Goal: Task Accomplishment & Management: Manage account settings

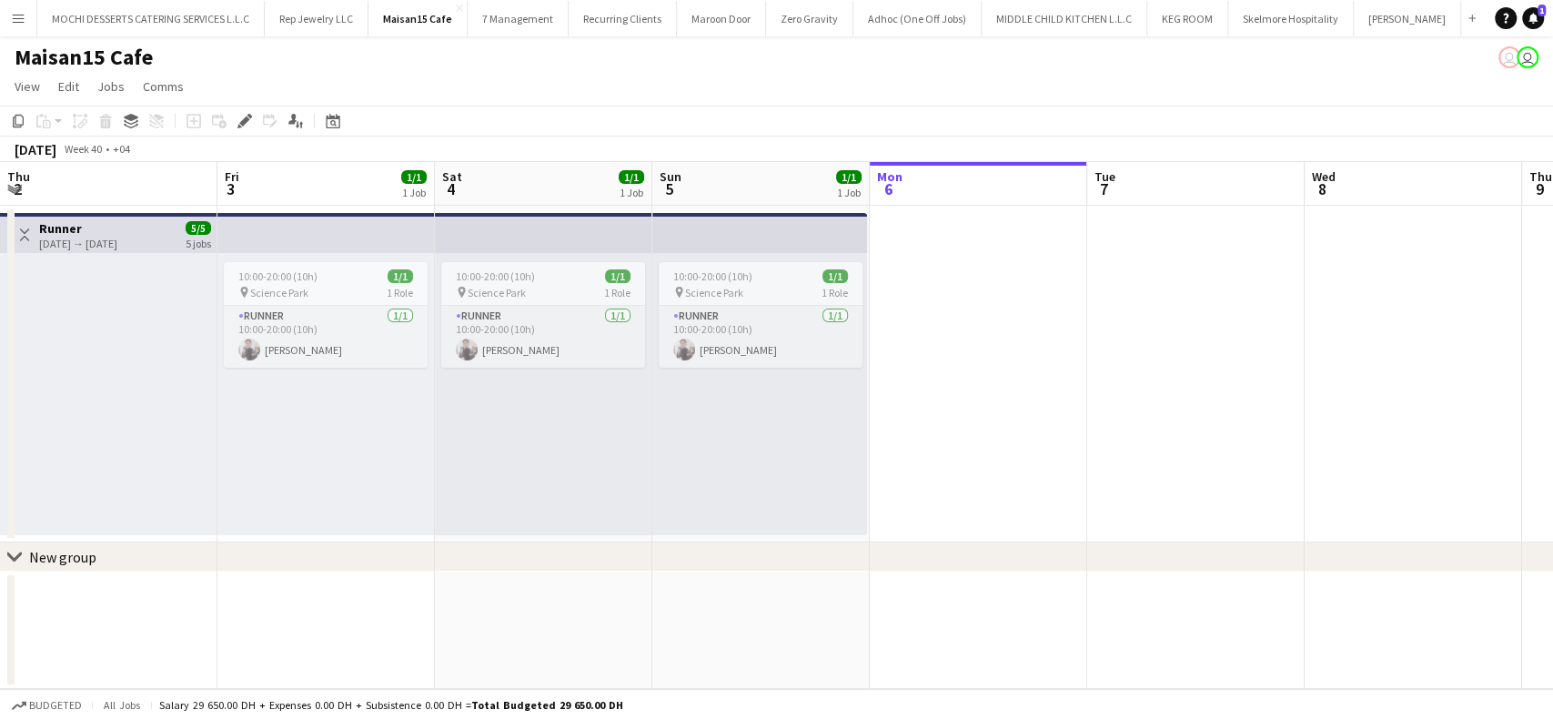
scroll to position [0, 435]
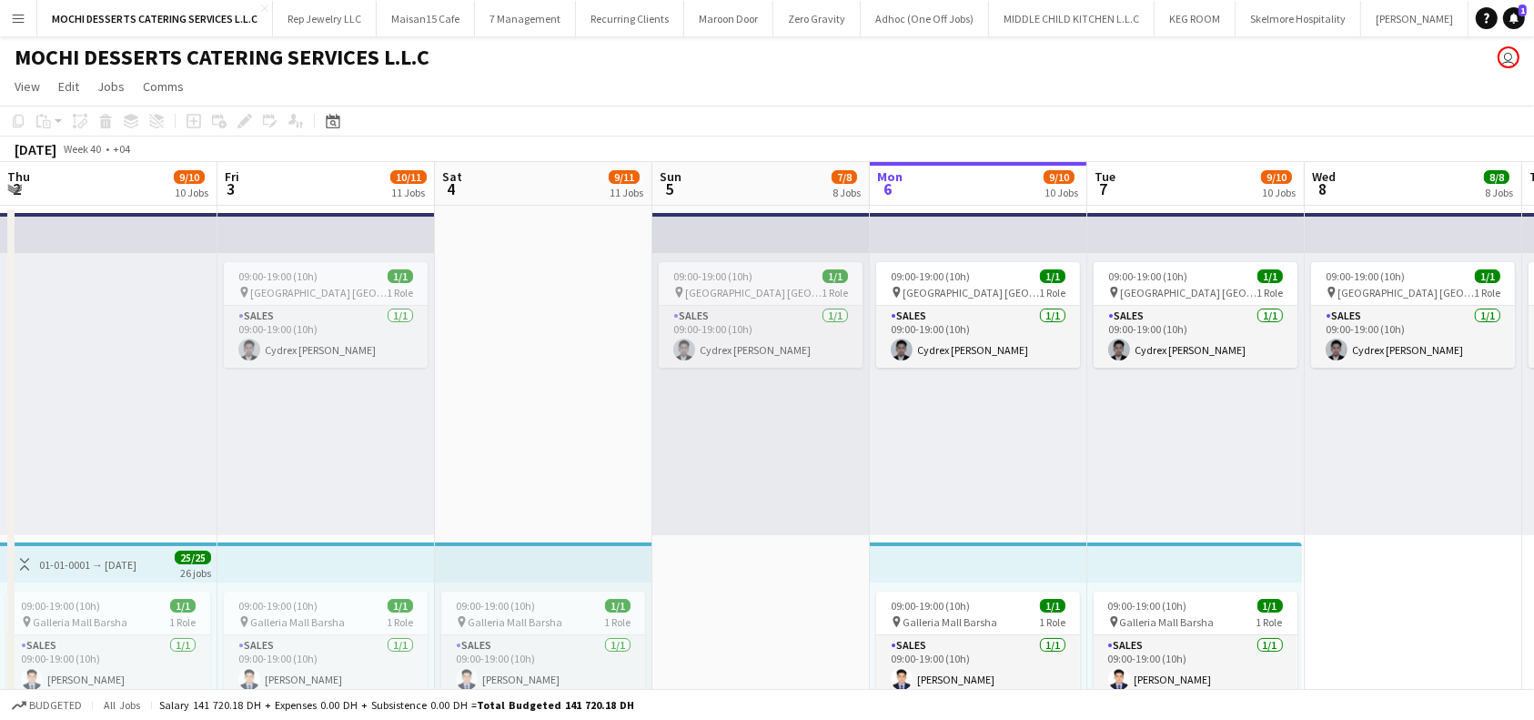
scroll to position [0, 435]
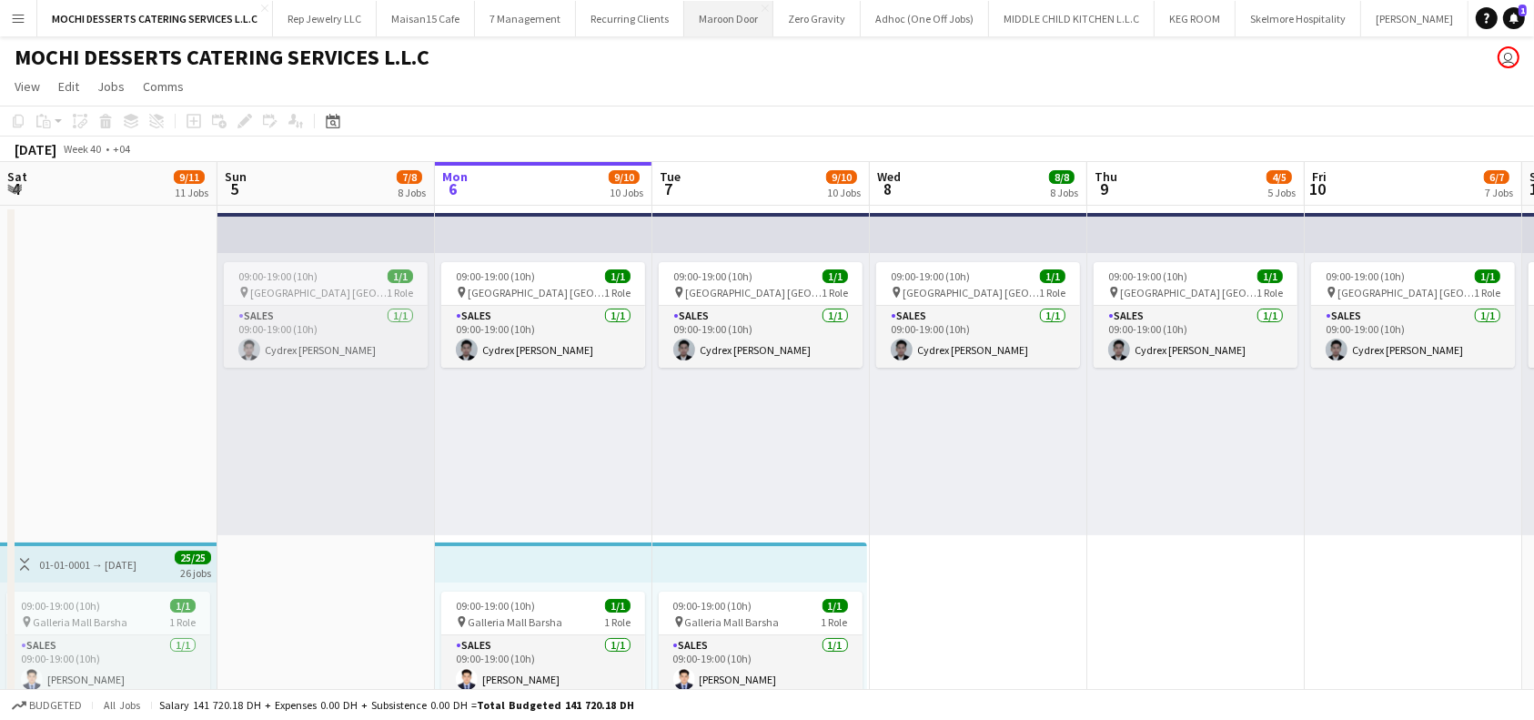
click at [735, 18] on button "Maroon Door Close" at bounding box center [728, 18] width 89 height 35
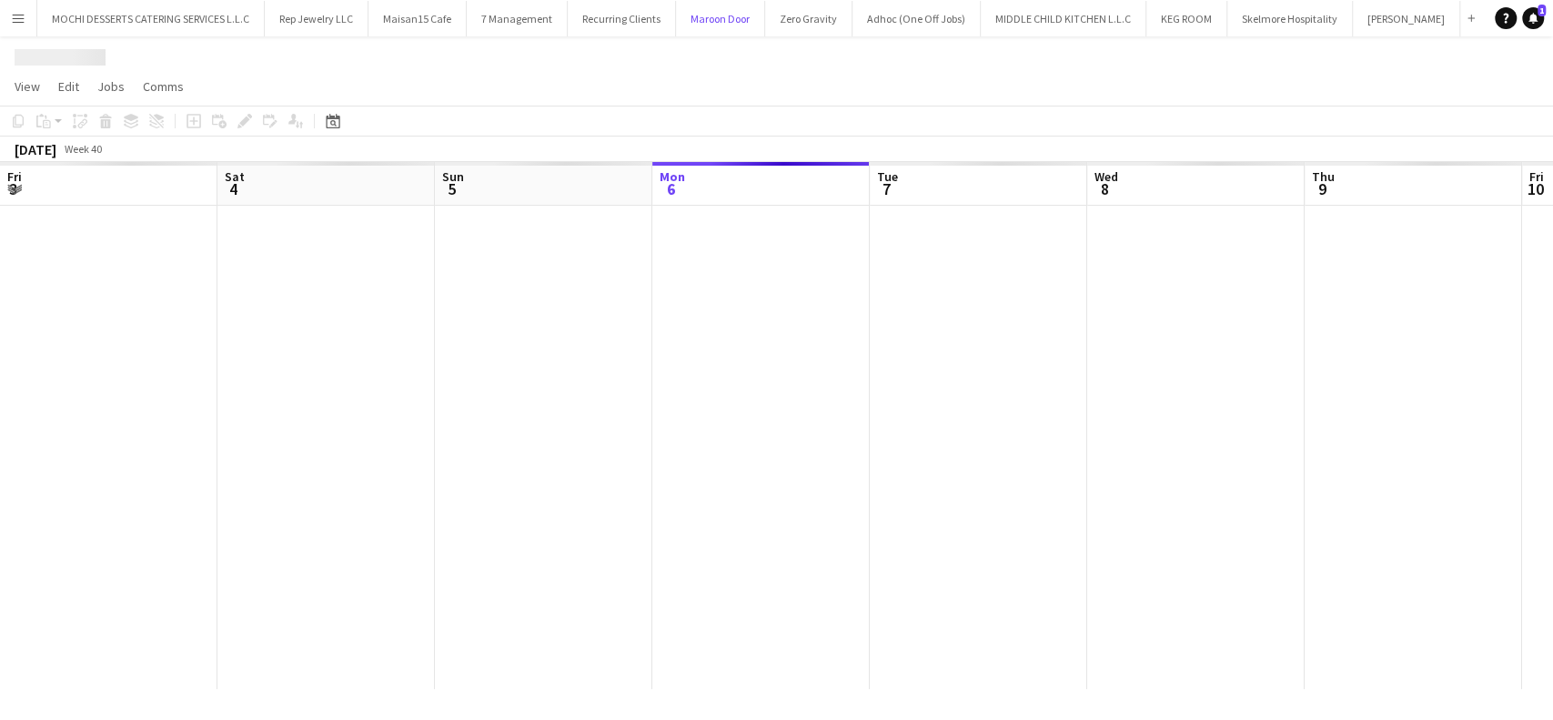
scroll to position [0, 435]
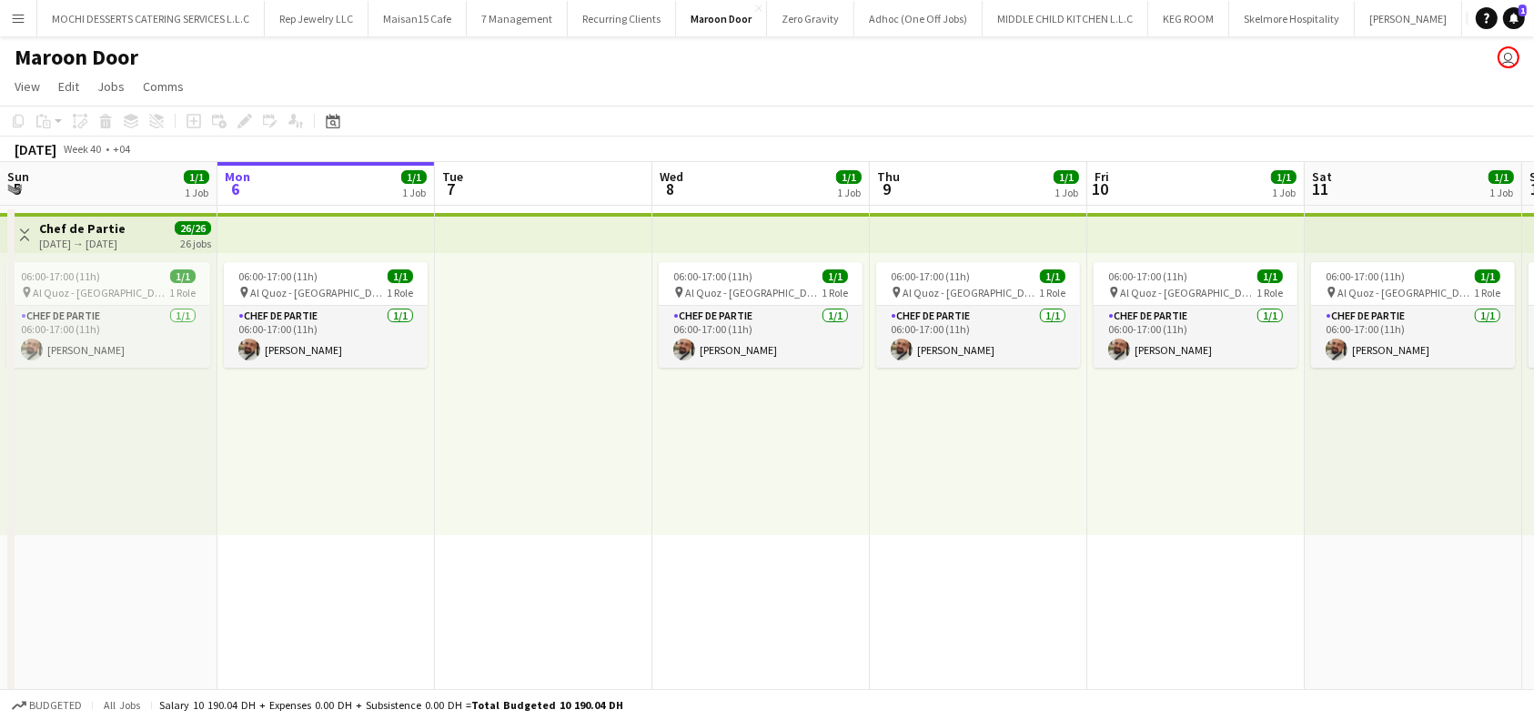
click at [1465, 19] on button "Add" at bounding box center [1472, 18] width 15 height 15
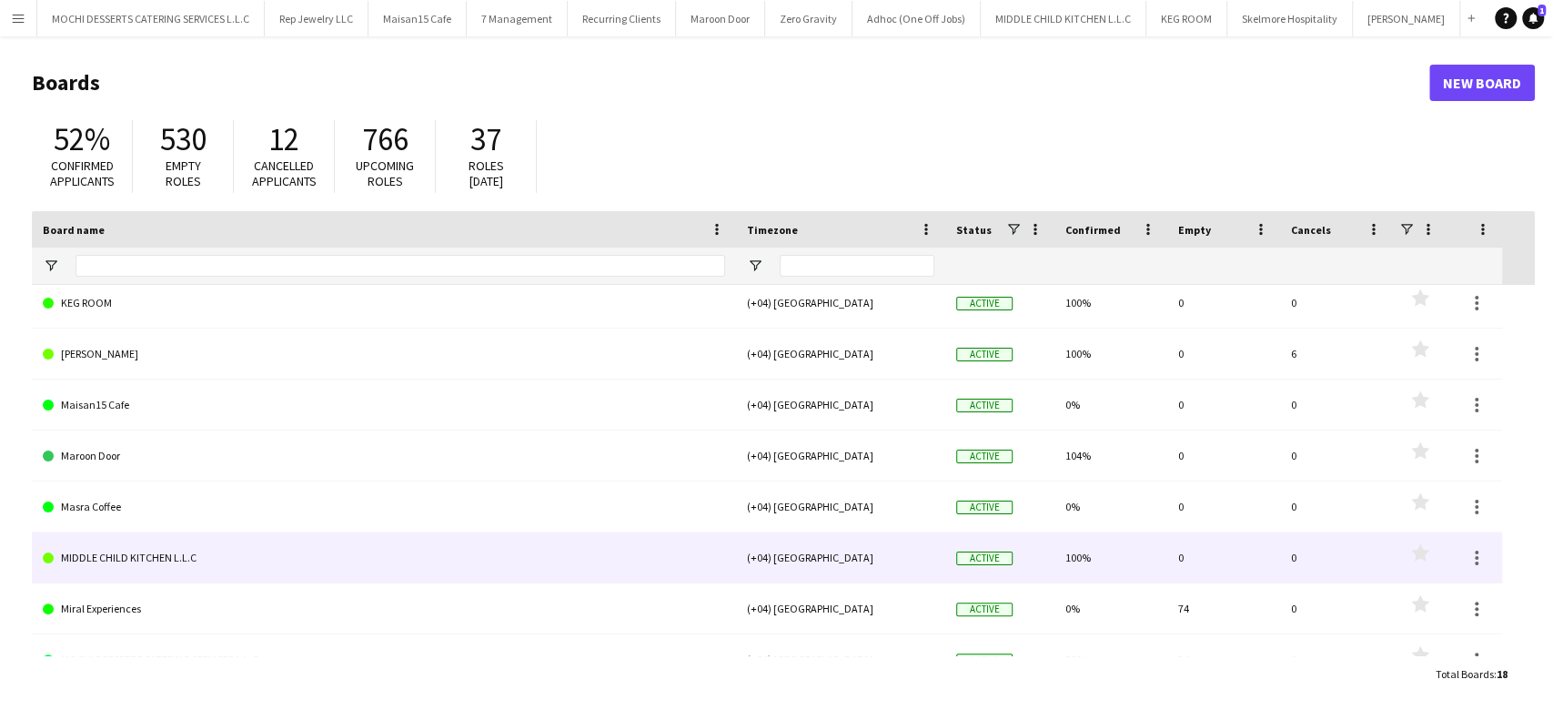
scroll to position [242, 0]
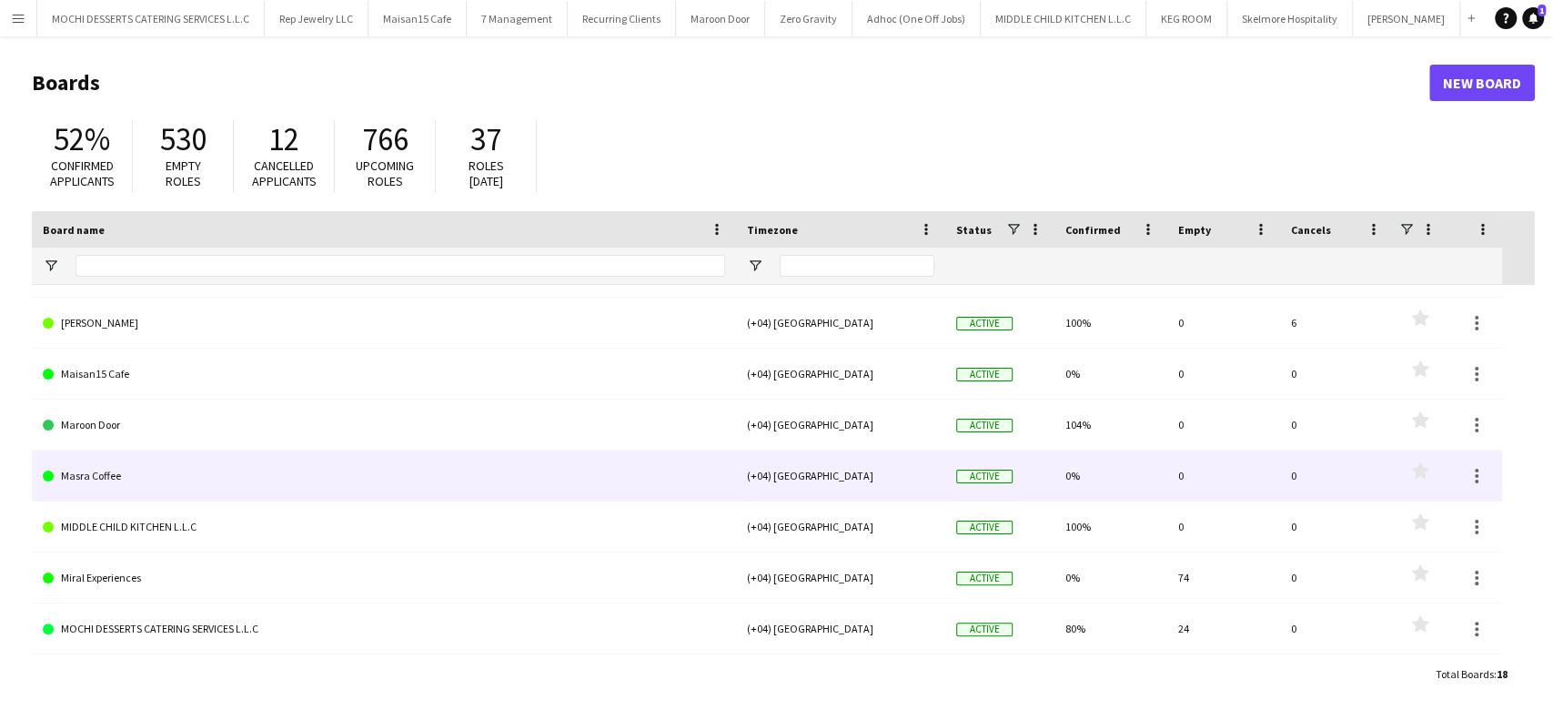
click at [78, 471] on link "Masra Coffee" at bounding box center [384, 475] width 682 height 51
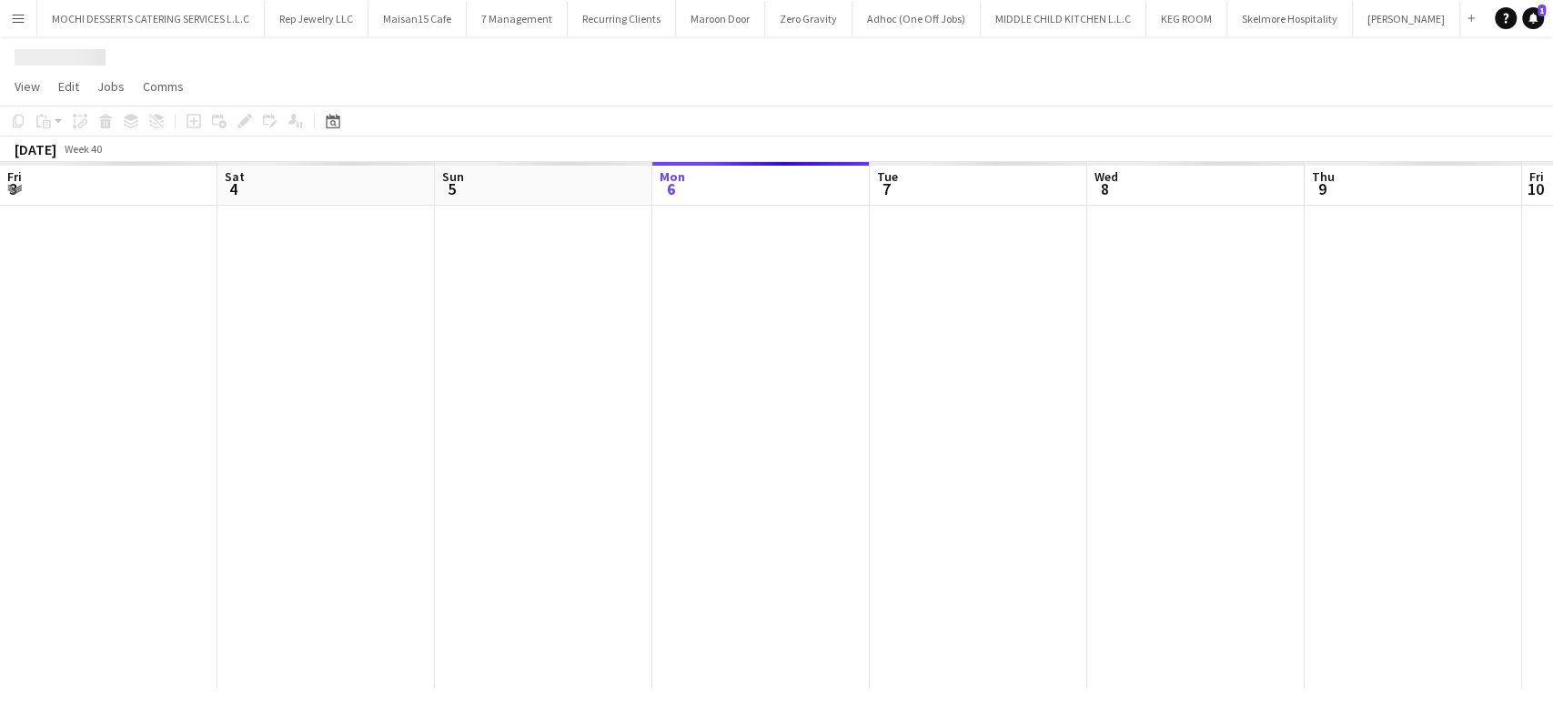
click at [78, 471] on div at bounding box center [1413, 447] width 2826 height 483
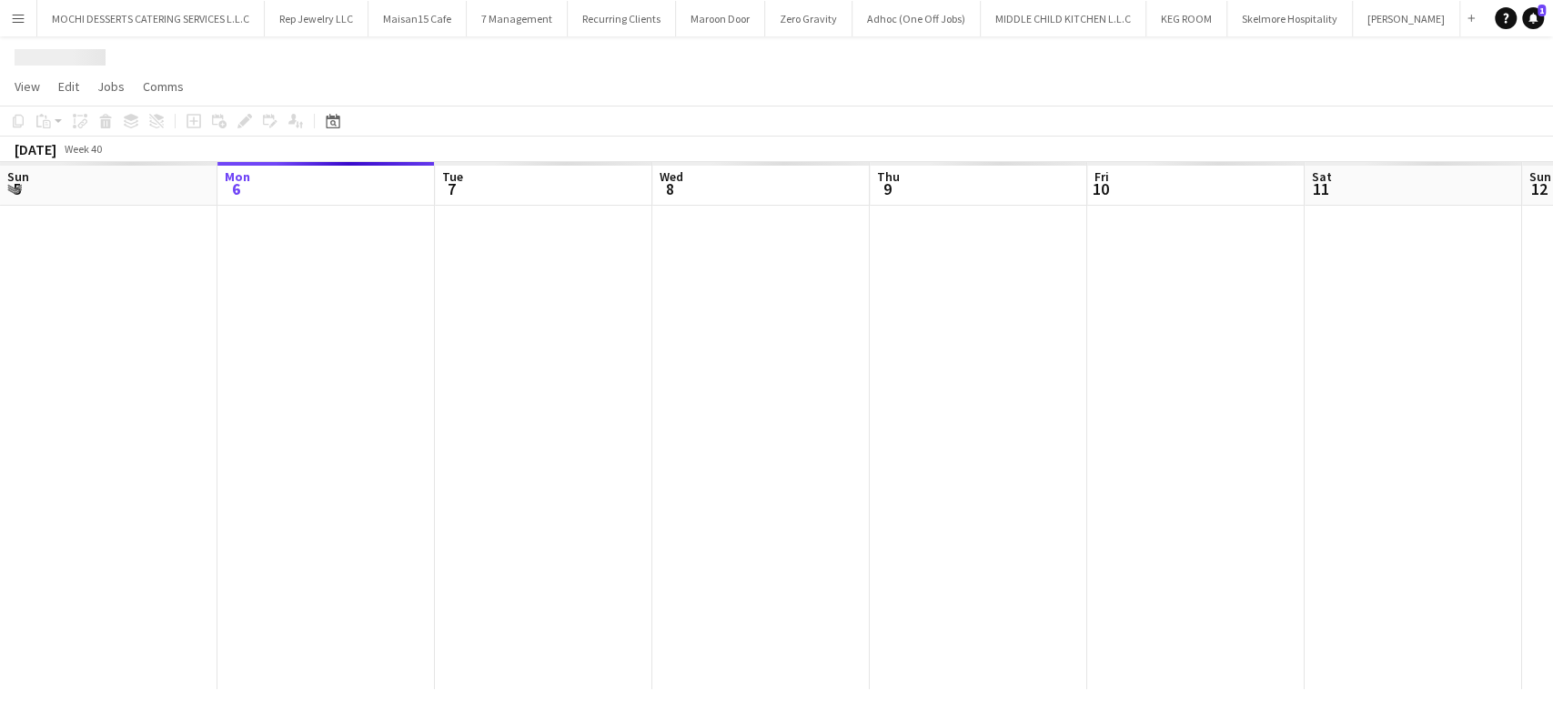
scroll to position [0, 17]
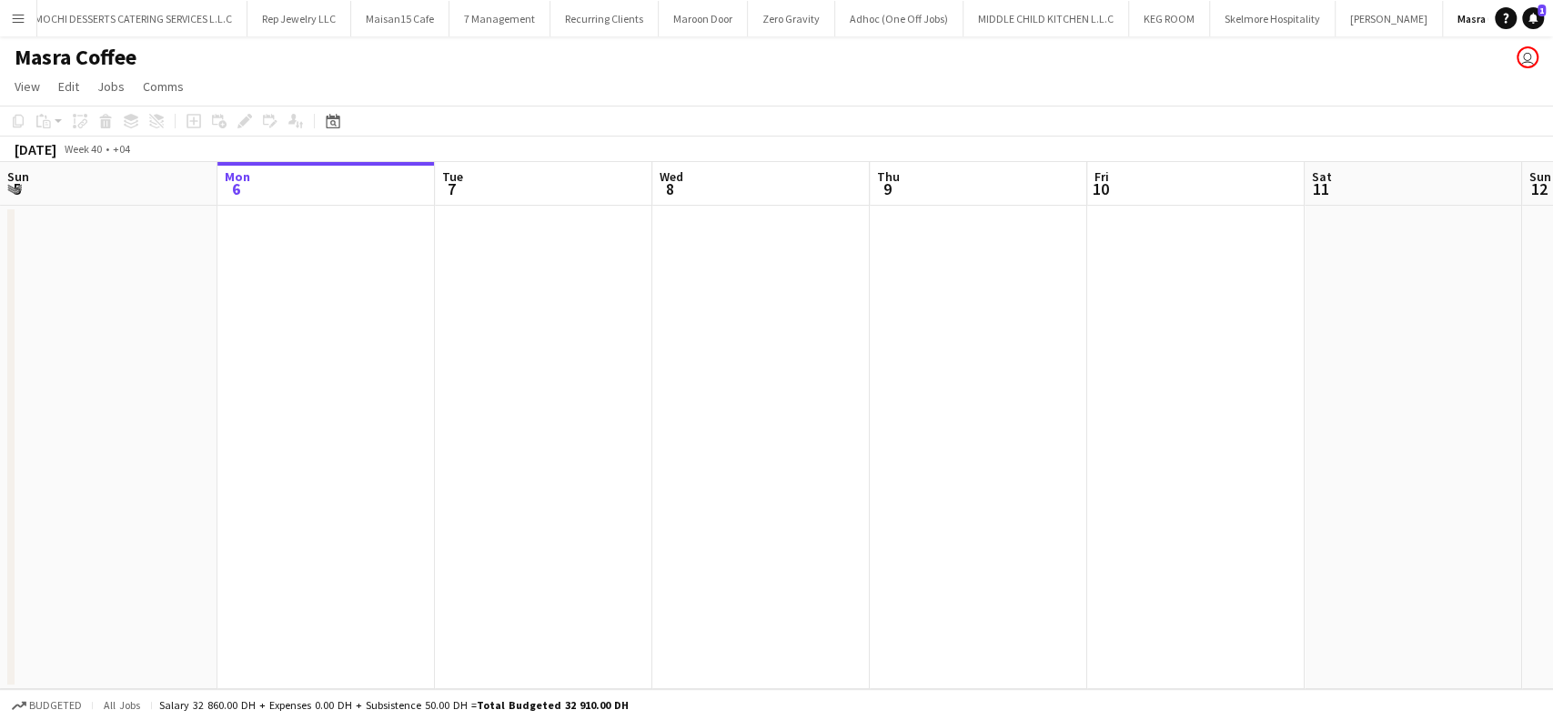
click at [187, 193] on app-board-header-date "Sun 5" at bounding box center [108, 184] width 217 height 44
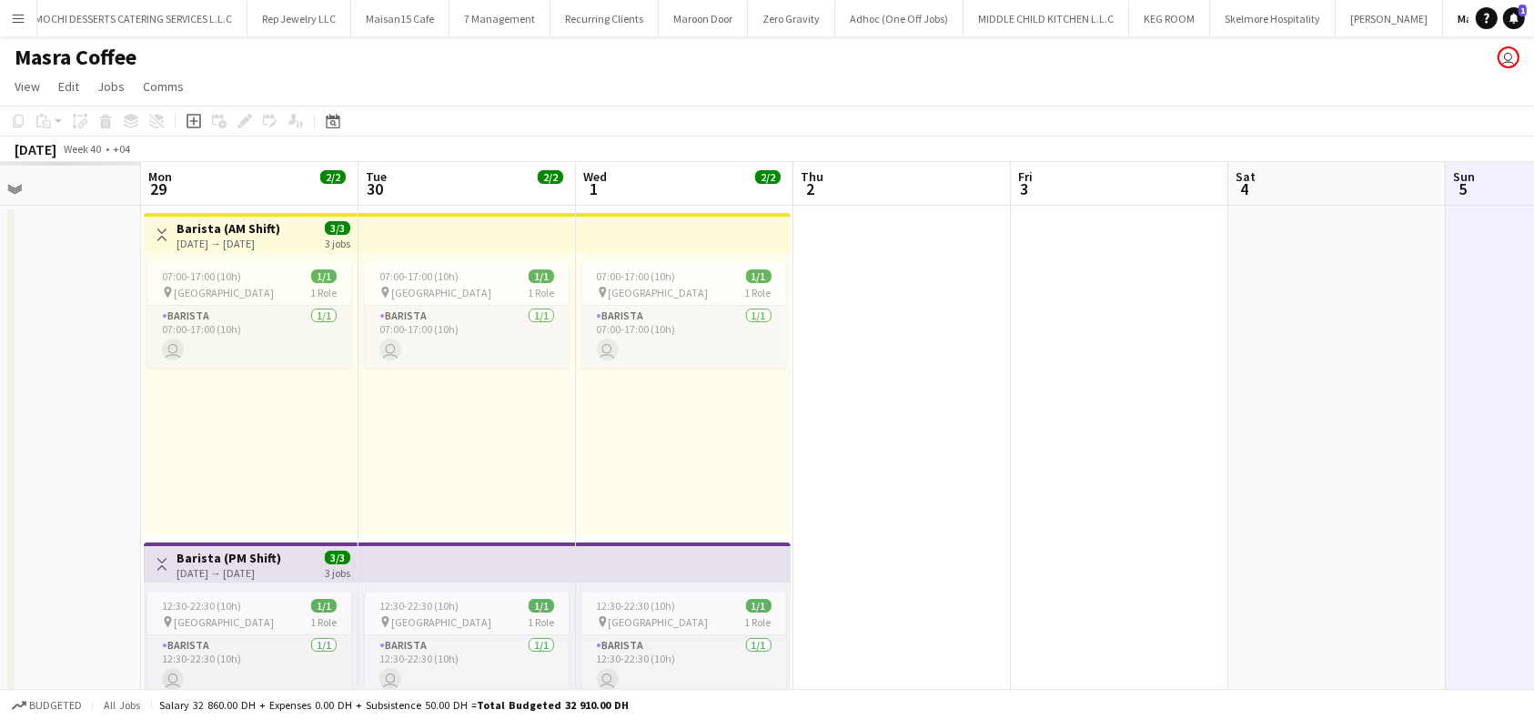
scroll to position [0, 477]
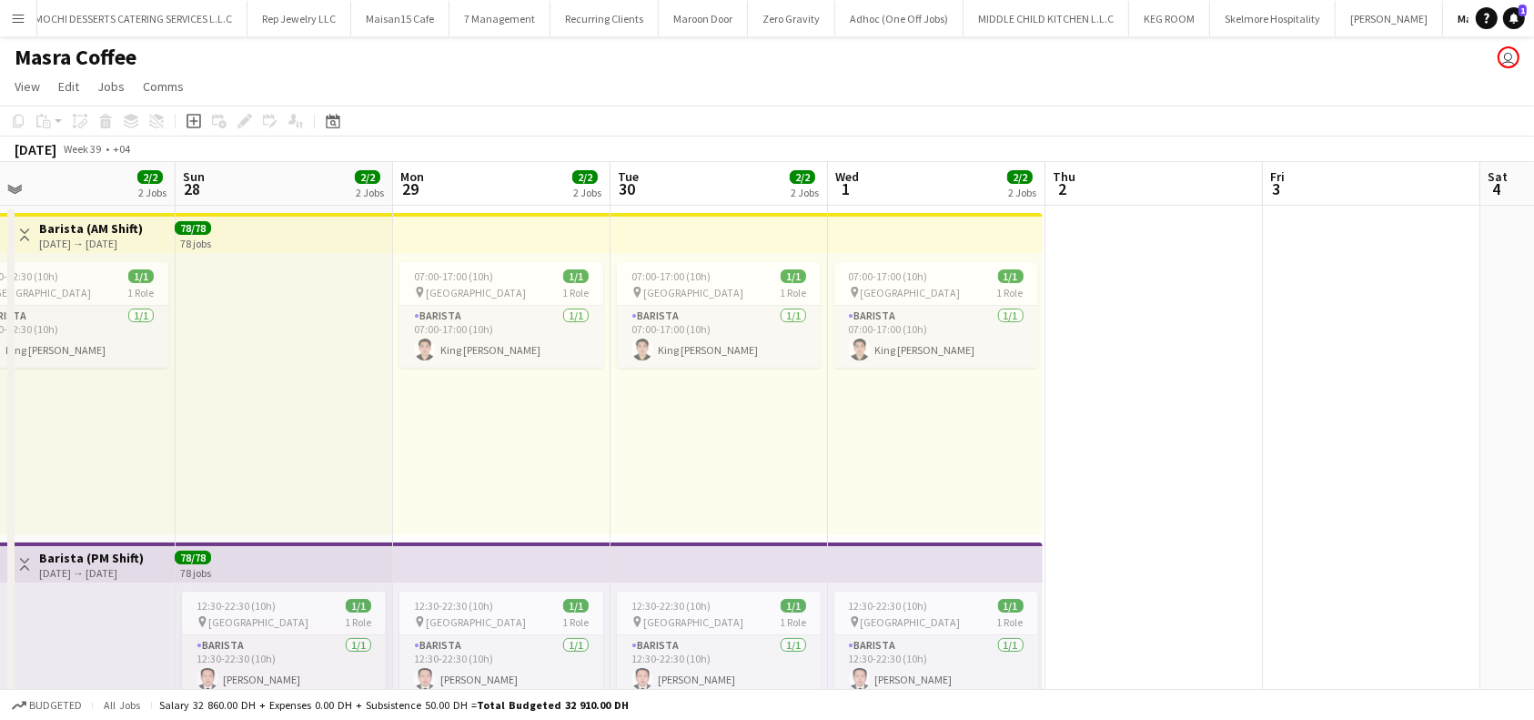
click at [295, 235] on app-top-bar at bounding box center [284, 233] width 217 height 40
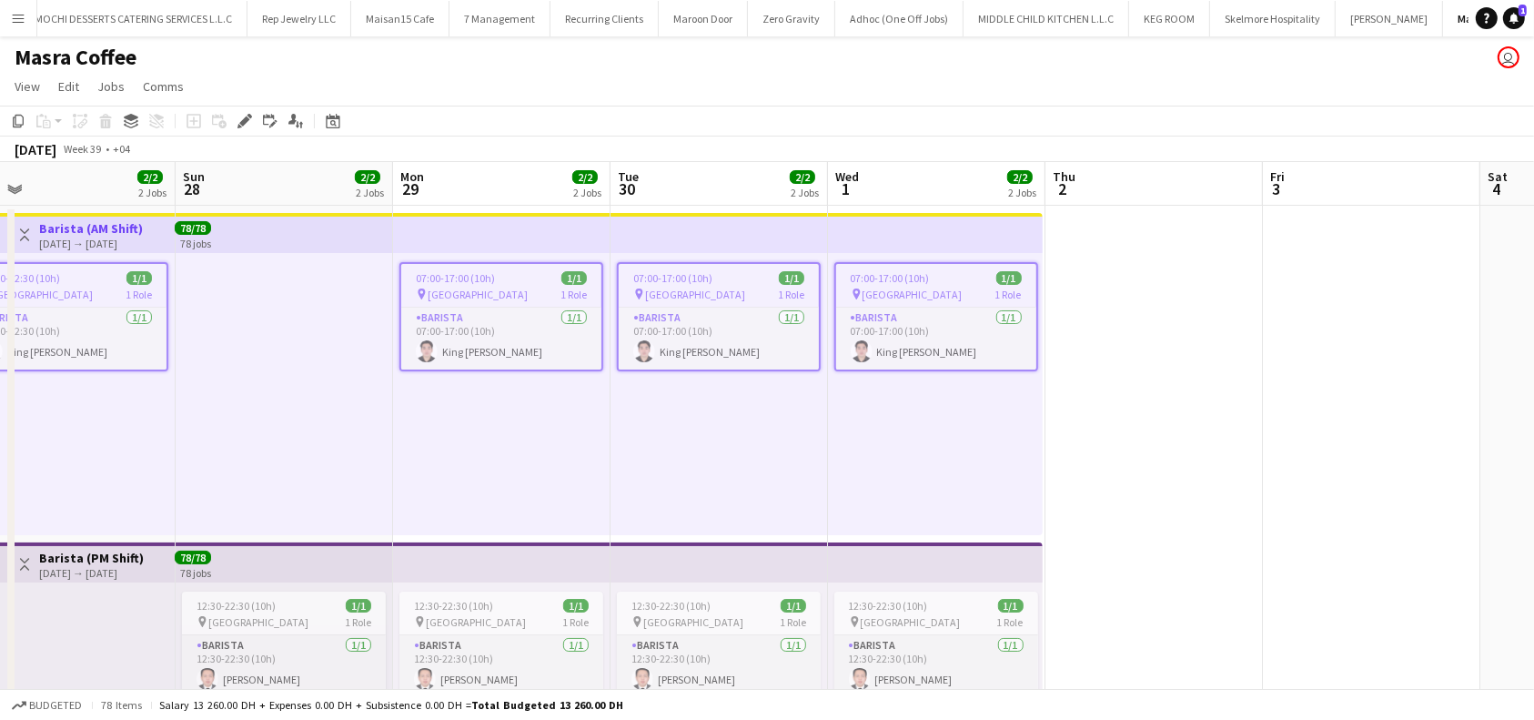
click at [503, 293] on div "pin Al Serkal Avenue 1 Role" at bounding box center [501, 294] width 200 height 15
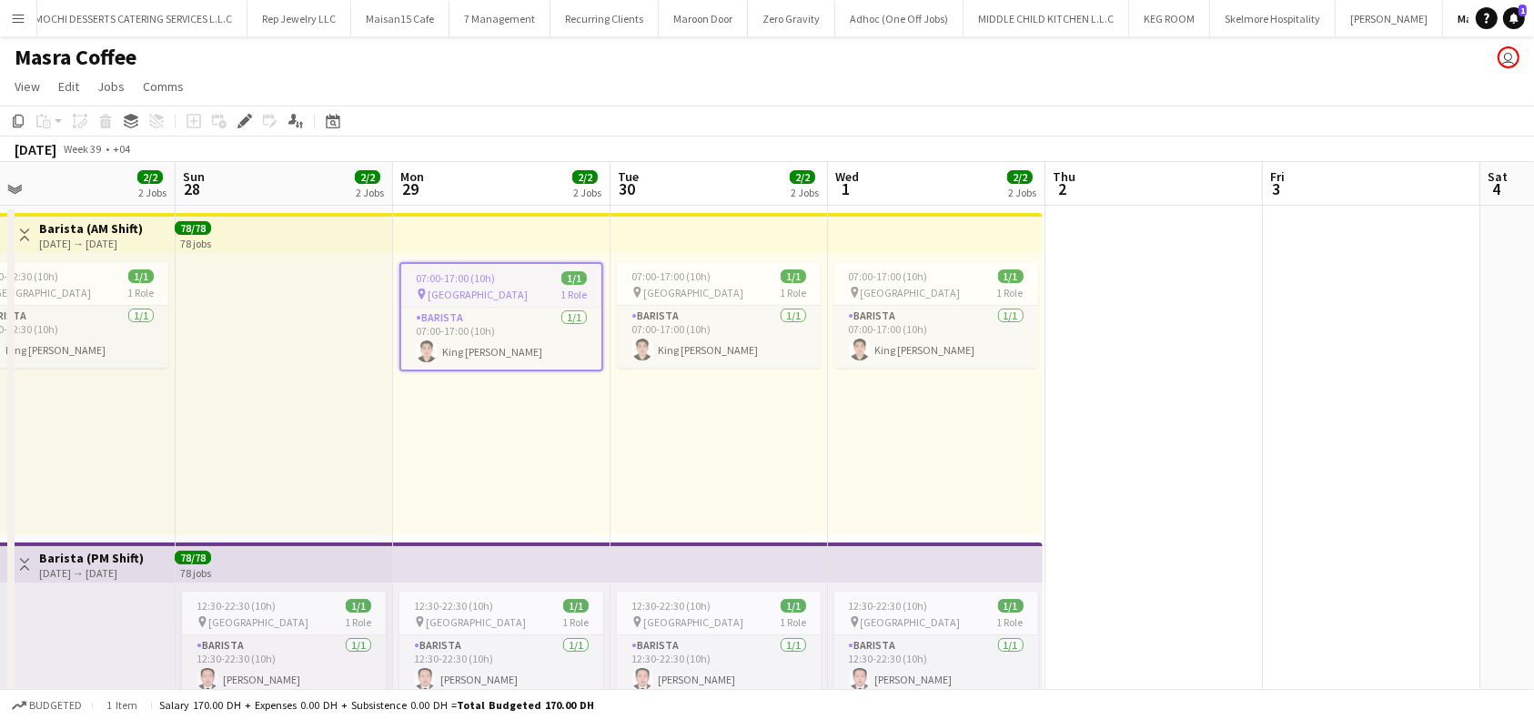
click at [504, 292] on div "pin Al Serkal Avenue 1 Role" at bounding box center [501, 294] width 200 height 15
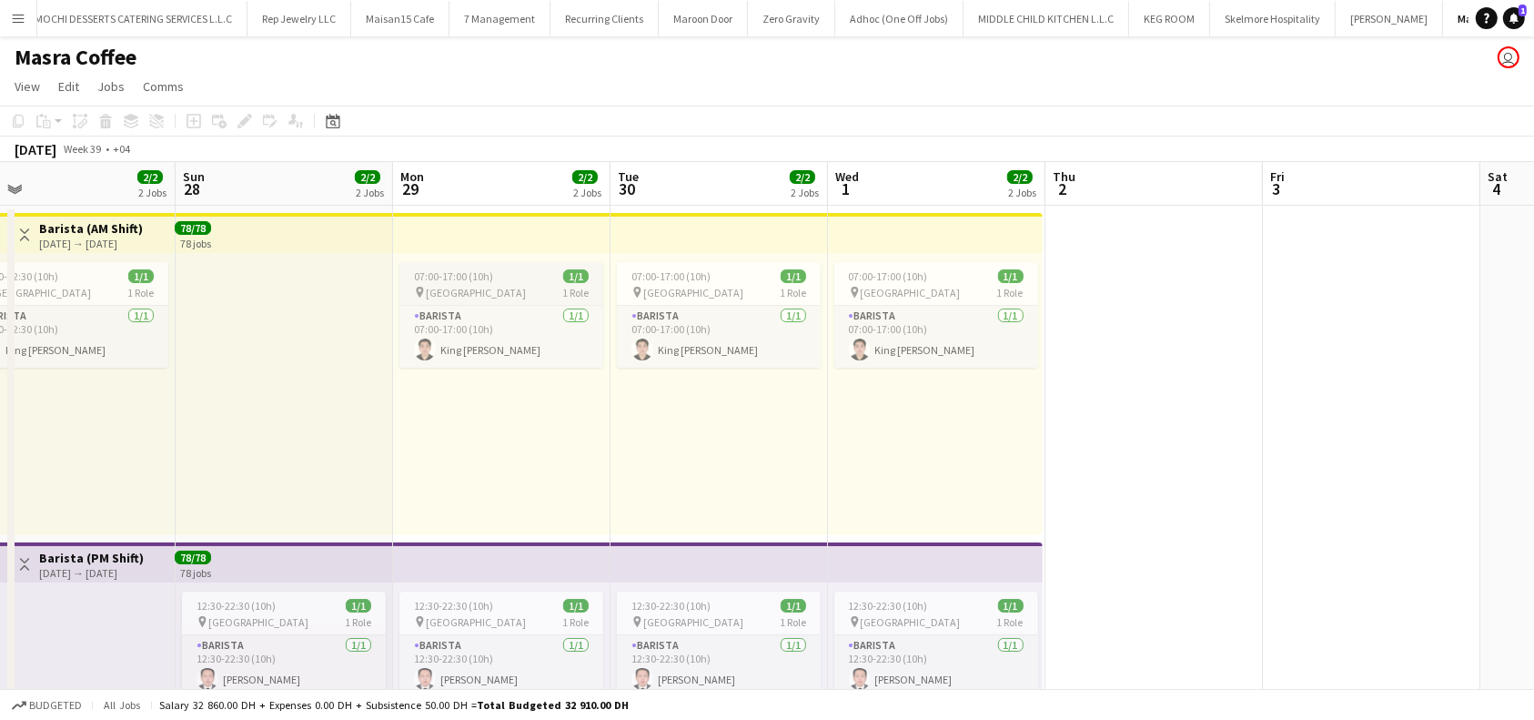
click at [504, 292] on div "pin Al Serkal Avenue 1 Role" at bounding box center [501, 292] width 204 height 15
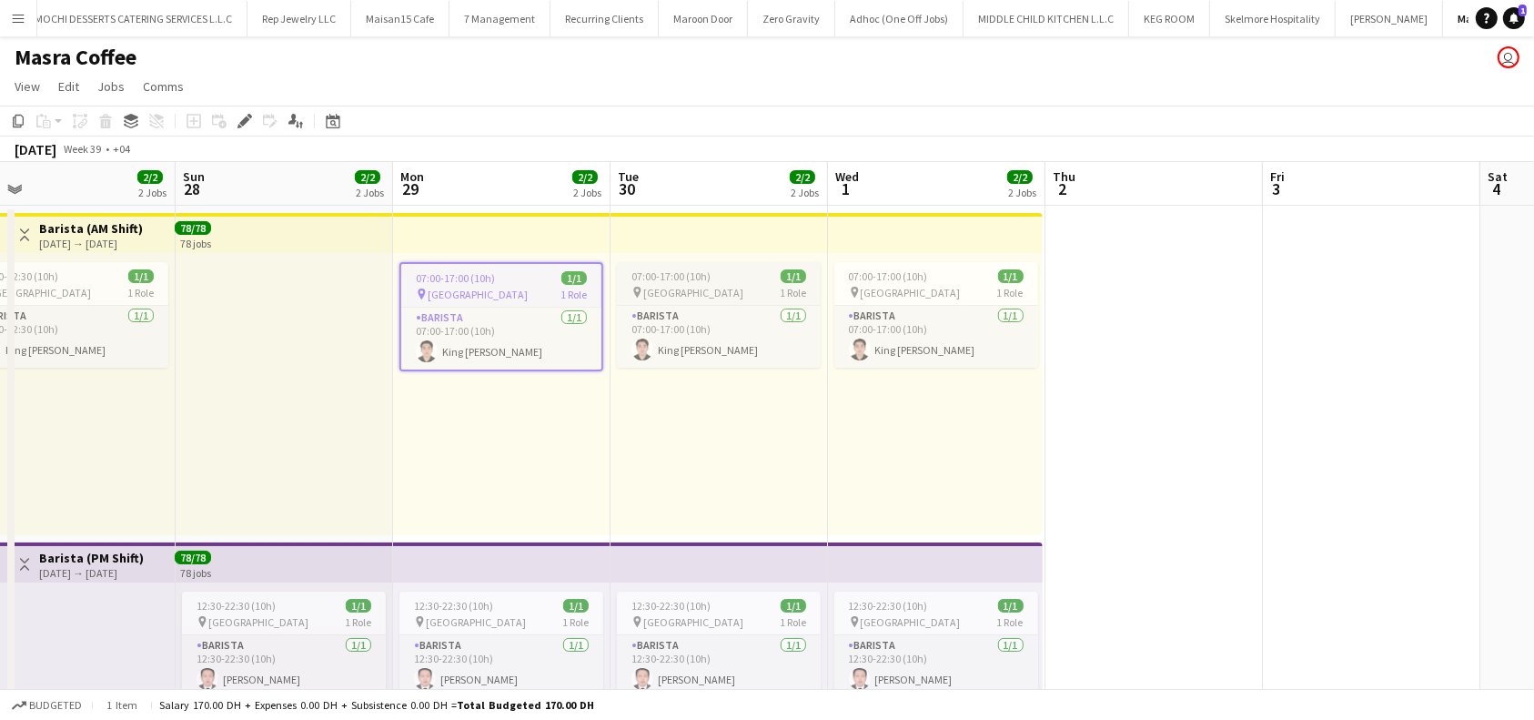
click at [725, 292] on div "pin Al Serkal Avenue 1 Role" at bounding box center [719, 292] width 204 height 15
click at [902, 283] on app-job-card "07:00-17:00 (10h) 1/1 pin Al Serkal Avenue 1 Role Barista 1/1 07:00-17:00 (10h)…" at bounding box center [936, 315] width 204 height 106
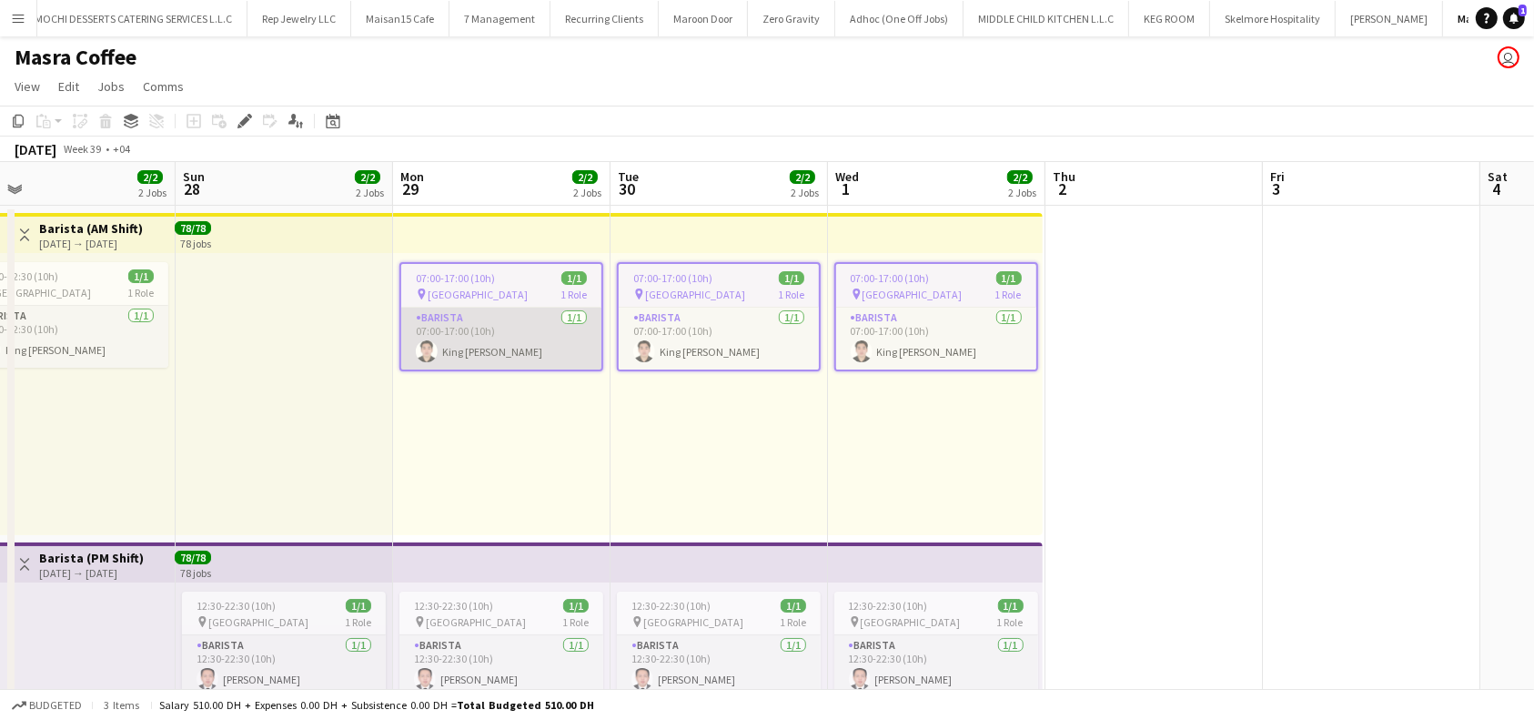
click at [559, 348] on app-card-role "Barista 1/1 07:00-17:00 (10h) King Bryant Mancenido" at bounding box center [501, 338] width 200 height 62
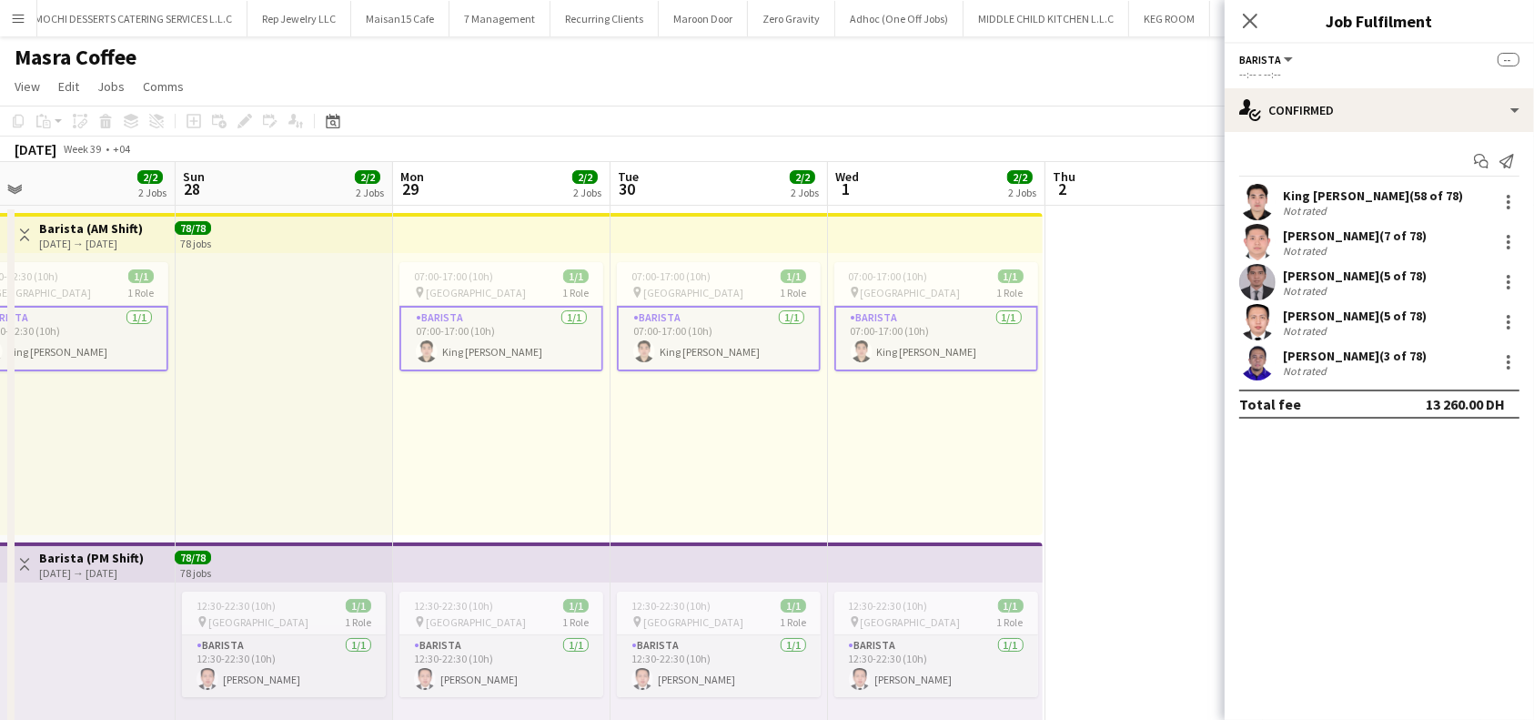
click at [543, 338] on app-card-role "Barista 1/1 07:00-17:00 (10h) King Bryant Mancenido" at bounding box center [501, 338] width 204 height 65
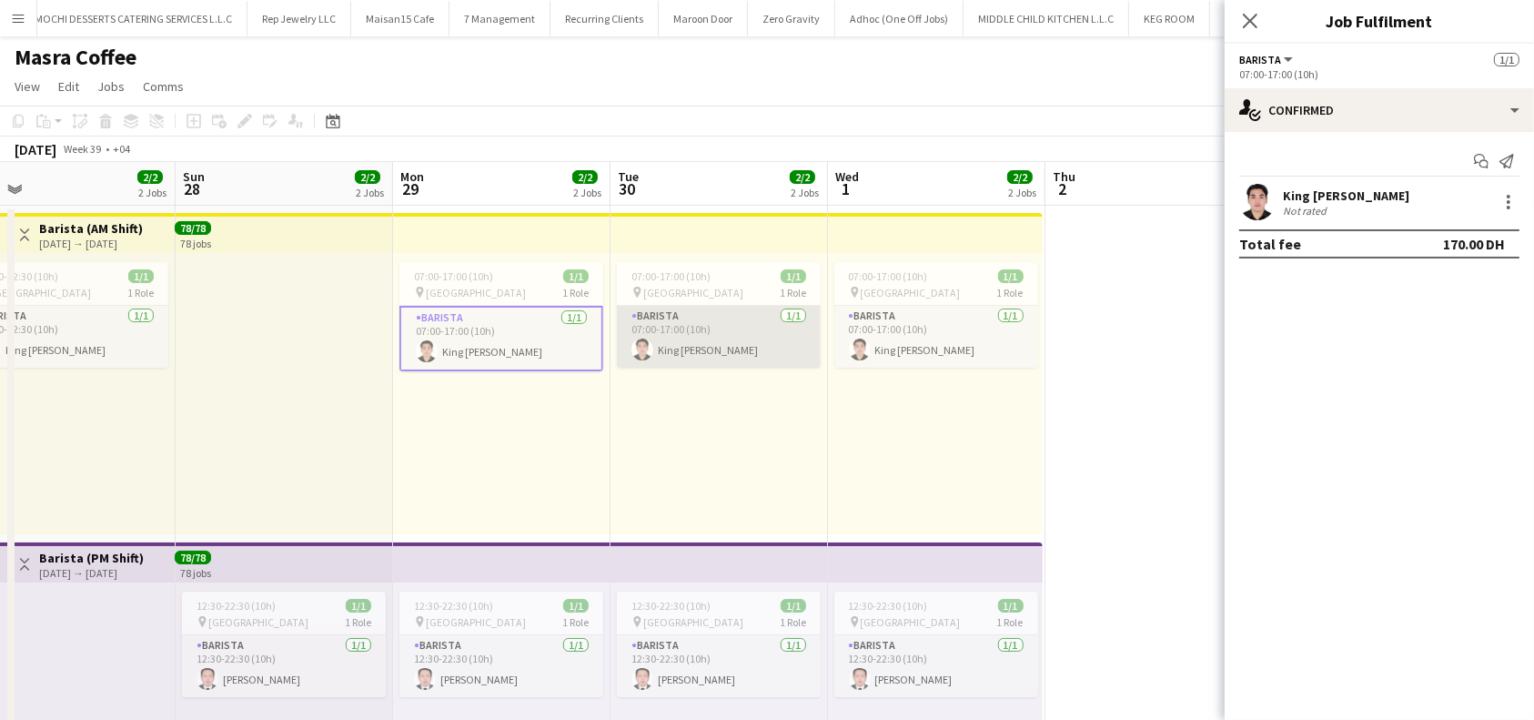
click at [677, 341] on app-card-role "Barista 1/1 07:00-17:00 (10h) King Bryant Mancenido" at bounding box center [719, 337] width 204 height 62
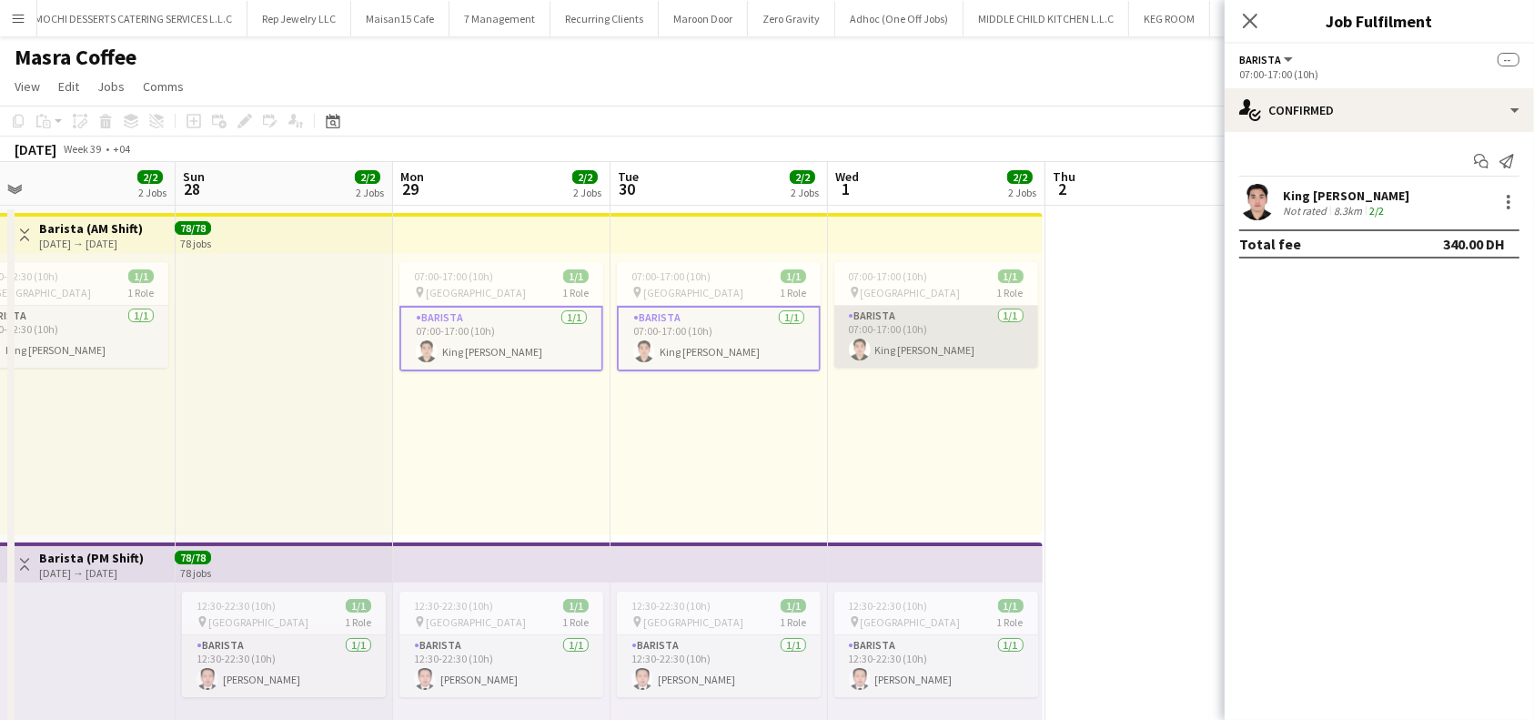
scroll to position [0, 475]
click at [963, 353] on app-card-role "Barista 1/1 07:00-17:00 (10h) King Bryant Mancenido" at bounding box center [938, 337] width 204 height 62
click at [1514, 207] on div at bounding box center [1508, 202] width 22 height 22
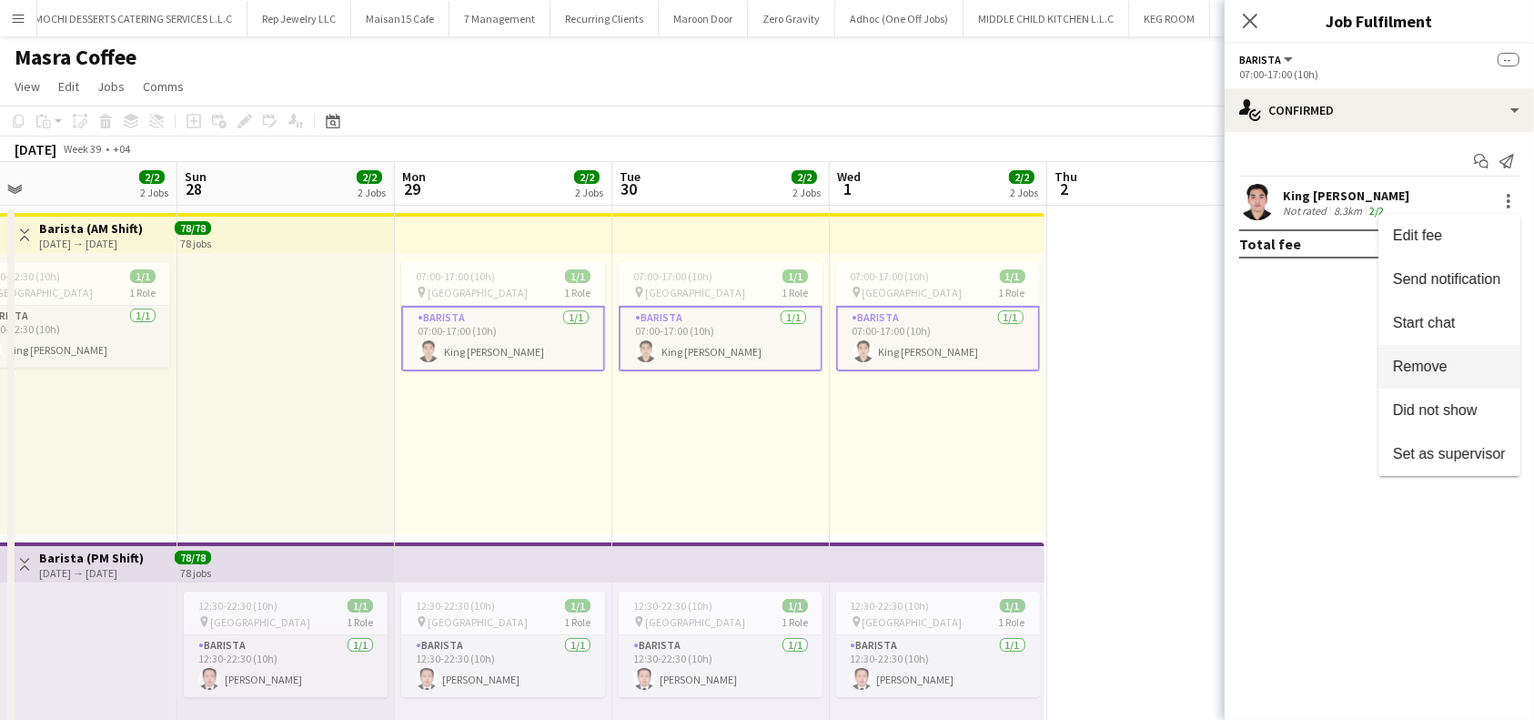
click at [1446, 369] on span "Remove" at bounding box center [1420, 365] width 55 height 15
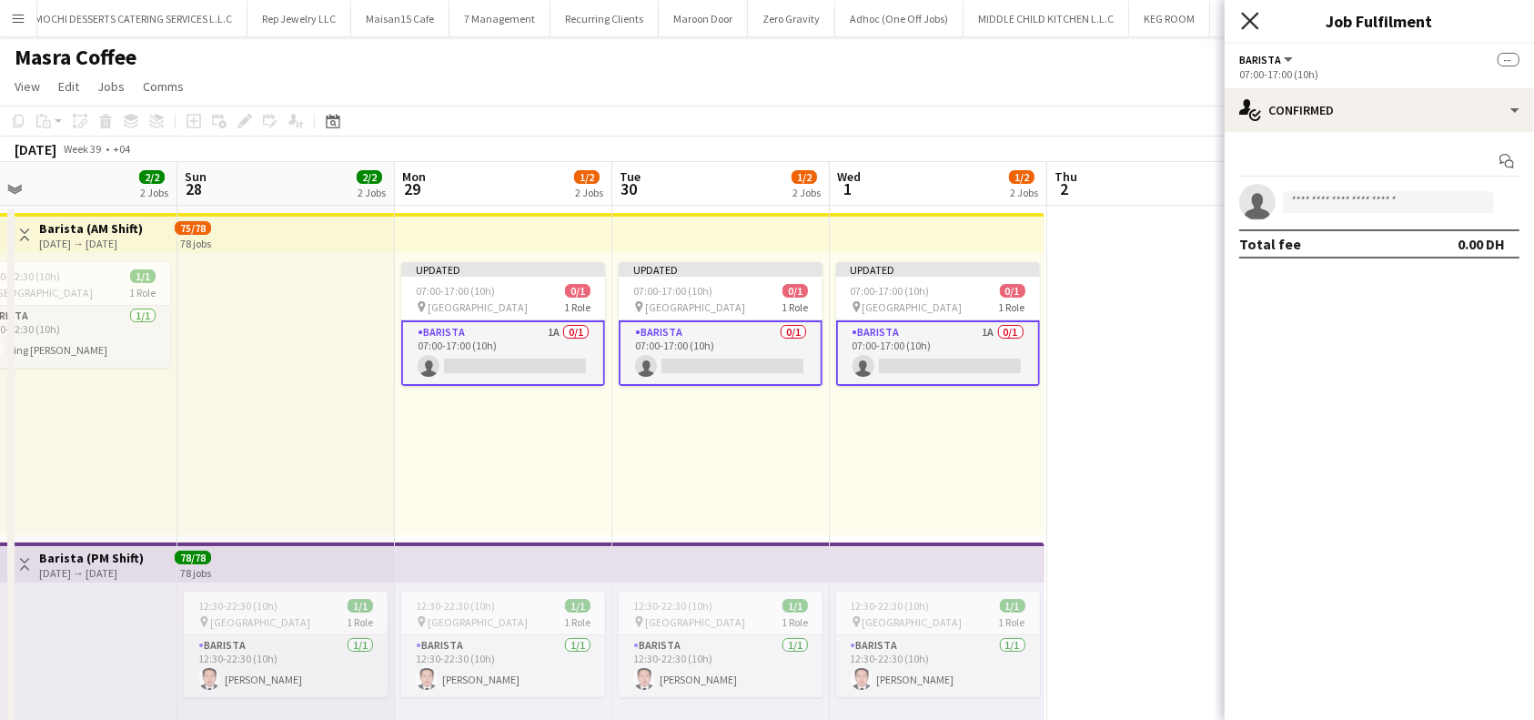
click at [1245, 26] on icon at bounding box center [1249, 20] width 17 height 17
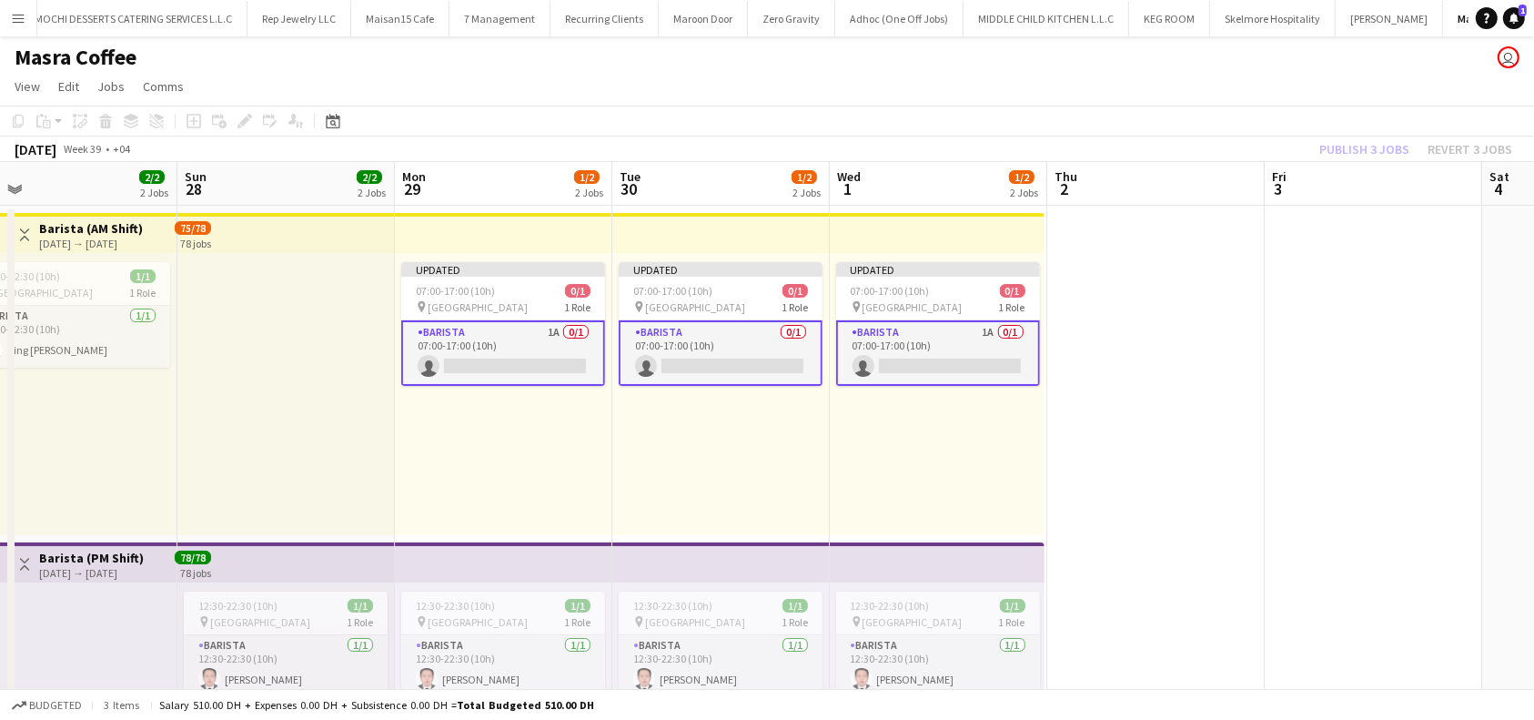
click at [1389, 141] on div "Publish 3 jobs Revert 3 jobs" at bounding box center [1415, 149] width 237 height 24
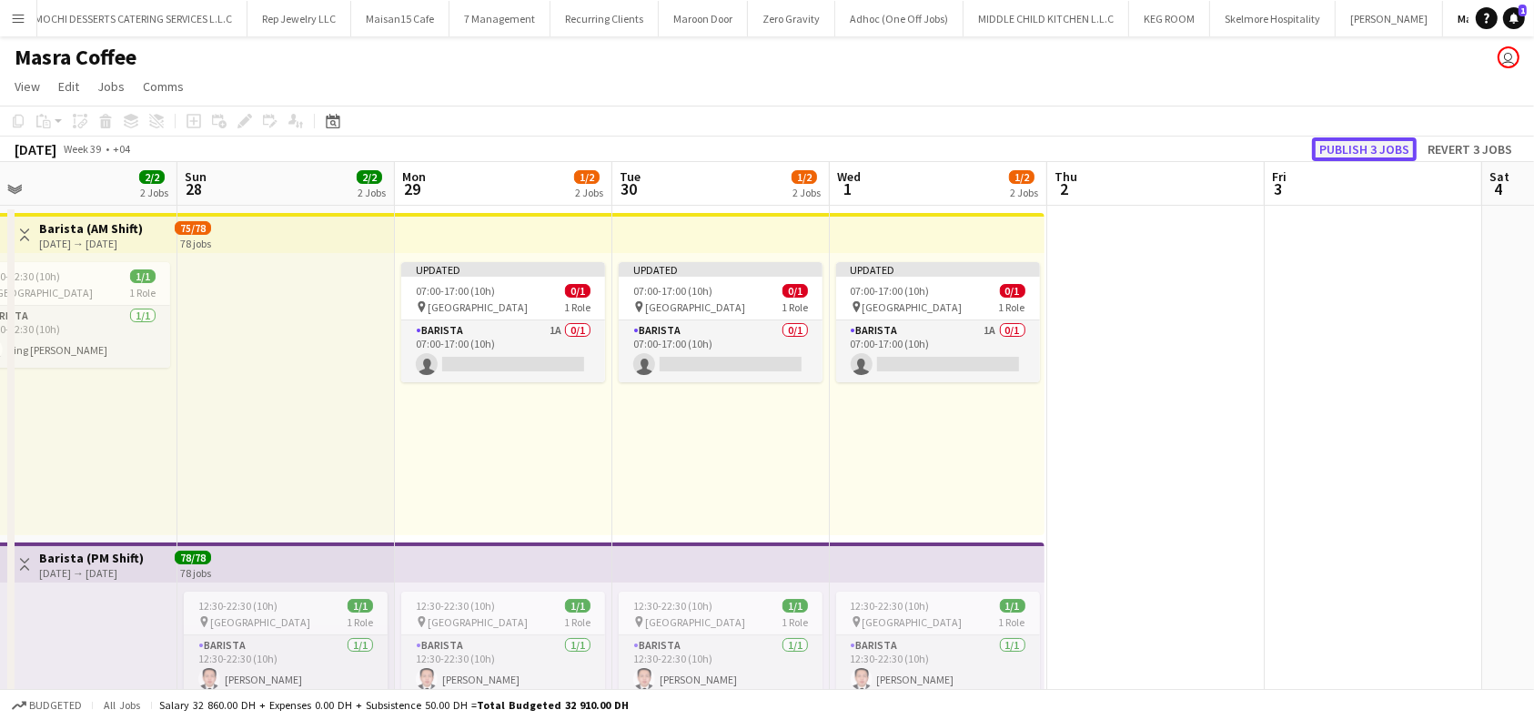
click at [1386, 147] on button "Publish 3 jobs" at bounding box center [1364, 149] width 105 height 24
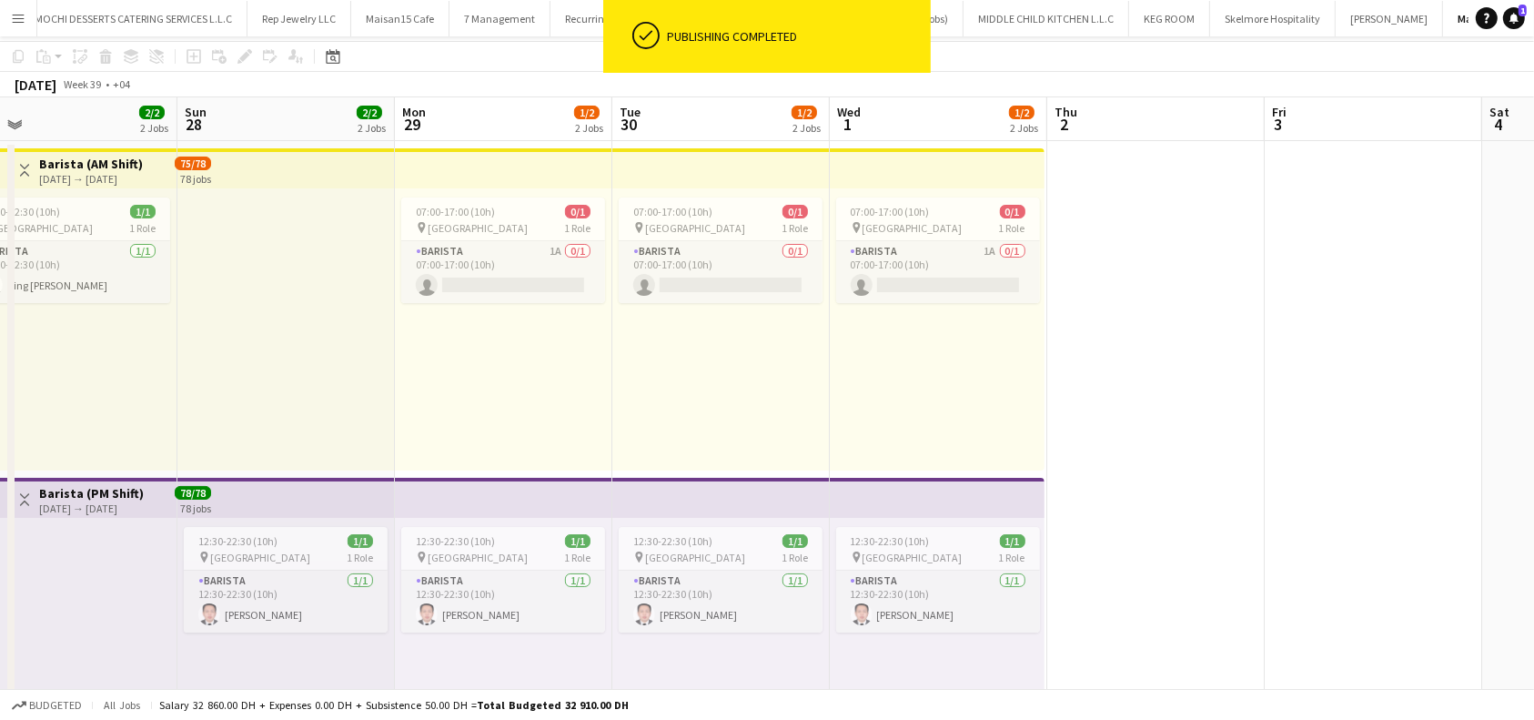
scroll to position [364, 0]
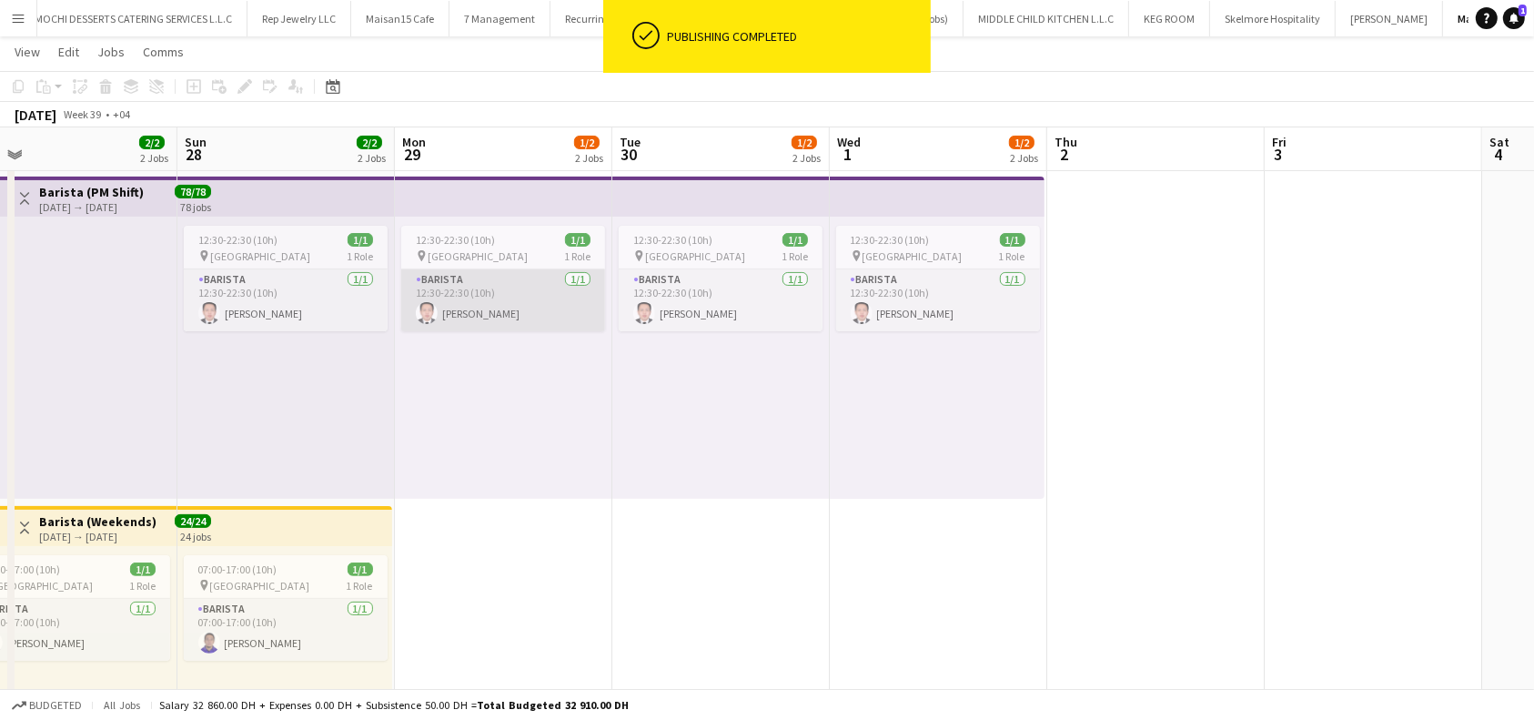
click at [517, 295] on app-card-role "Barista 1/1 12:30-22:30 (10h) joey jardiel" at bounding box center [503, 300] width 204 height 62
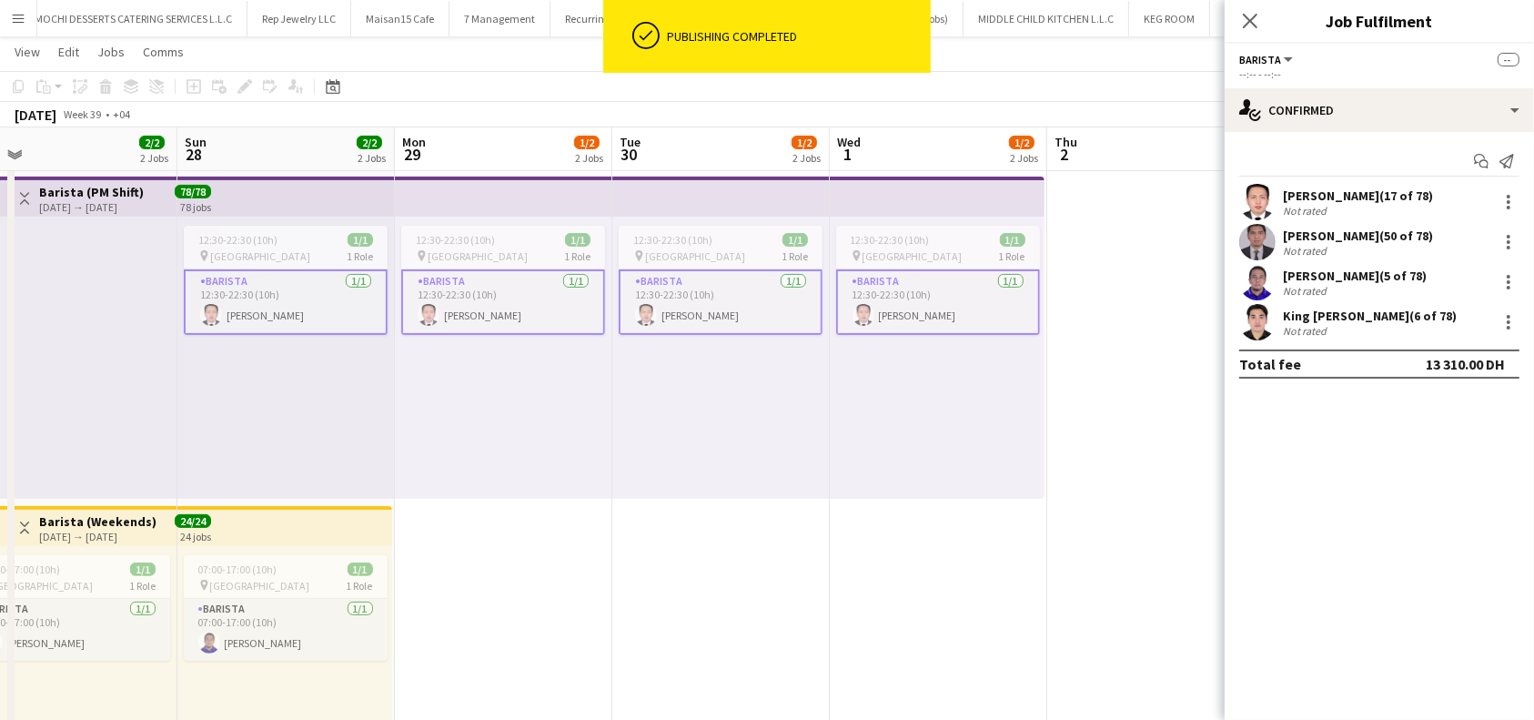
click at [687, 301] on app-card-role "Barista 1/1 12:30-22:30 (10h) joey jardiel" at bounding box center [721, 301] width 204 height 65
click at [546, 308] on app-card-role "Barista 1/1 12:30-22:30 (10h) joey jardiel" at bounding box center [503, 301] width 204 height 65
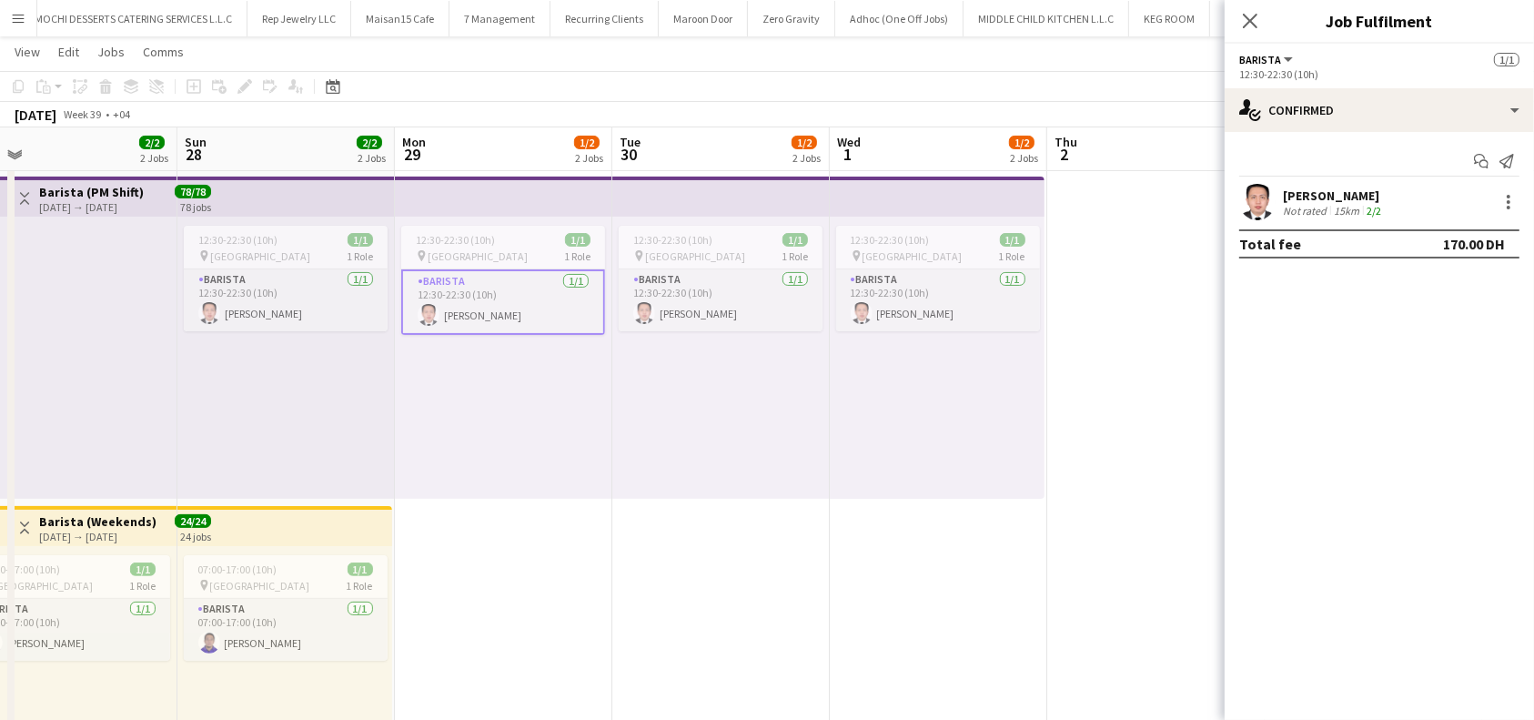
click at [513, 195] on app-top-bar at bounding box center [503, 196] width 217 height 40
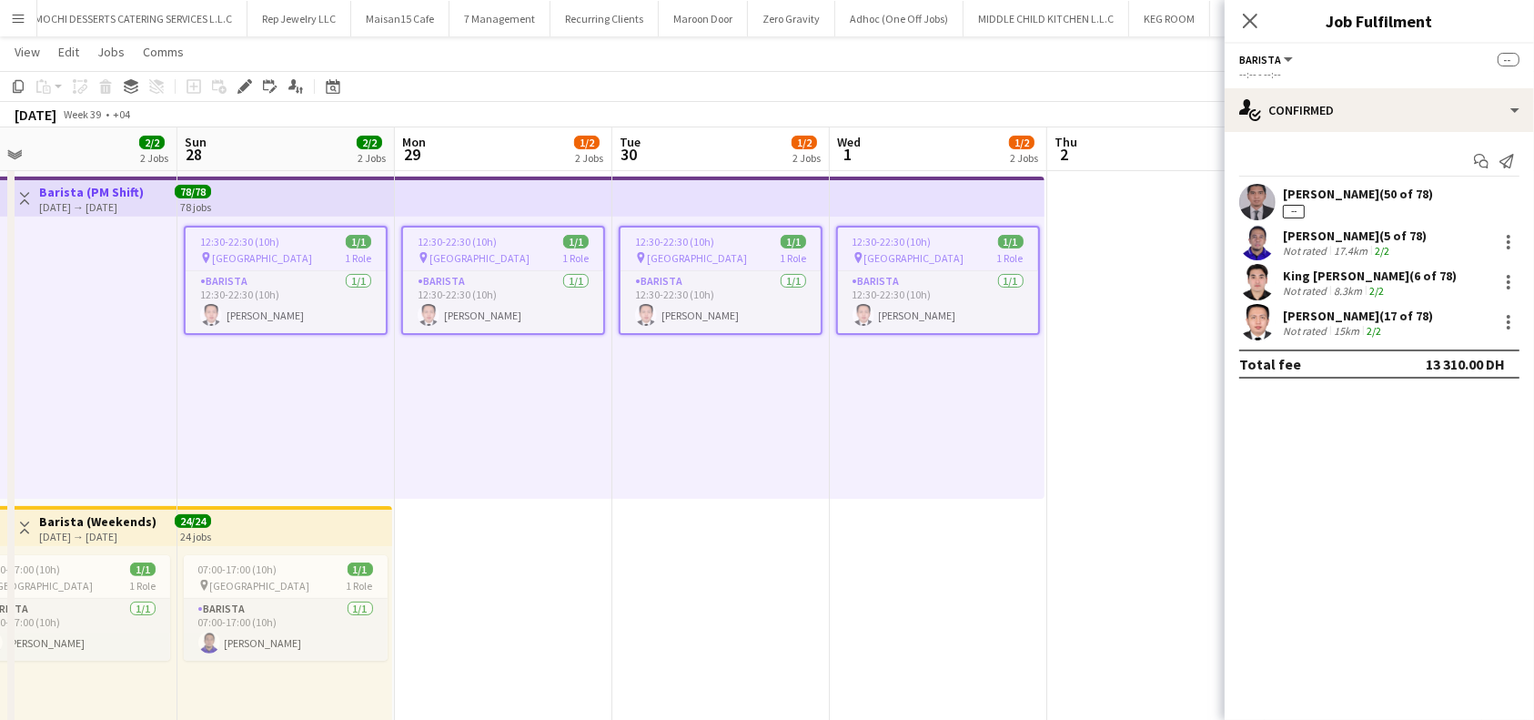
click at [548, 191] on app-top-bar at bounding box center [503, 196] width 217 height 40
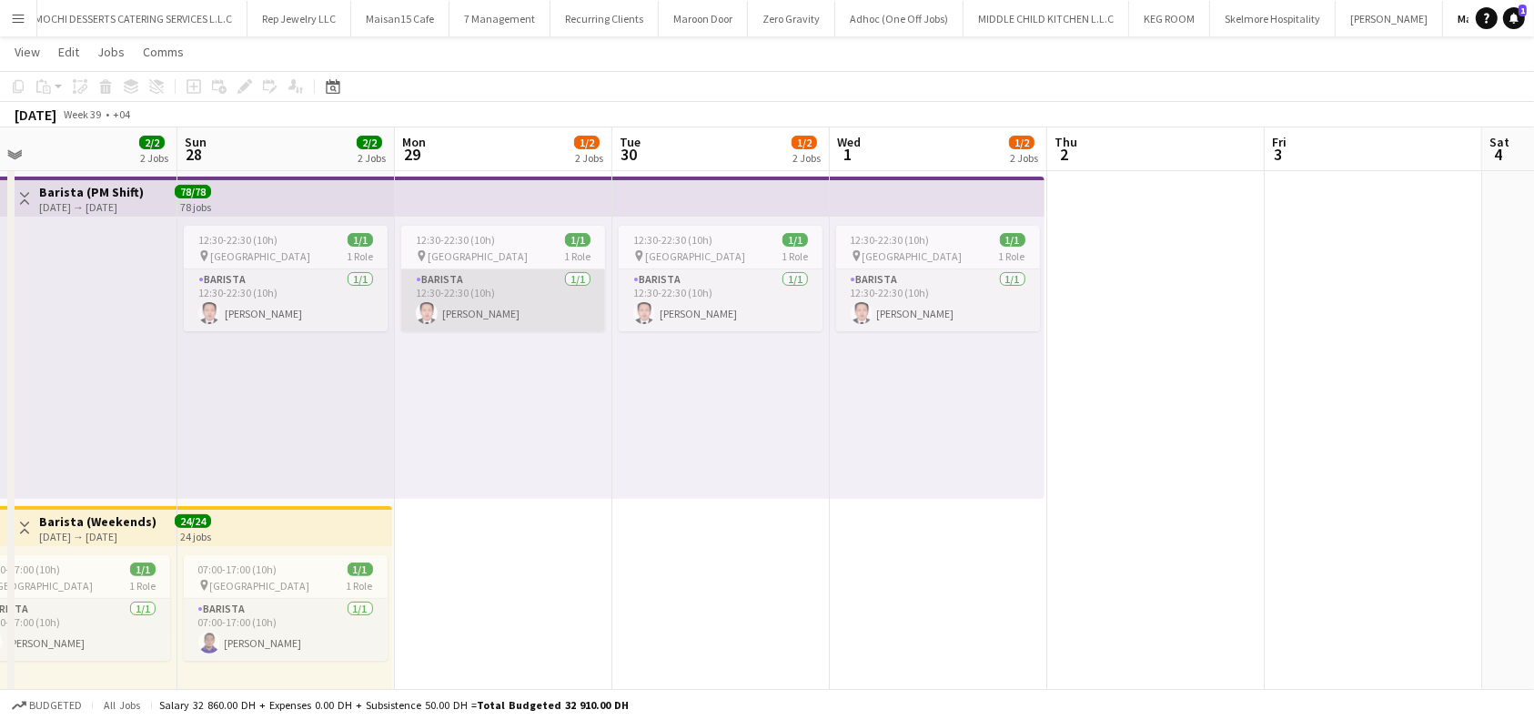
click at [568, 310] on app-card-role "Barista 1/1 12:30-22:30 (10h) joey jardiel" at bounding box center [503, 300] width 204 height 62
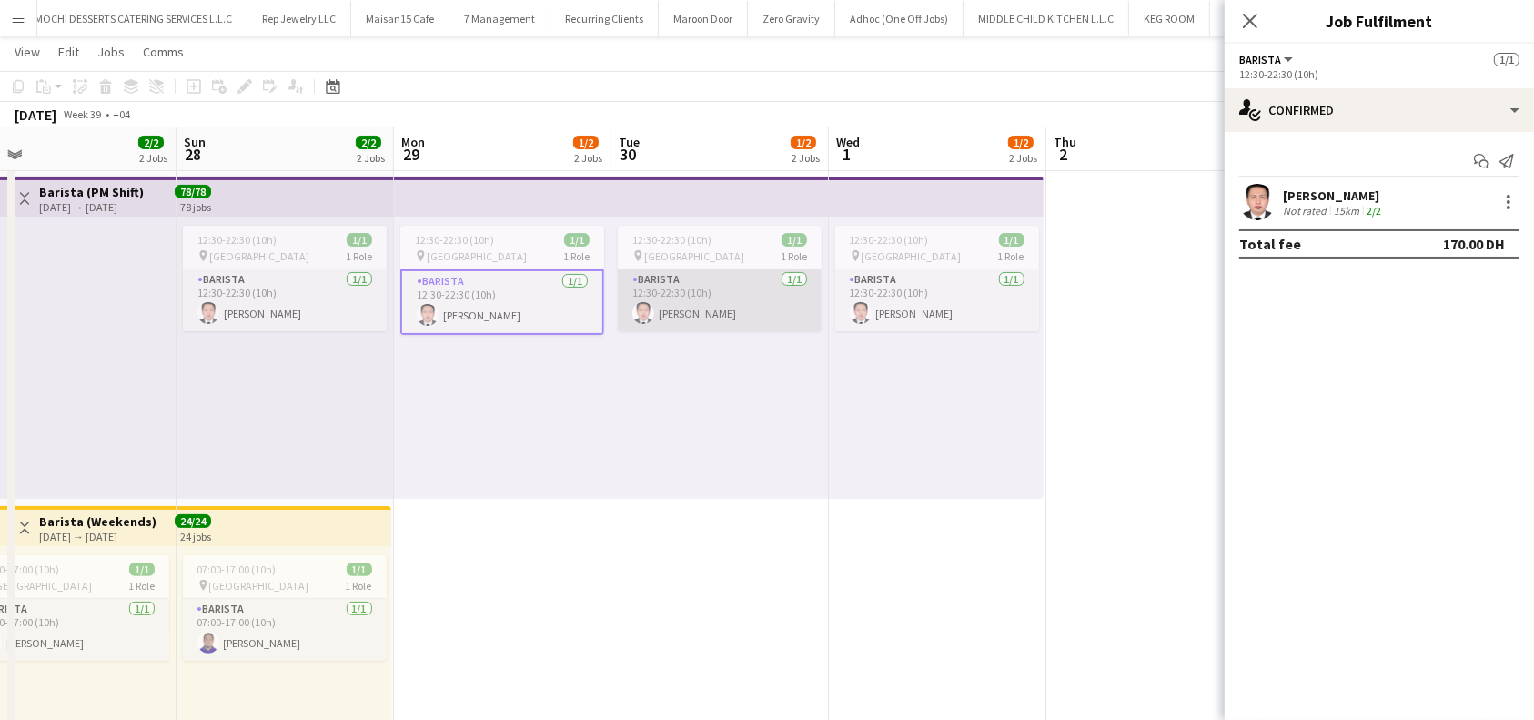
click at [687, 309] on app-card-role "Barista 1/1 12:30-22:30 (10h) joey jardiel" at bounding box center [720, 300] width 204 height 62
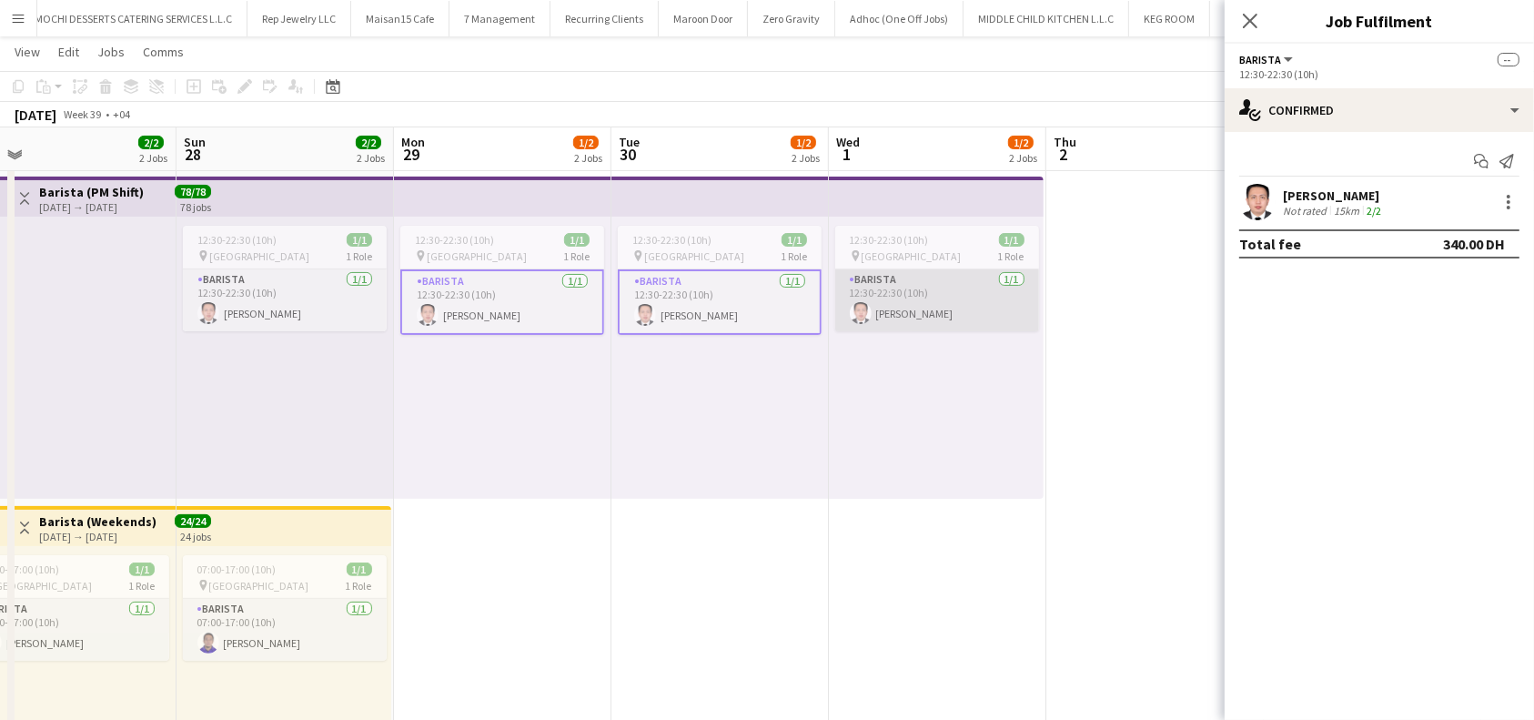
click at [912, 290] on app-card-role "Barista 1/1 12:30-22:30 (10h) joey jardiel" at bounding box center [937, 300] width 204 height 62
click at [1507, 207] on div at bounding box center [1508, 208] width 4 height 4
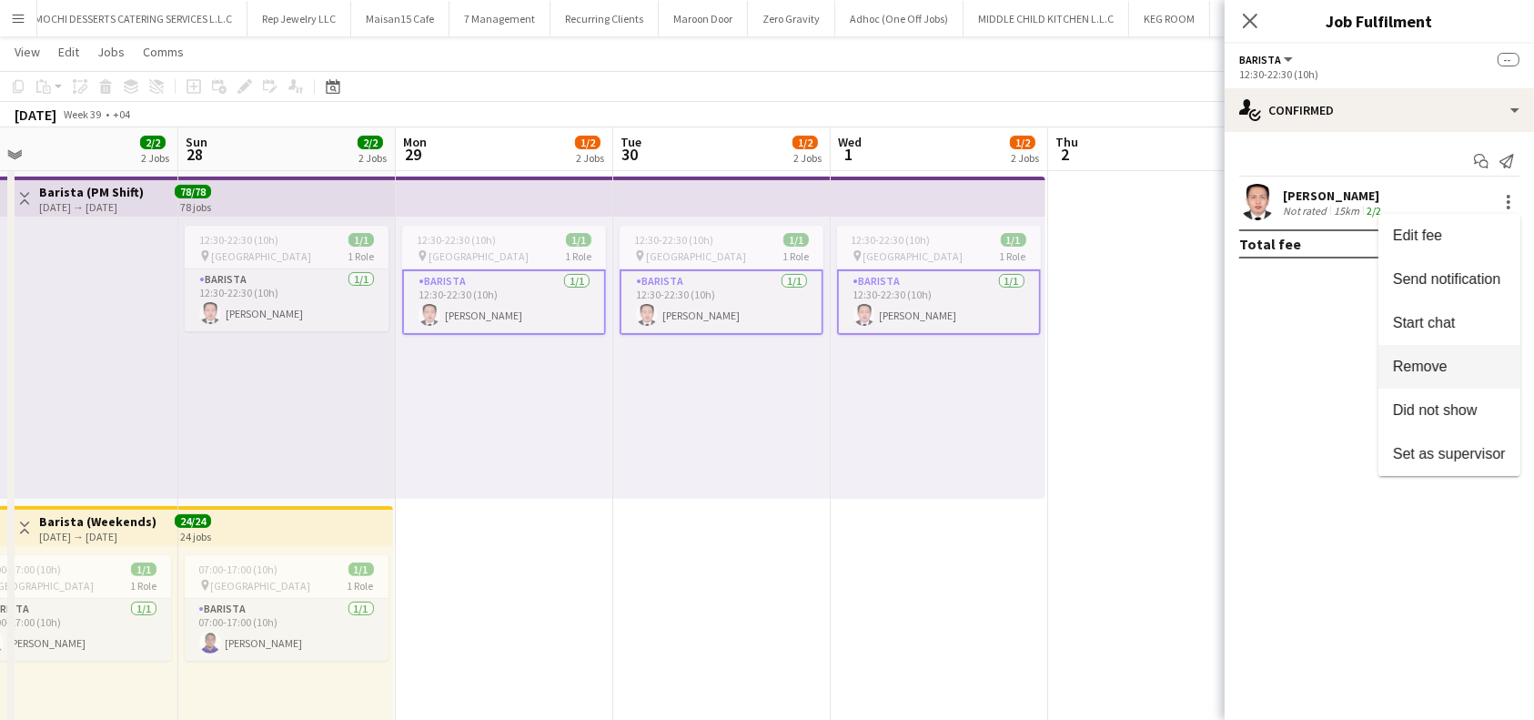
click at [1434, 362] on span "Remove" at bounding box center [1420, 365] width 55 height 15
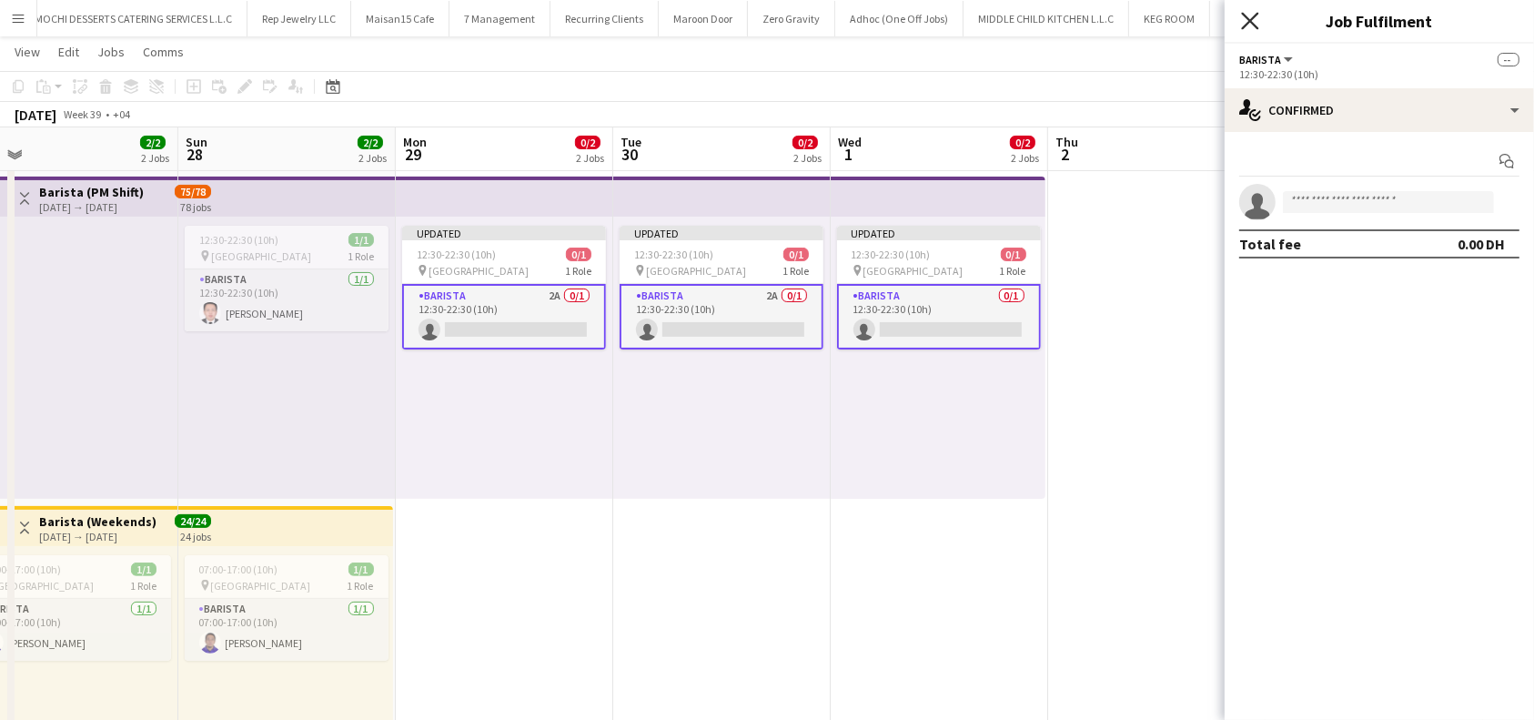
click at [1245, 18] on icon at bounding box center [1249, 20] width 17 height 17
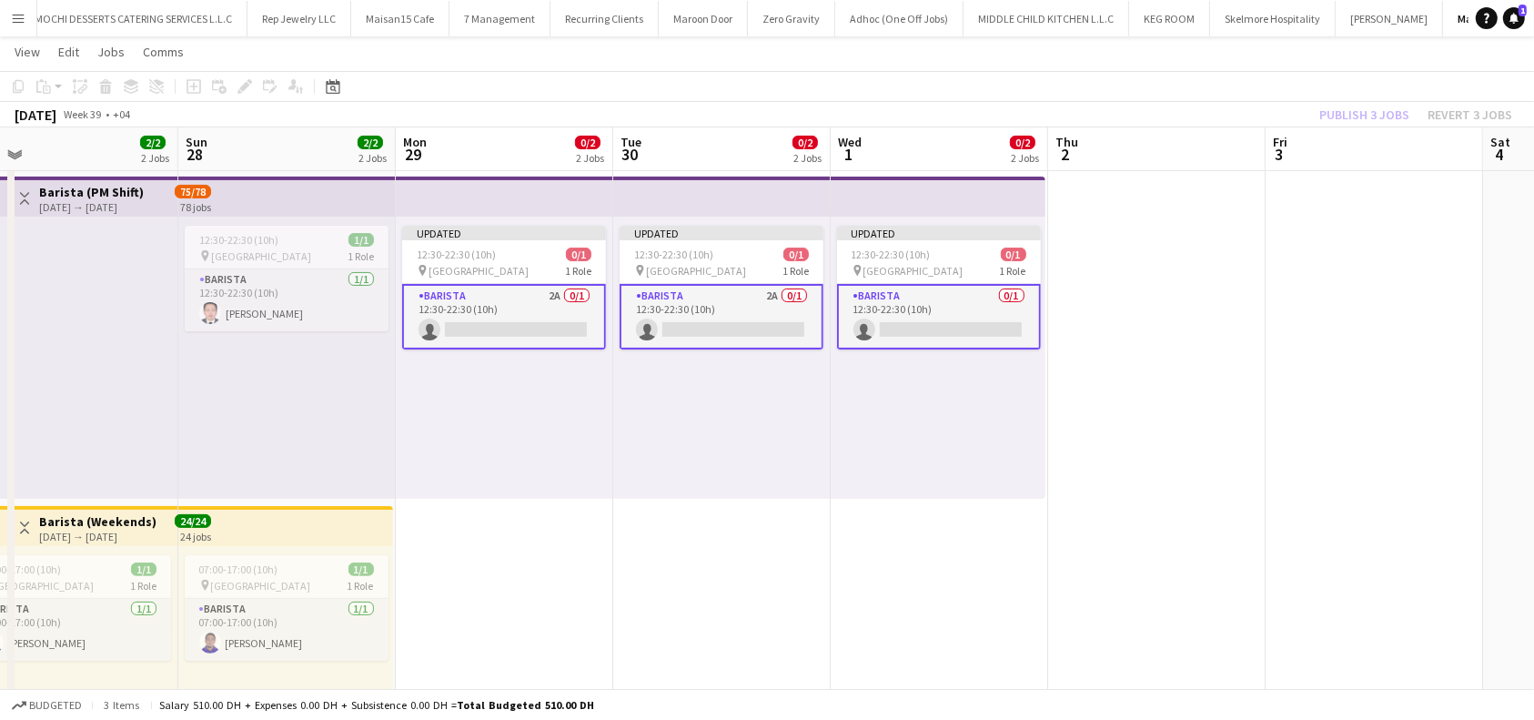
click at [1363, 125] on div "Publish 3 jobs Revert 3 jobs" at bounding box center [1415, 115] width 237 height 24
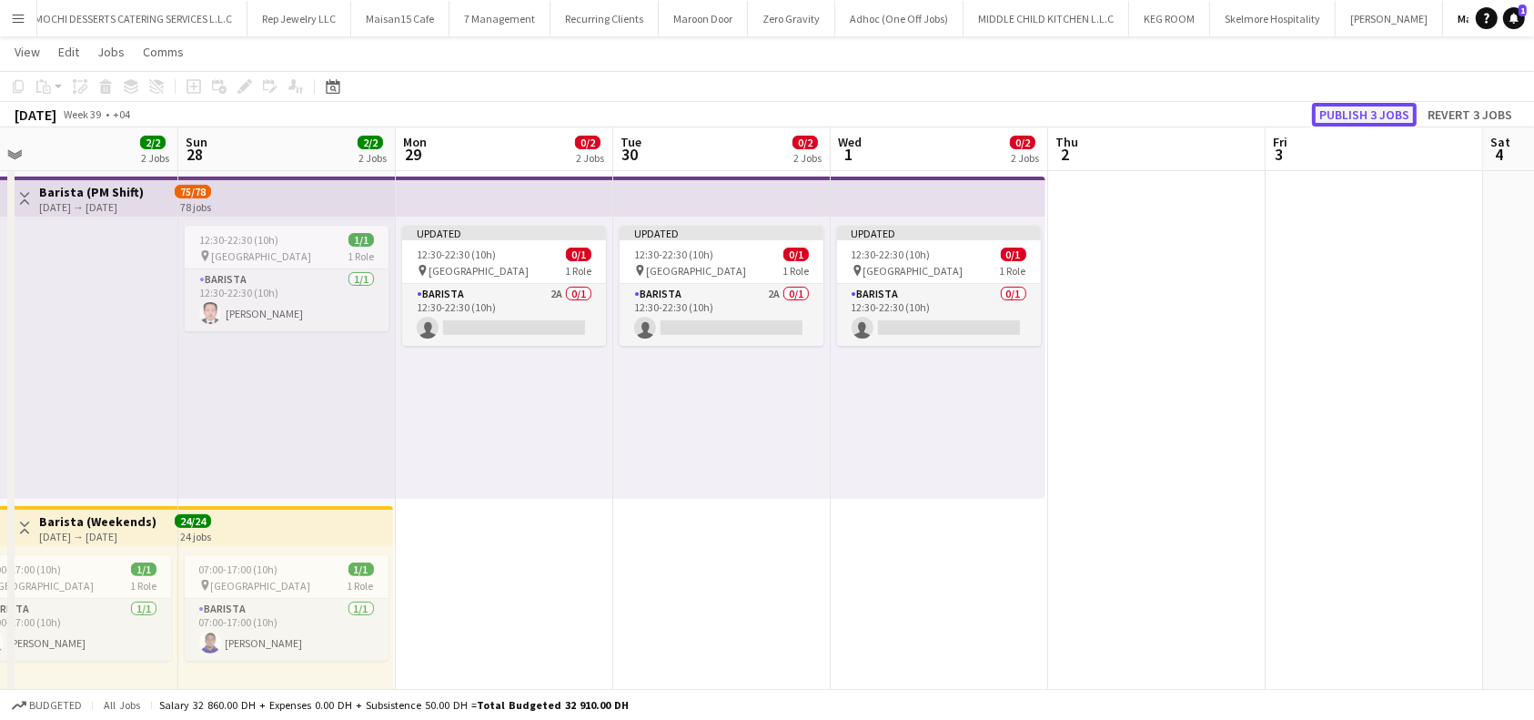
click at [1382, 113] on button "Publish 3 jobs" at bounding box center [1364, 115] width 105 height 24
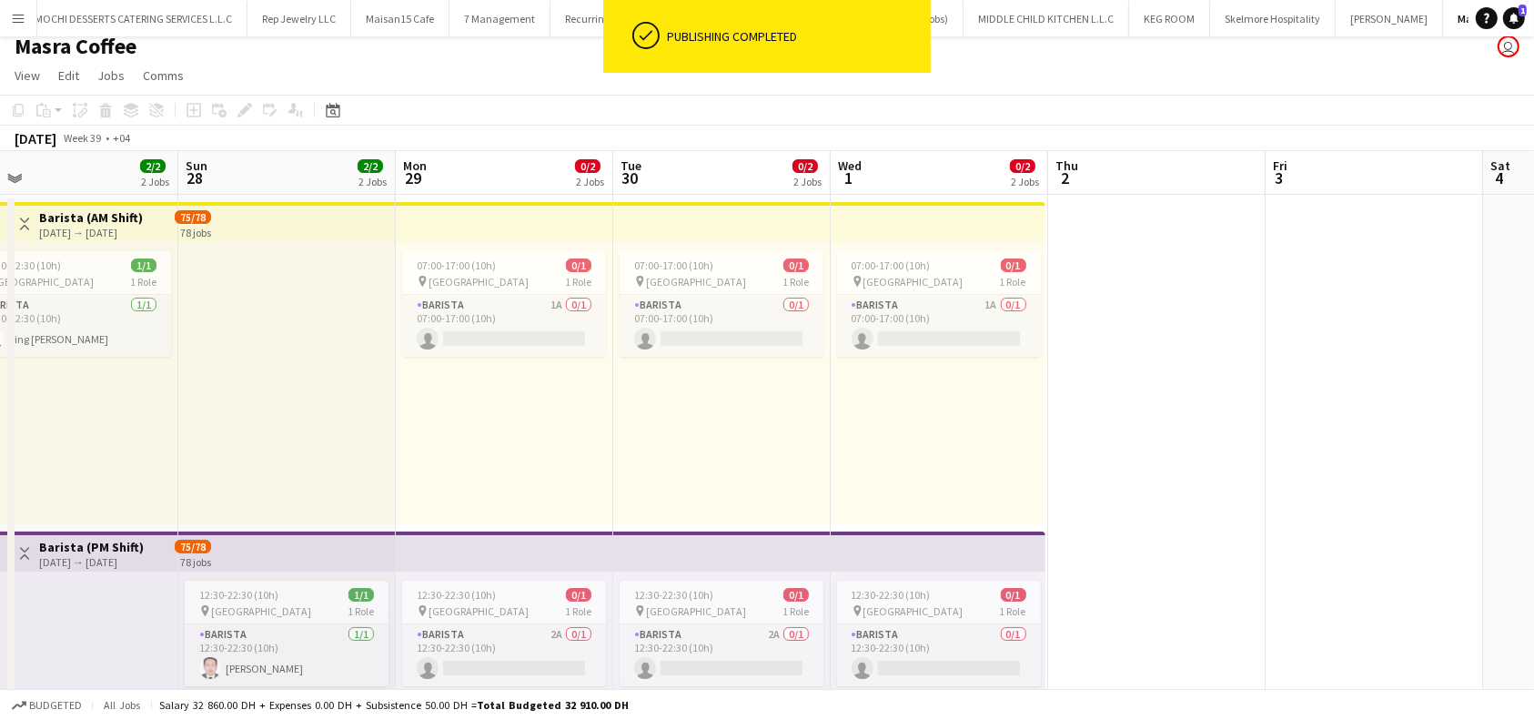
scroll to position [0, 0]
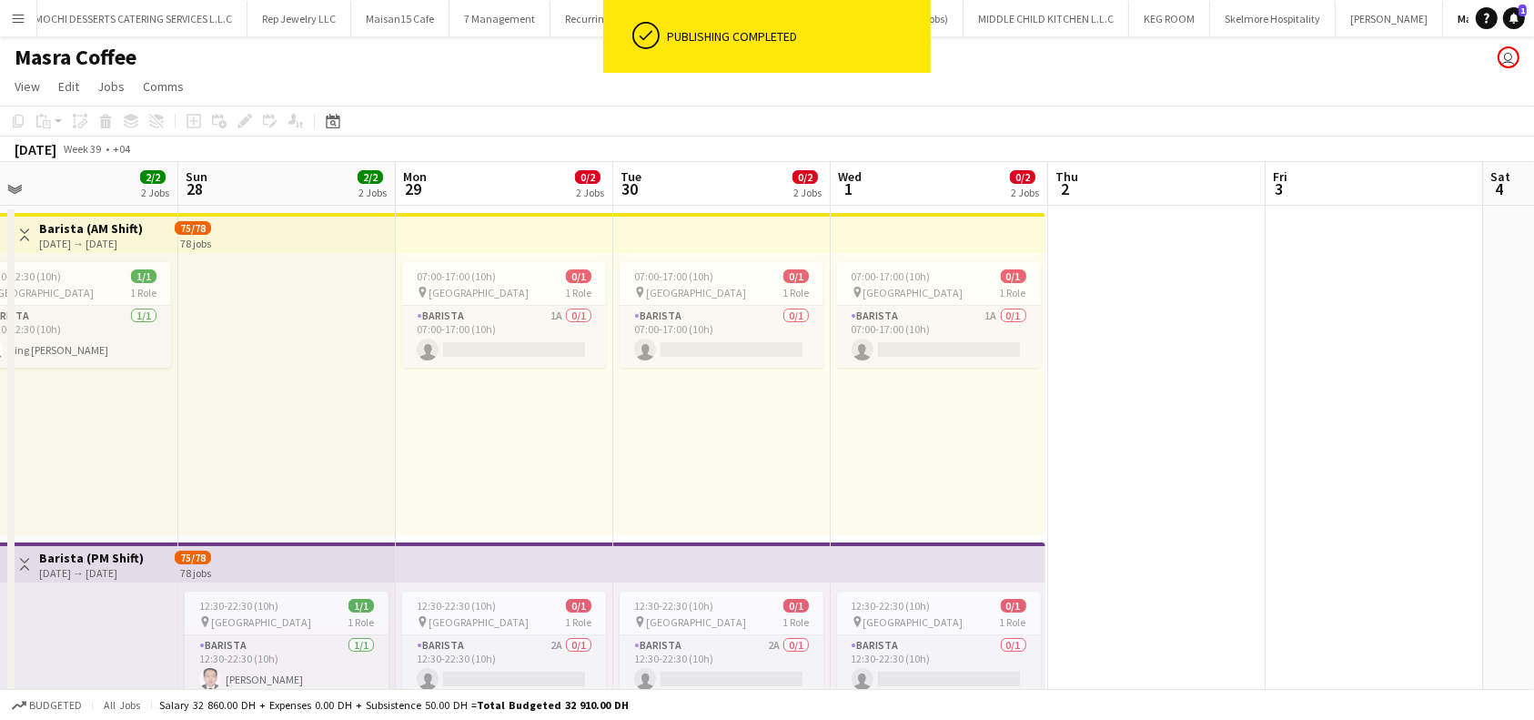
click at [376, 232] on app-top-bar at bounding box center [286, 233] width 217 height 40
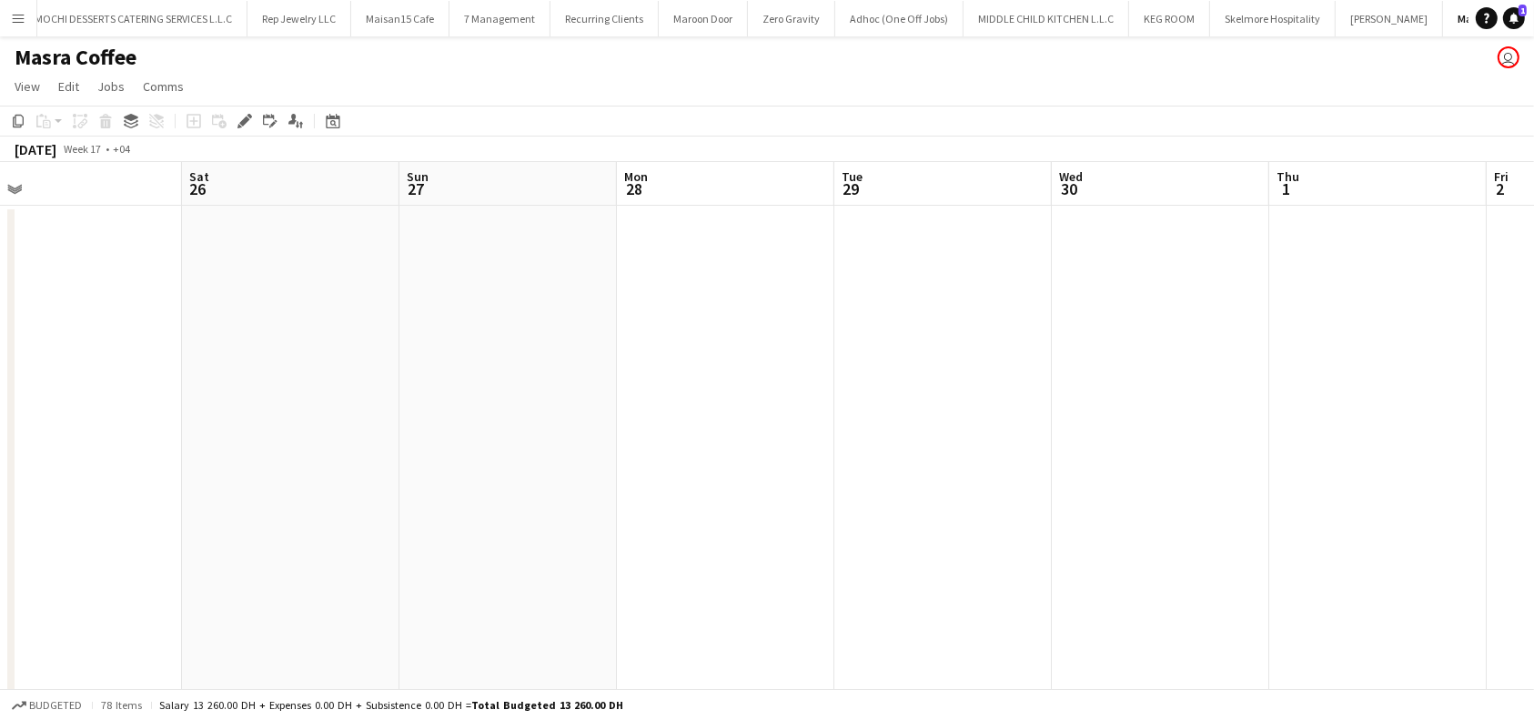
scroll to position [0, 472]
click at [312, 186] on app-board-header-date "Sat 26" at bounding box center [288, 184] width 217 height 44
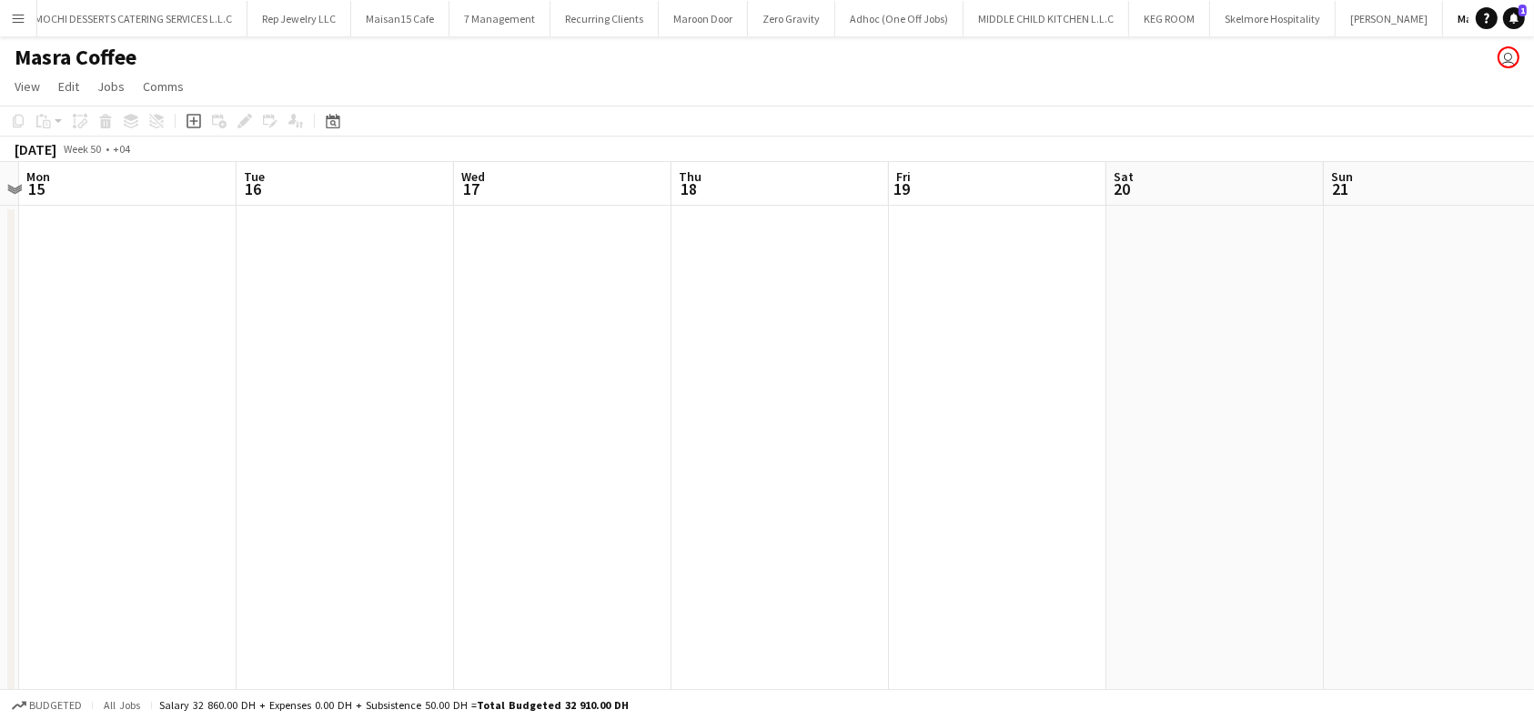
scroll to position [0, 853]
click at [375, 180] on app-board-header-date "Tue 16" at bounding box center [342, 184] width 217 height 44
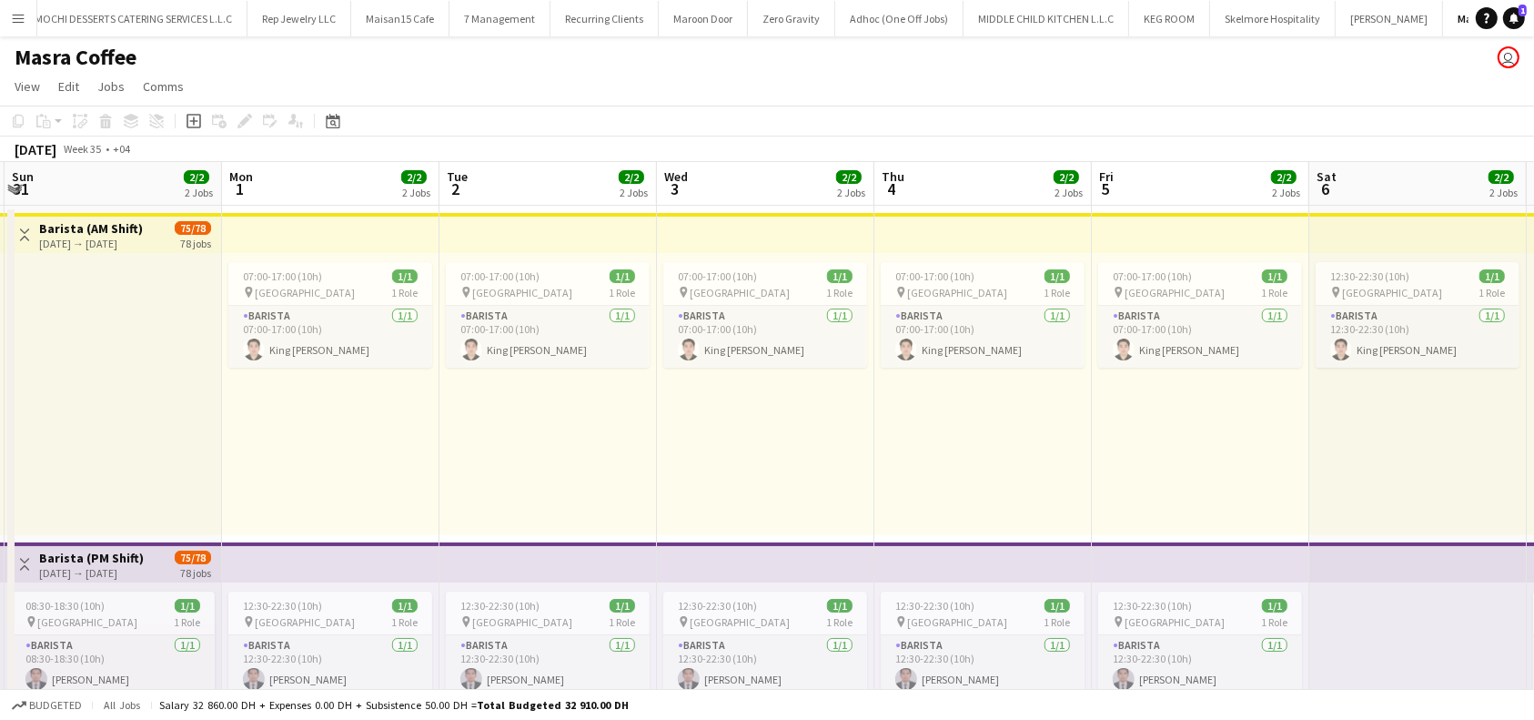
scroll to position [0, 696]
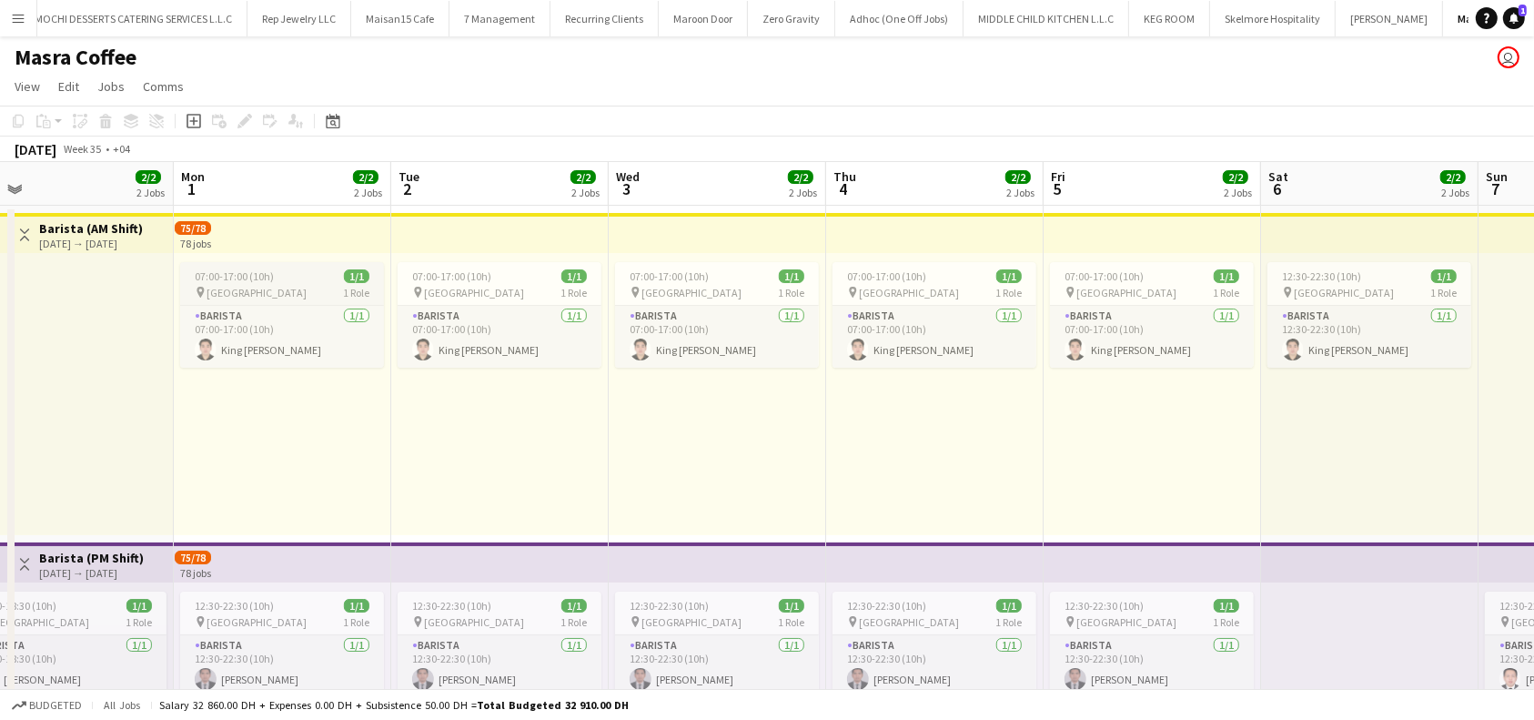
click at [279, 271] on div "07:00-17:00 (10h) 1/1" at bounding box center [282, 276] width 204 height 14
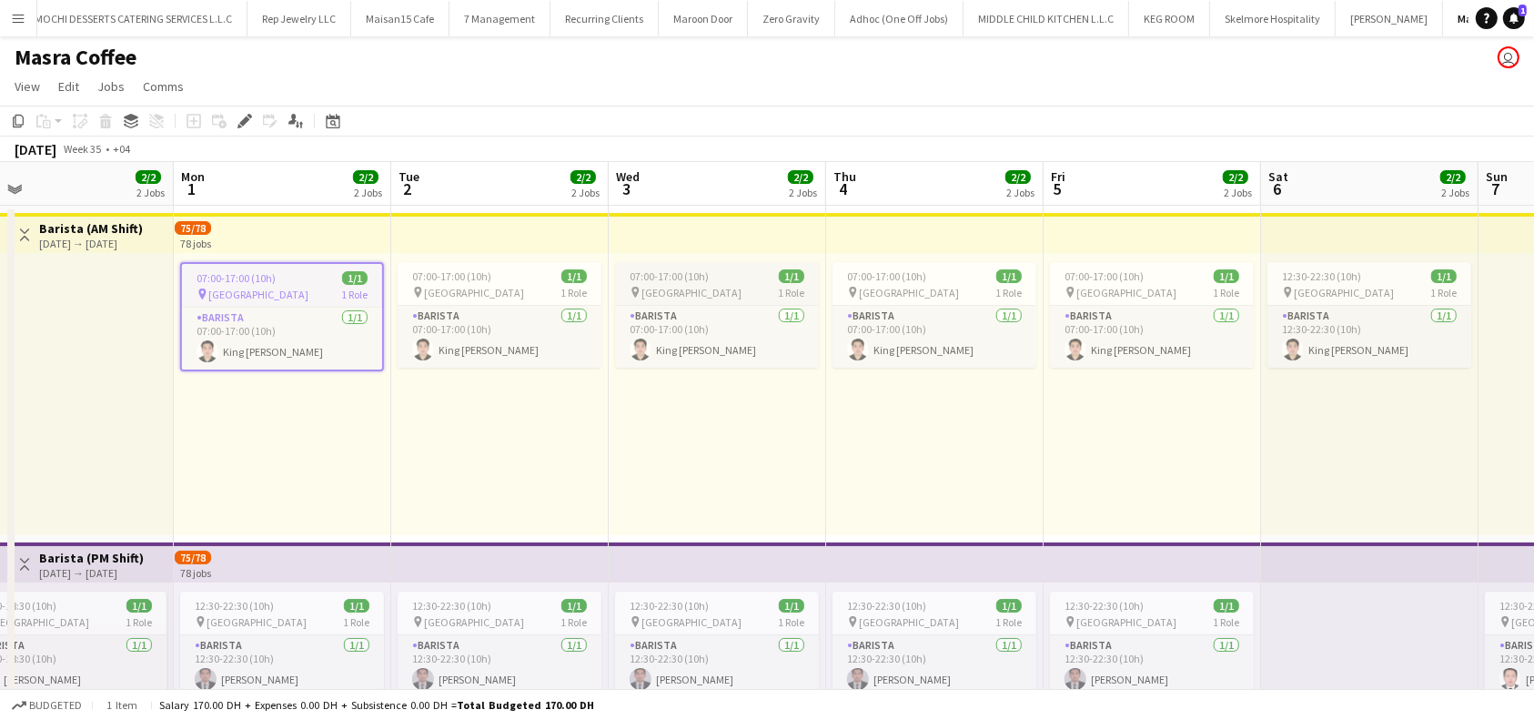
click at [696, 270] on span "07:00-17:00 (10h)" at bounding box center [668, 276] width 79 height 14
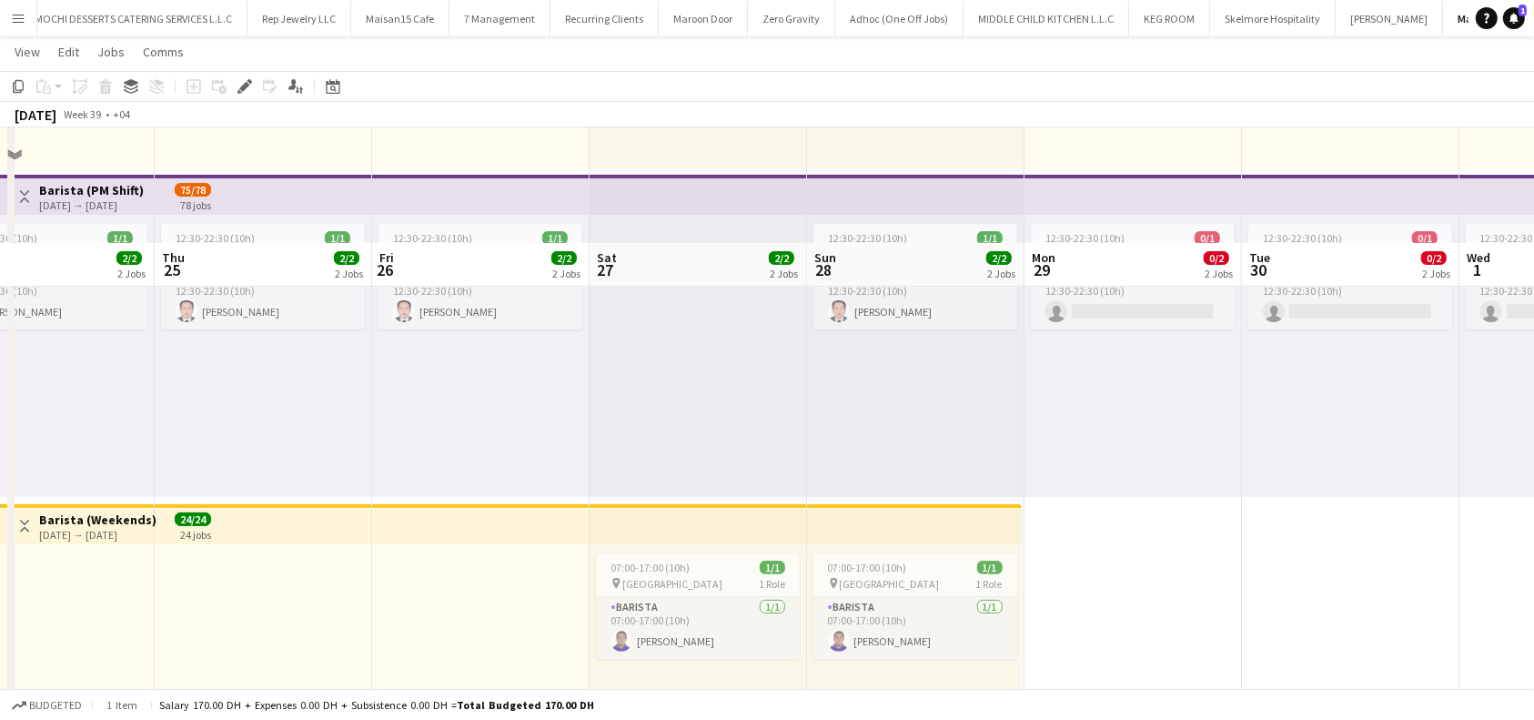
scroll to position [364, 0]
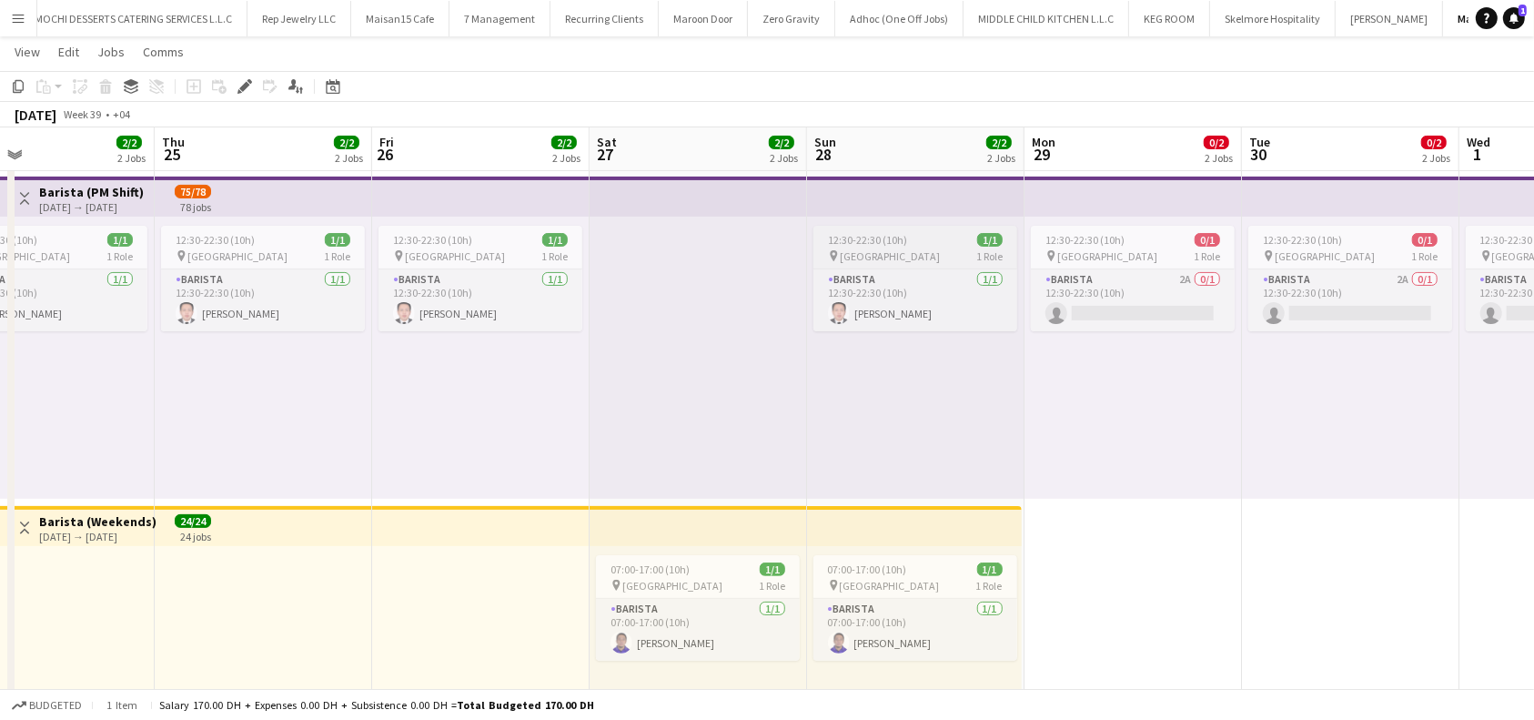
click at [912, 233] on div "12:30-22:30 (10h) 1/1" at bounding box center [915, 240] width 204 height 14
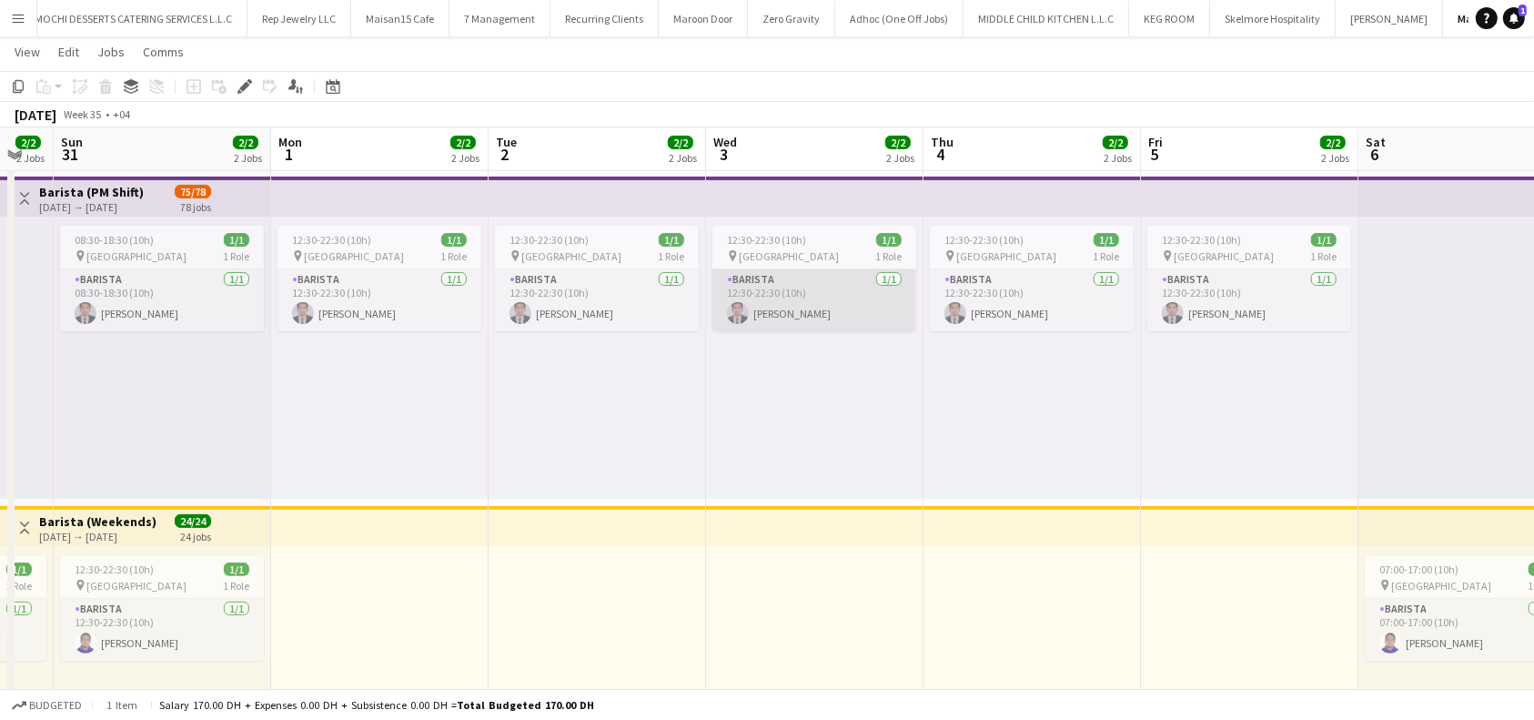
scroll to position [0, 815]
drag, startPoint x: 763, startPoint y: 300, endPoint x: 758, endPoint y: 289, distance: 12.2
click at [764, 300] on app-card-role "Barista 1/1 12:30-22:30 (10h) Nelson Kalinga" at bounding box center [815, 300] width 204 height 62
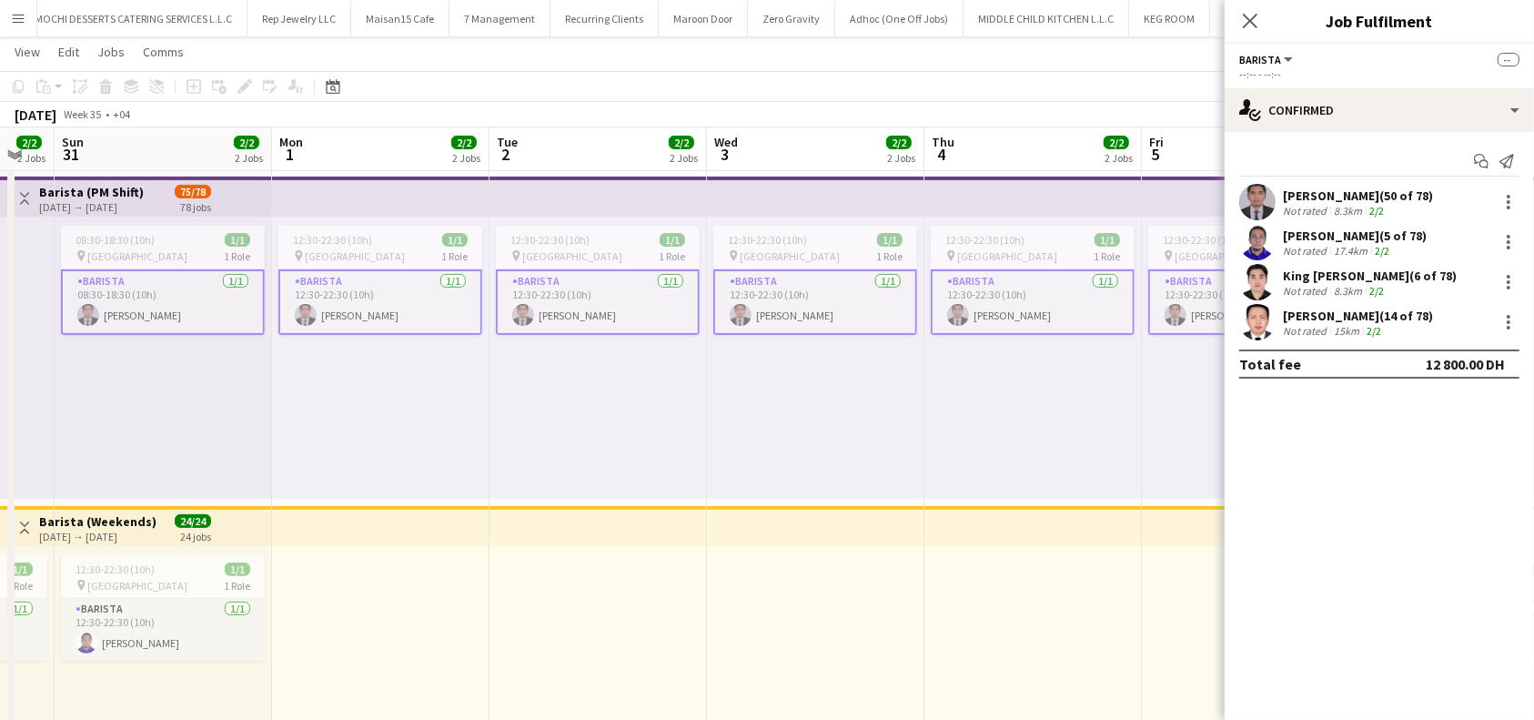
click at [786, 305] on app-card-role "Barista 1/1 12:30-22:30 (10h) Nelson Kalinga" at bounding box center [815, 301] width 204 height 65
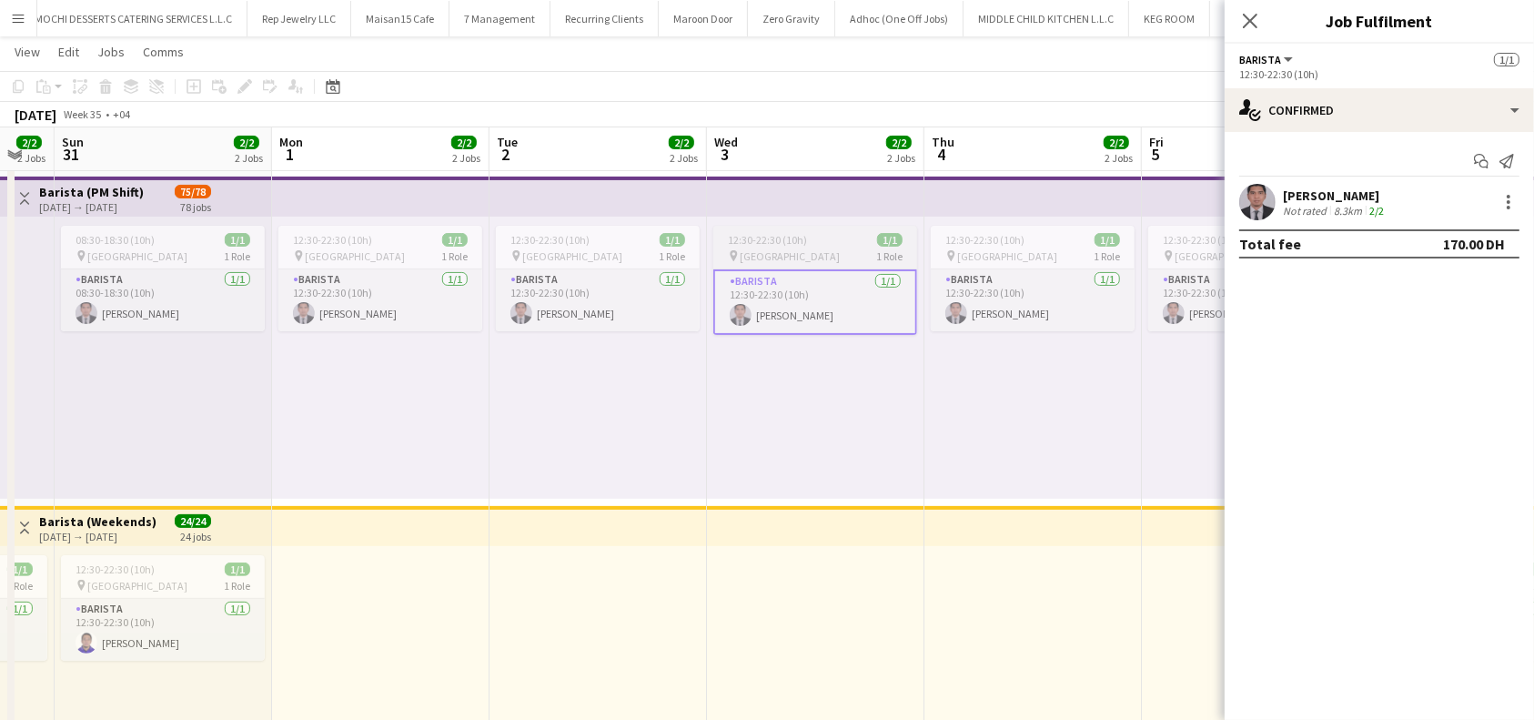
scroll to position [0, 817]
click at [861, 233] on div "12:30-22:30 (10h) 1/1" at bounding box center [813, 240] width 204 height 14
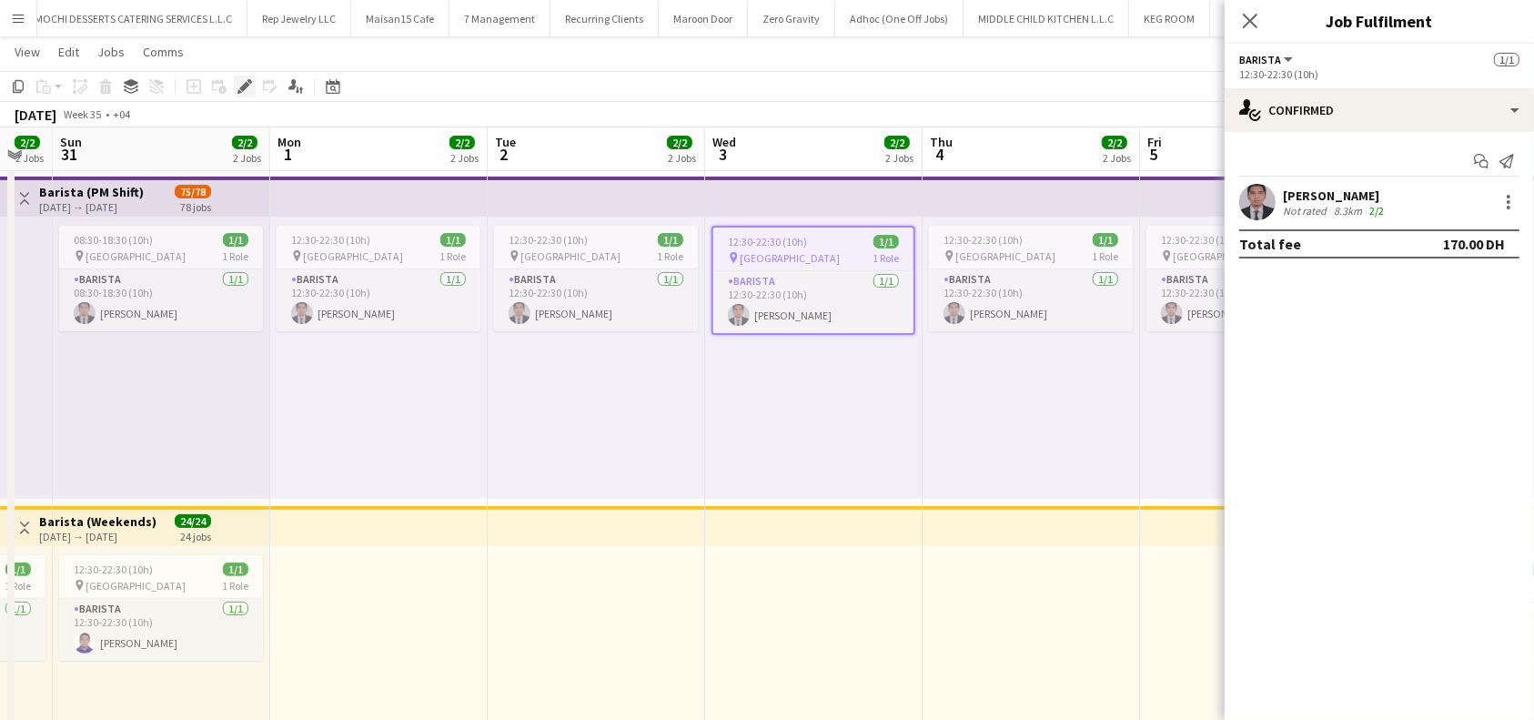
click at [240, 86] on icon "Edit" at bounding box center [244, 86] width 15 height 15
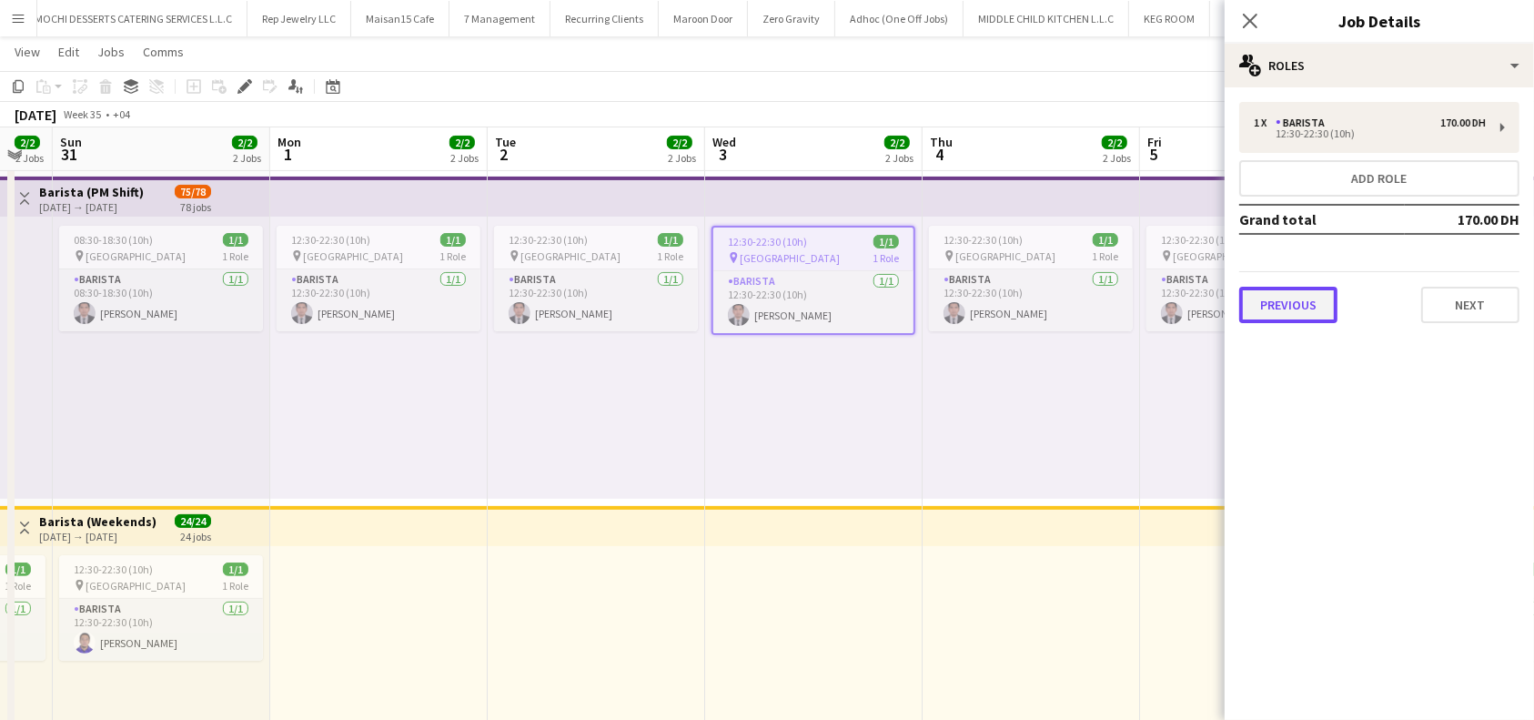
click at [1281, 306] on button "Previous" at bounding box center [1288, 305] width 98 height 36
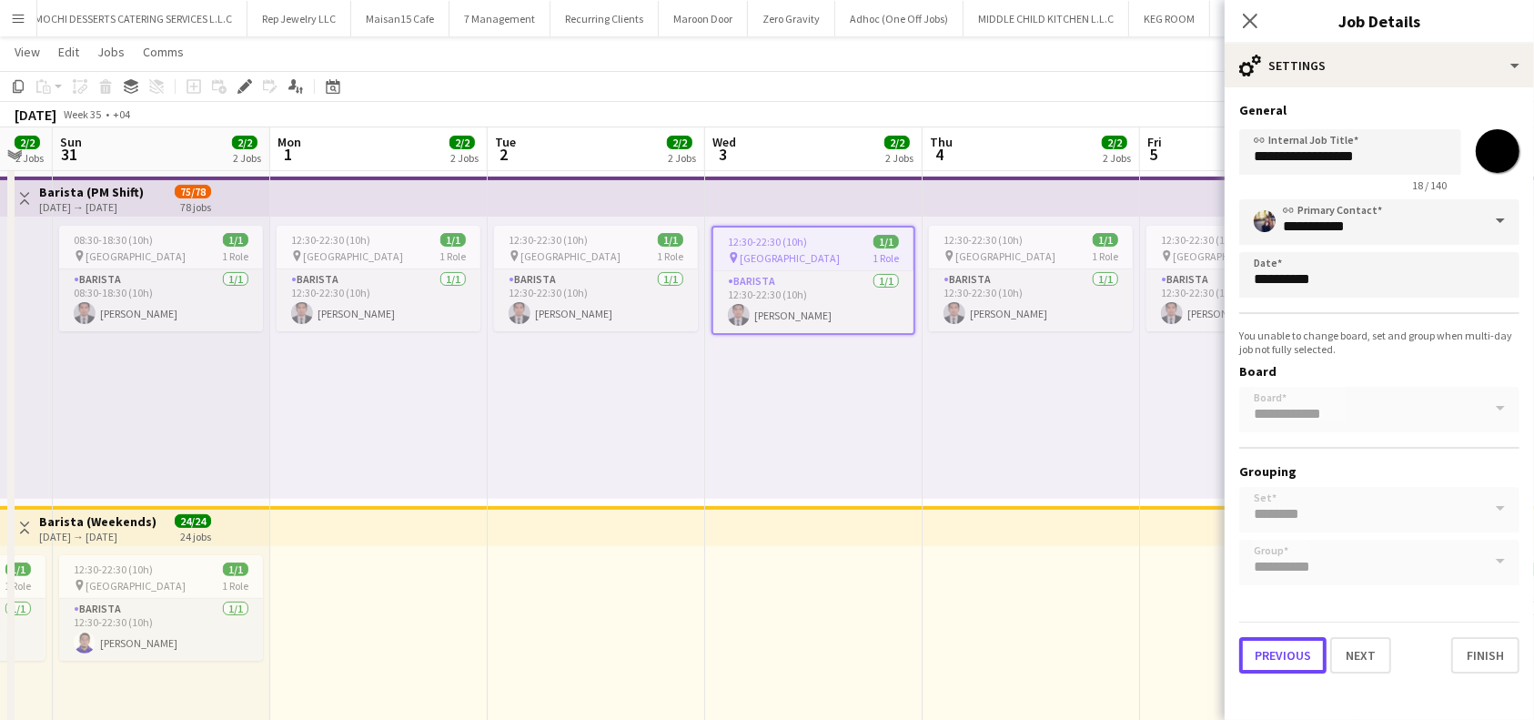
click at [1264, 644] on button "Previous" at bounding box center [1282, 655] width 87 height 36
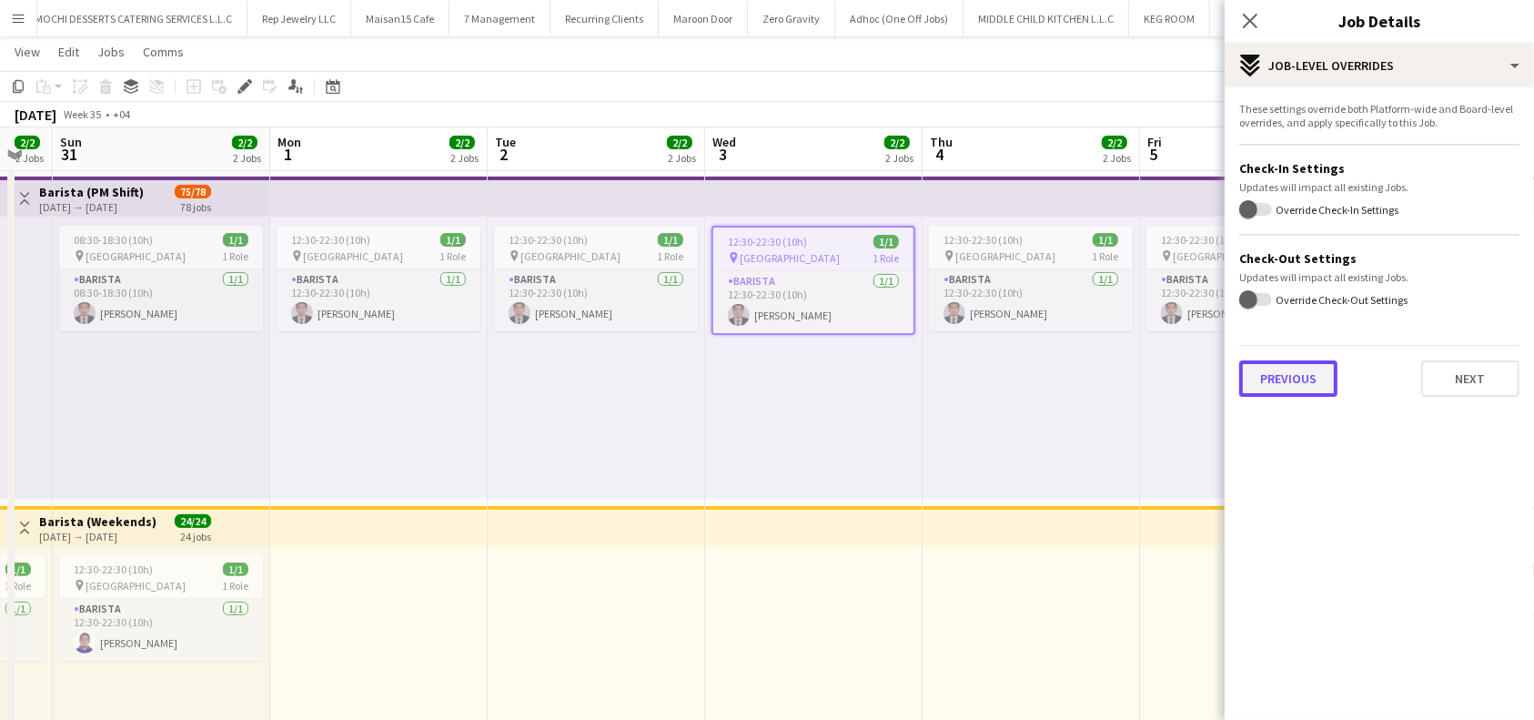
click at [1315, 382] on button "Previous" at bounding box center [1288, 378] width 98 height 36
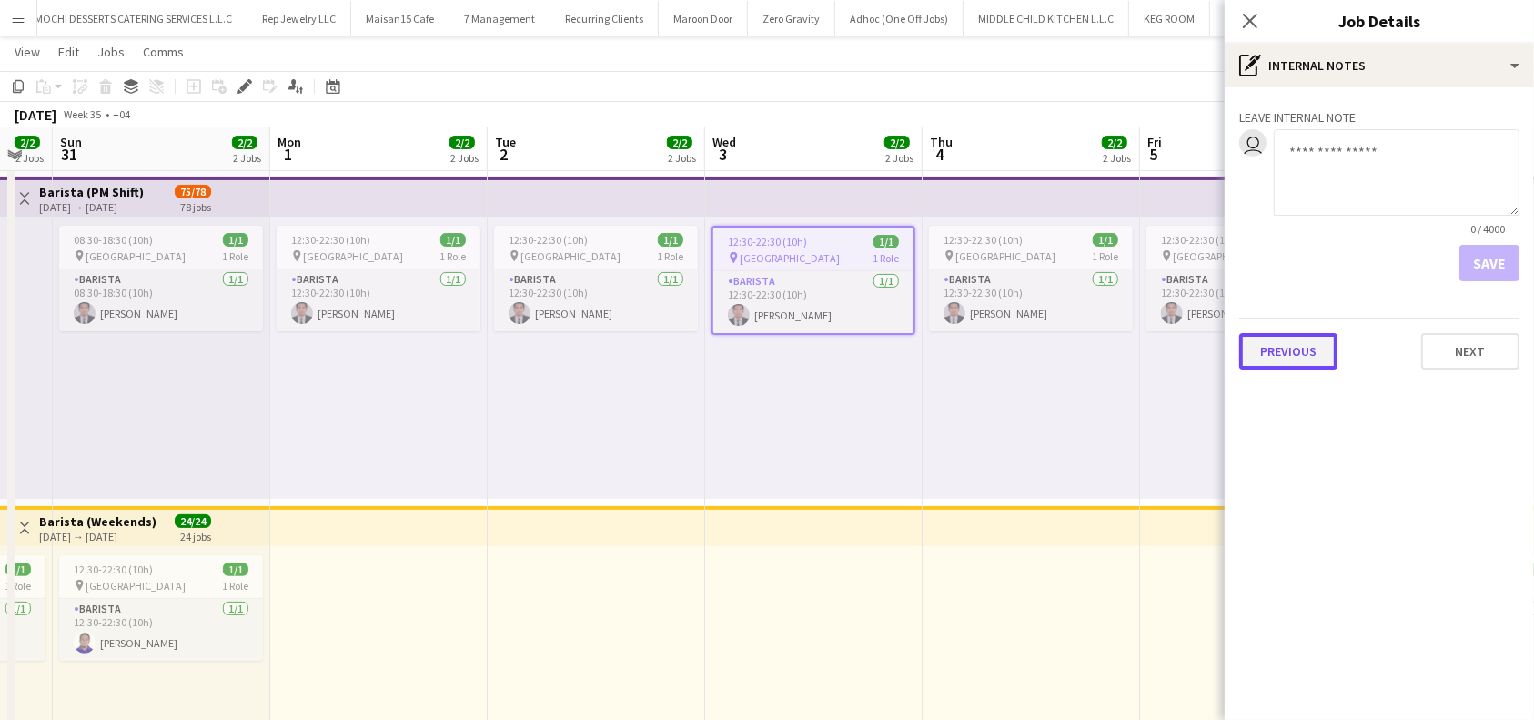
click at [1289, 347] on button "Previous" at bounding box center [1288, 351] width 98 height 36
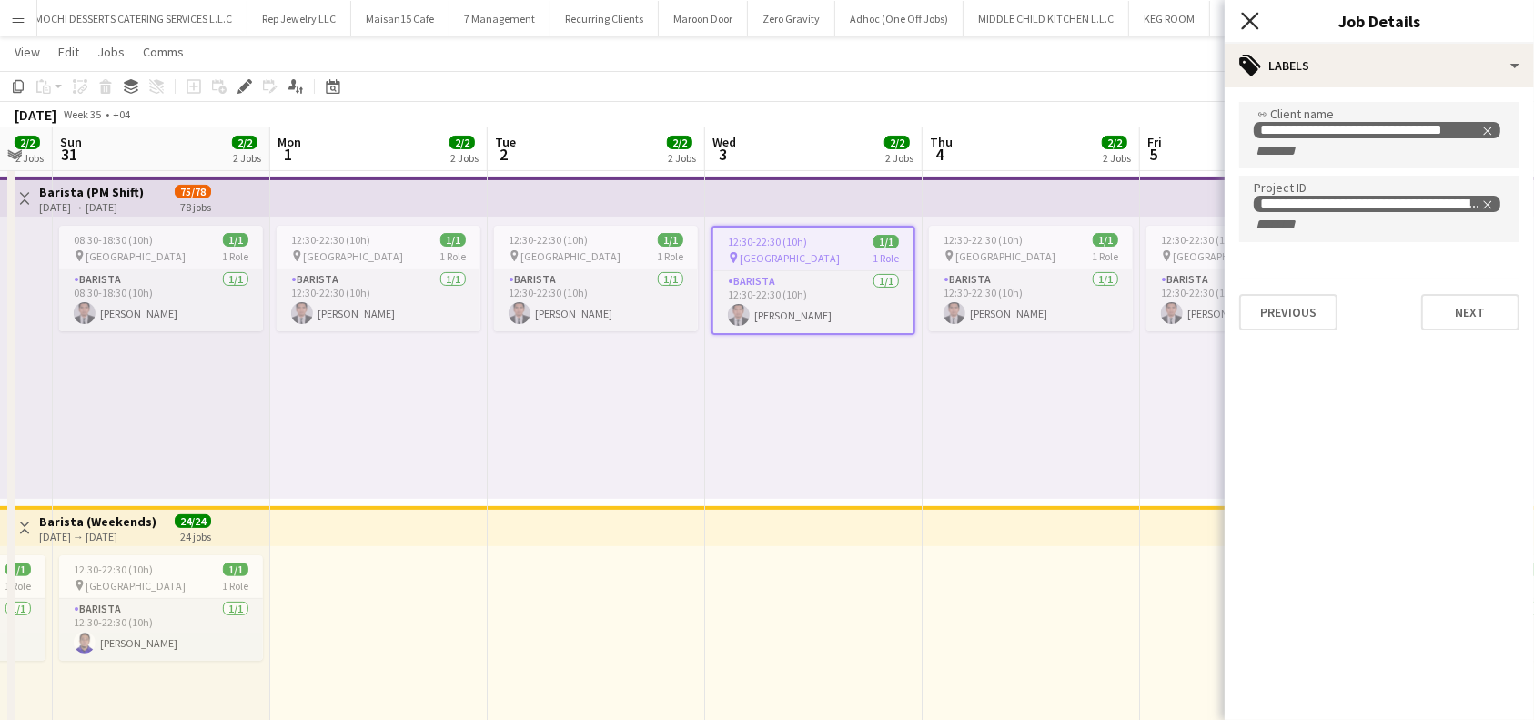
click at [1252, 14] on icon "Close pop-in" at bounding box center [1249, 20] width 17 height 17
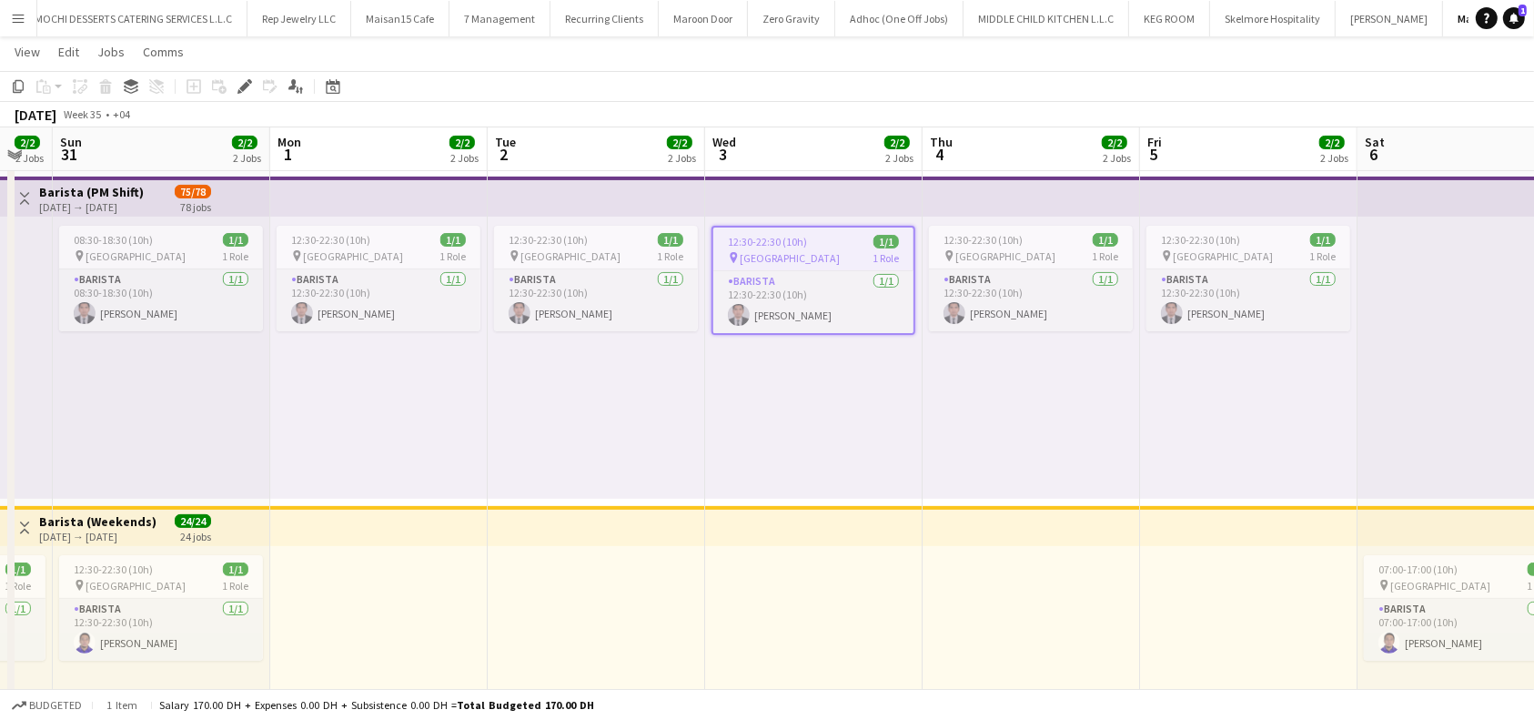
click at [1106, 375] on div "12:30-22:30 (10h) 1/1 pin Al Serkal Avenue 1 Role Barista 1/1 12:30-22:30 (10h)…" at bounding box center [1030, 358] width 217 height 282
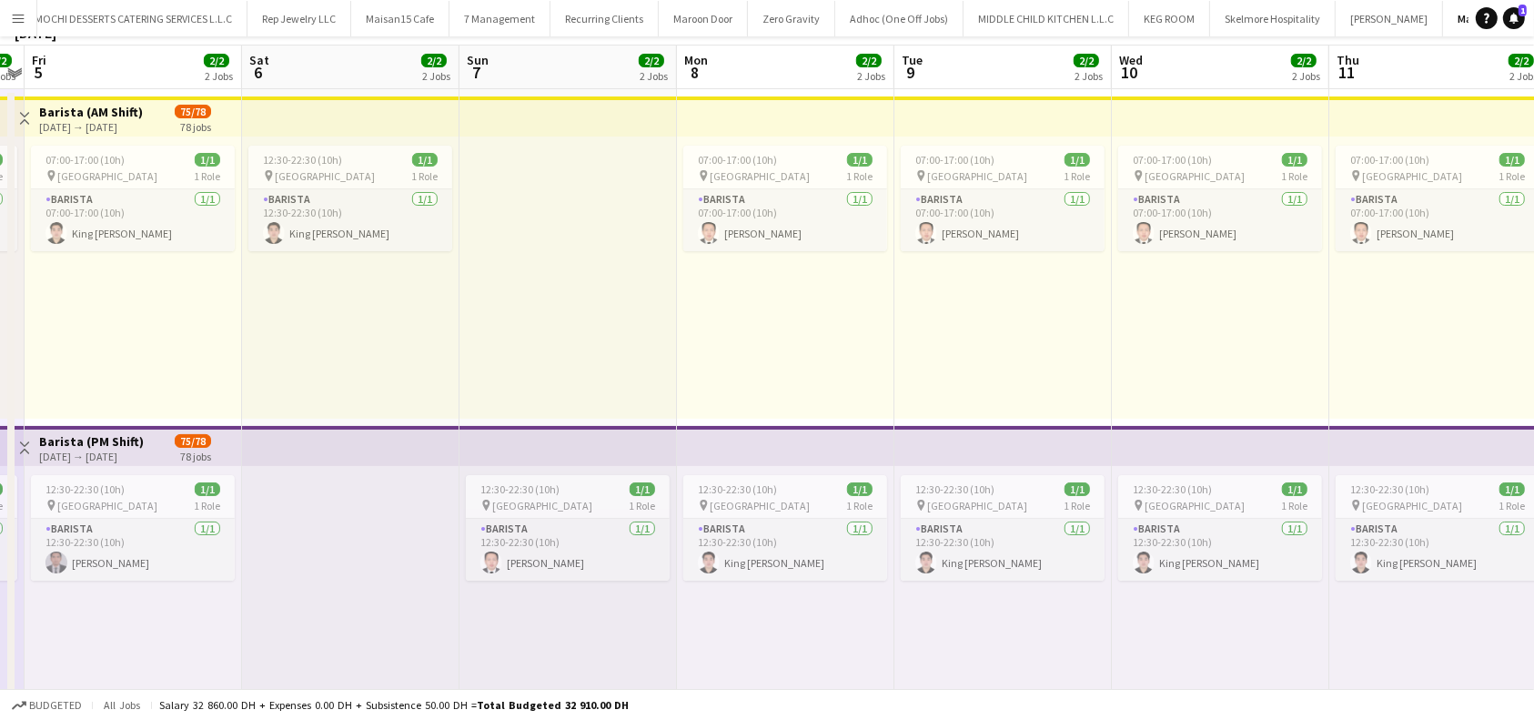
scroll to position [121, 0]
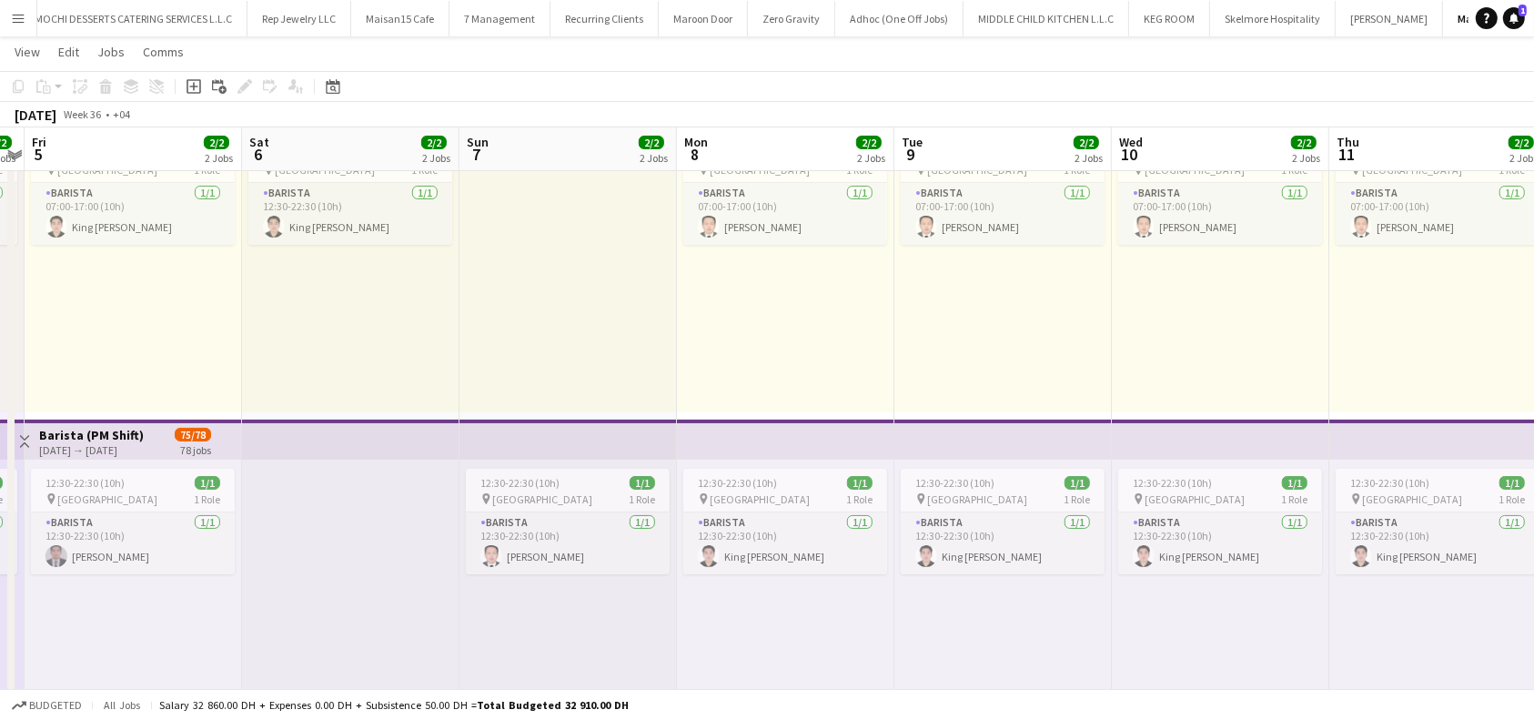
drag, startPoint x: 578, startPoint y: 443, endPoint x: 524, endPoint y: 432, distance: 54.8
click at [574, 443] on app-top-bar at bounding box center [567, 439] width 217 height 40
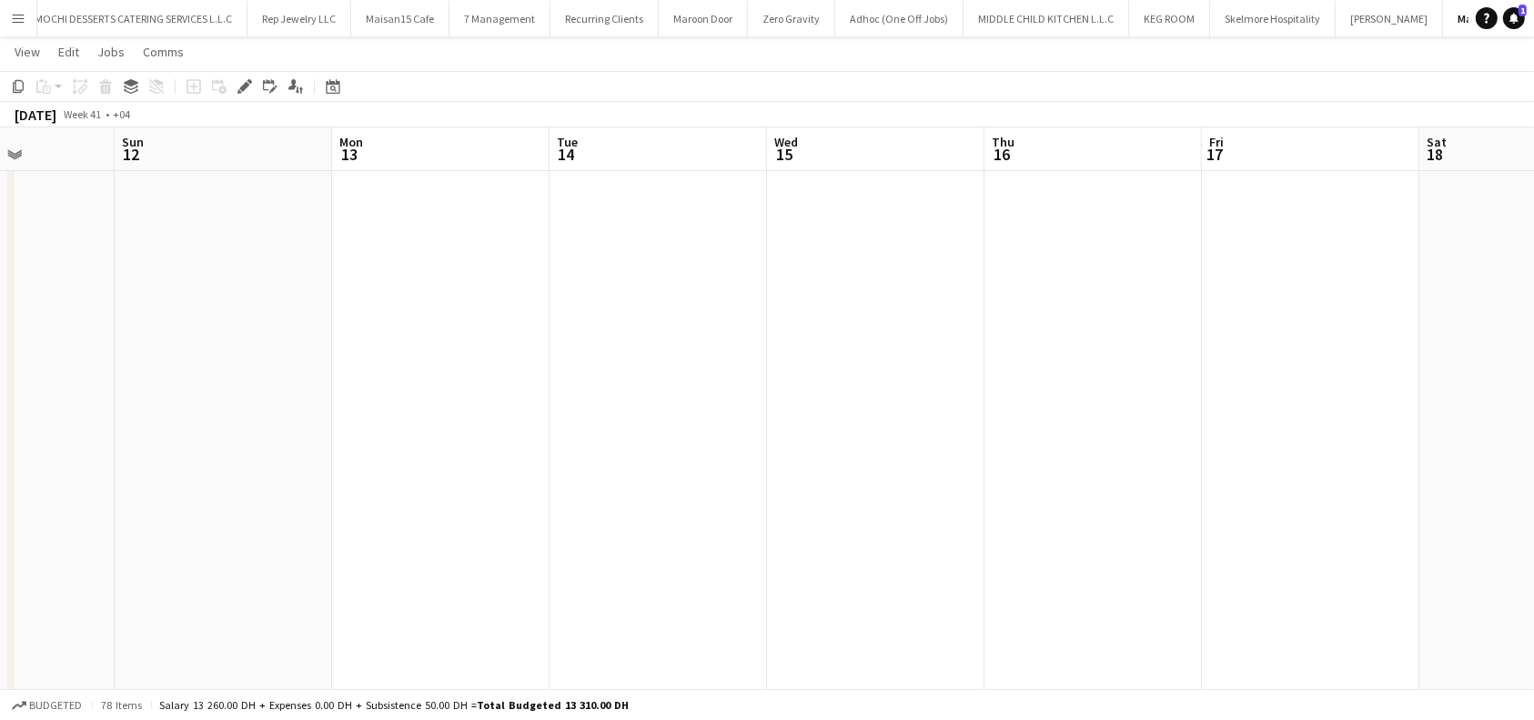
scroll to position [0, 758]
drag, startPoint x: 429, startPoint y: 134, endPoint x: 459, endPoint y: 162, distance: 41.2
click at [437, 138] on app-calendar-viewport "Wed 8 Thu 9 Fri 10 Sat 11 Sun 12 Mon 13 Tue 14 Wed 15 Thu 16 Fri 17 Sat 18 Sun …" at bounding box center [767, 514] width 1534 height 1128
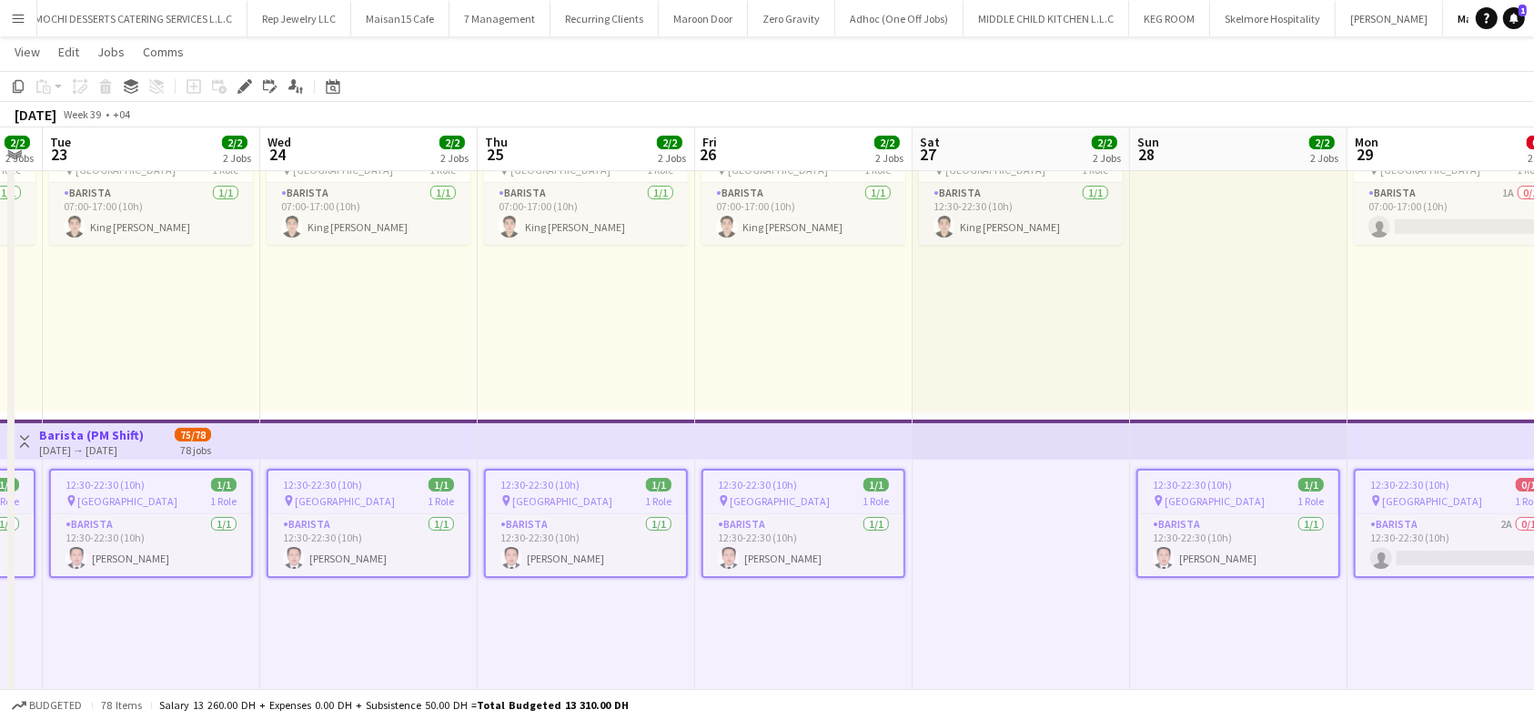
scroll to position [0, 640]
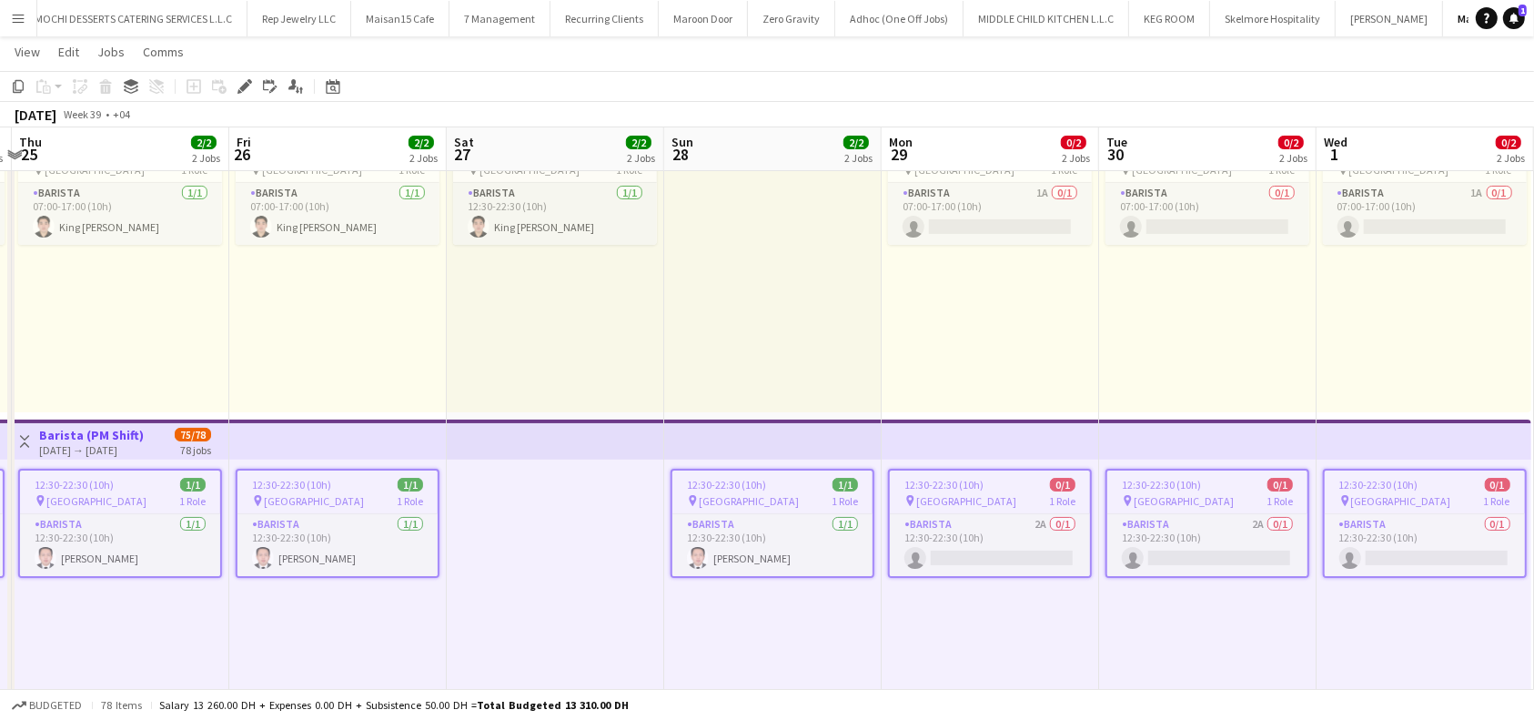
click at [884, 435] on app-top-bar at bounding box center [989, 439] width 217 height 40
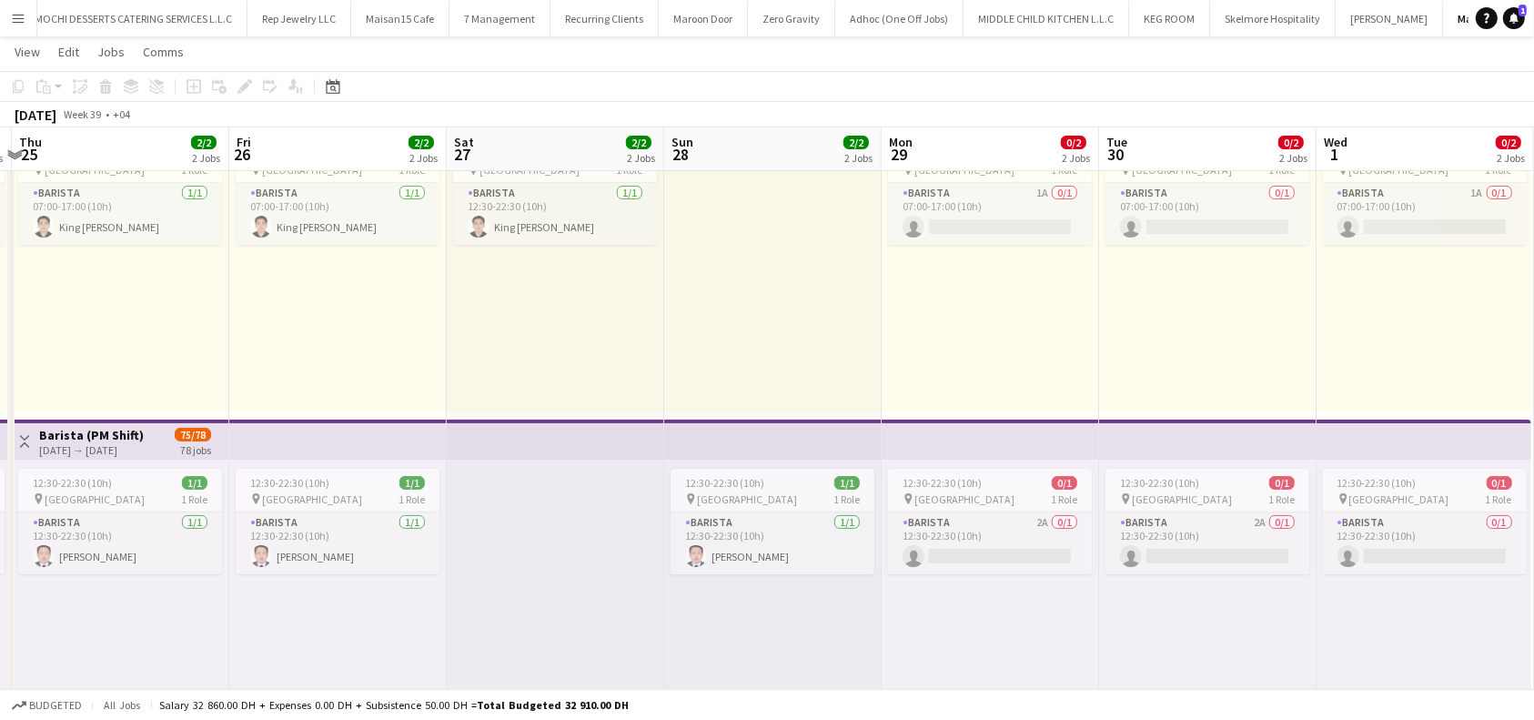
click at [770, 446] on app-top-bar at bounding box center [772, 439] width 217 height 40
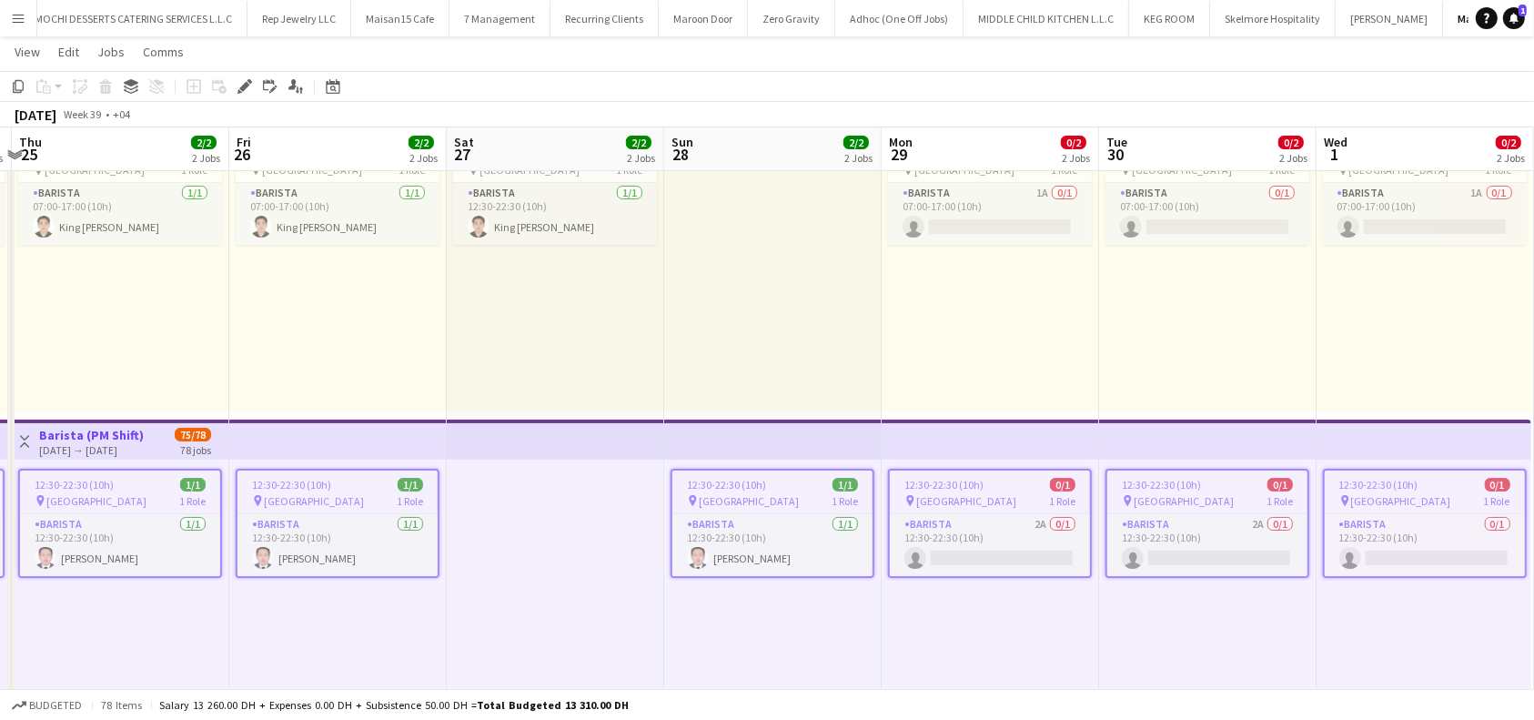
click at [713, 488] on span "12:30-22:30 (10h)" at bounding box center [726, 485] width 79 height 14
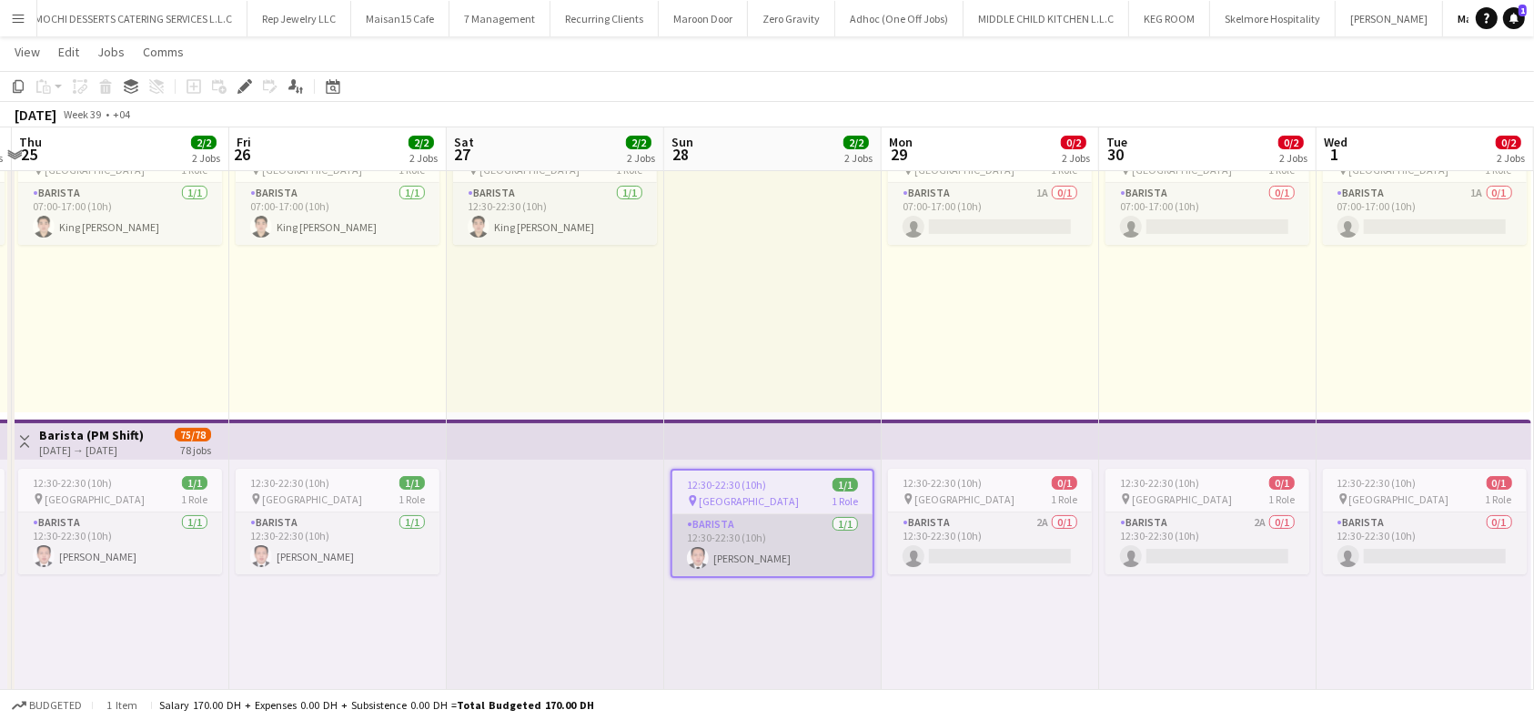
click at [730, 539] on app-card-role "Barista 1/1 12:30-22:30 (10h) joey jardiel" at bounding box center [772, 545] width 200 height 62
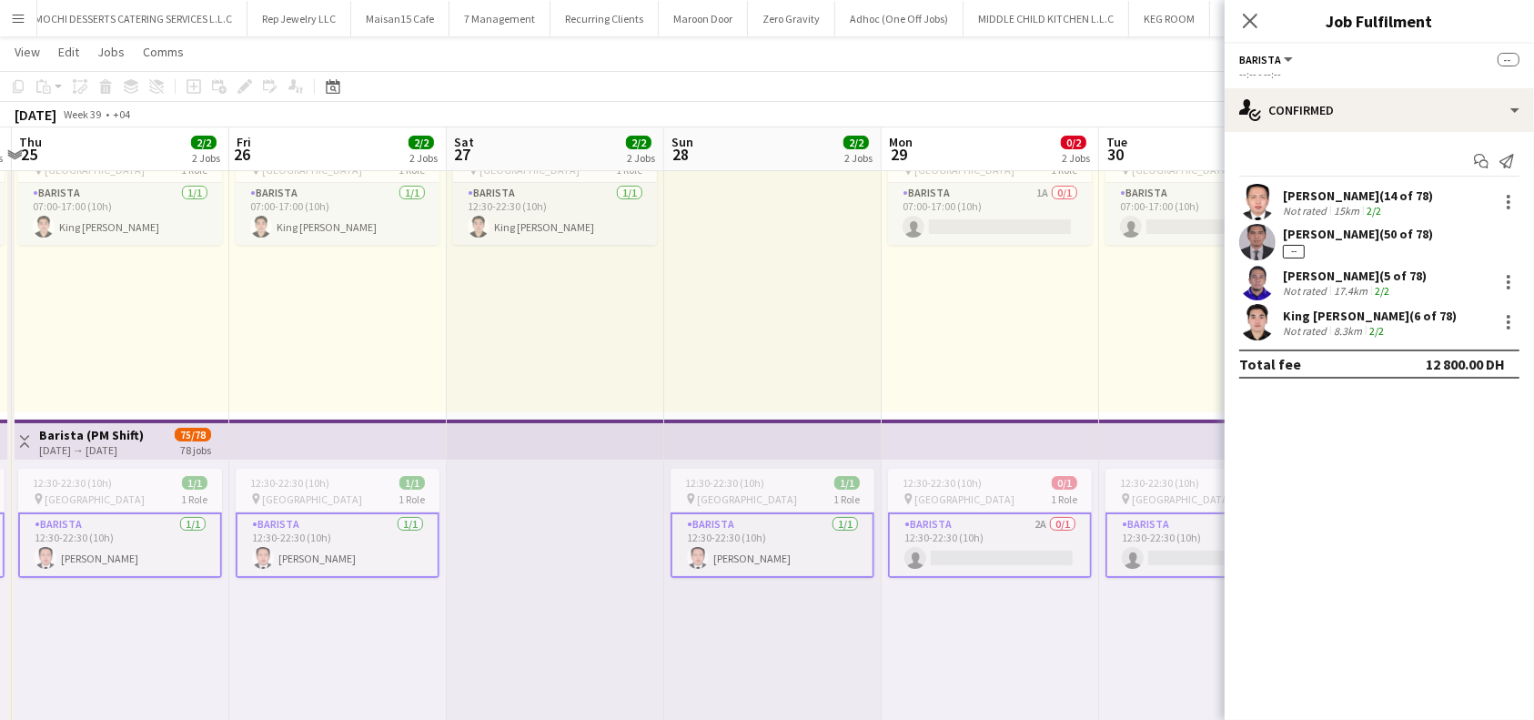
click at [1351, 191] on div "joey jardiel (14 of 78)" at bounding box center [1358, 195] width 150 height 16
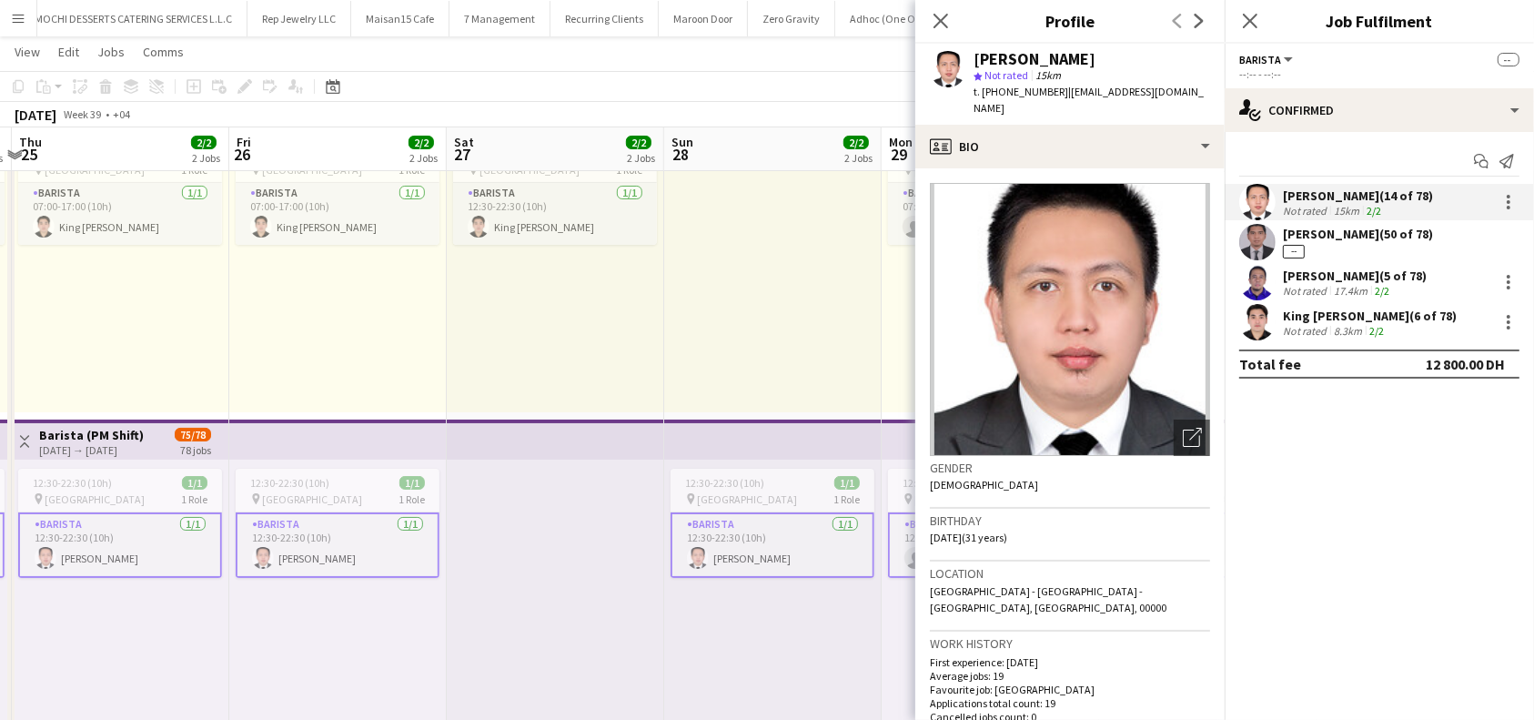
drag, startPoint x: 1071, startPoint y: 57, endPoint x: 968, endPoint y: 50, distance: 103.1
click at [968, 50] on div "joey jardiel star Not rated 15km t. +971568997906 | joooeyjardiel@icloud.com" at bounding box center [1069, 84] width 309 height 81
copy div "joey jardiel"
click at [940, 16] on icon "Close pop-in" at bounding box center [940, 20] width 17 height 17
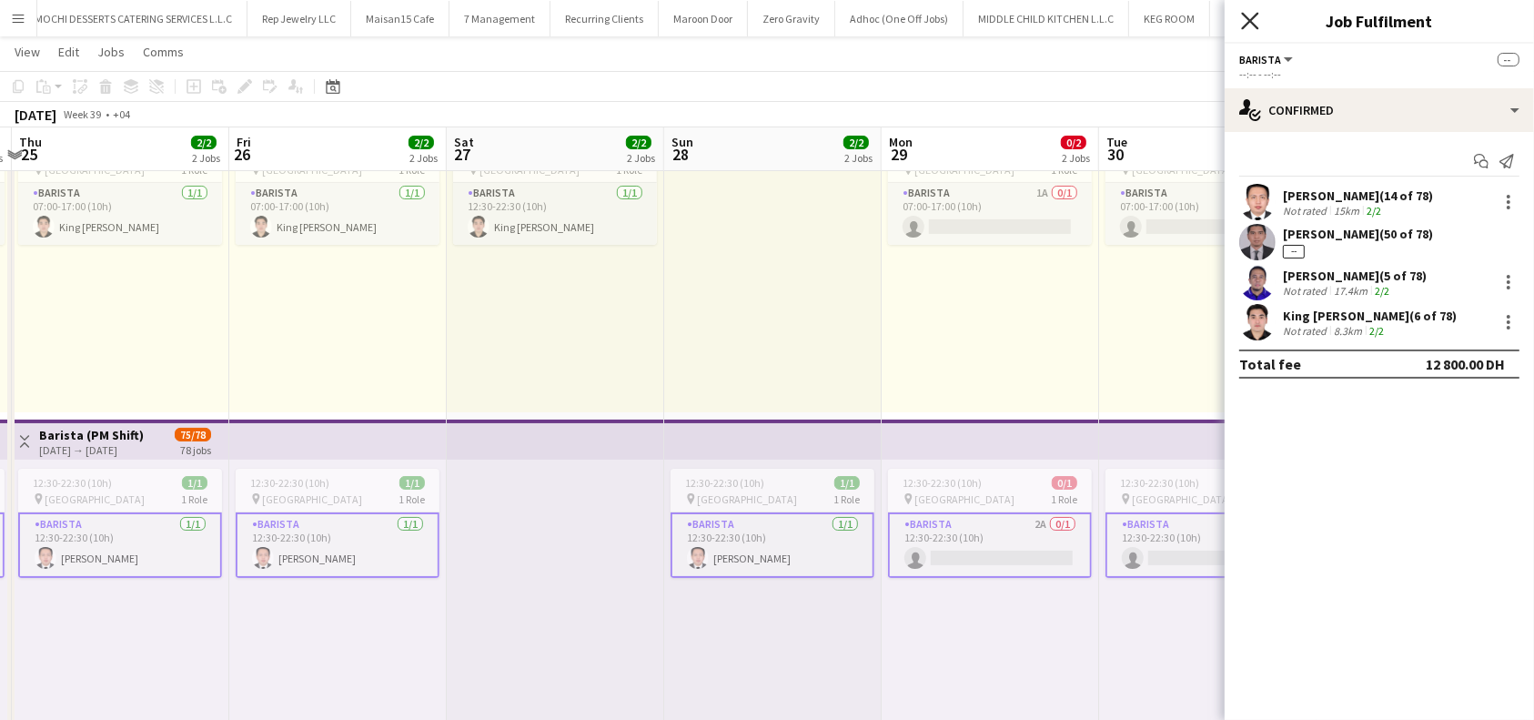
click at [1248, 13] on icon "Close pop-in" at bounding box center [1249, 20] width 17 height 17
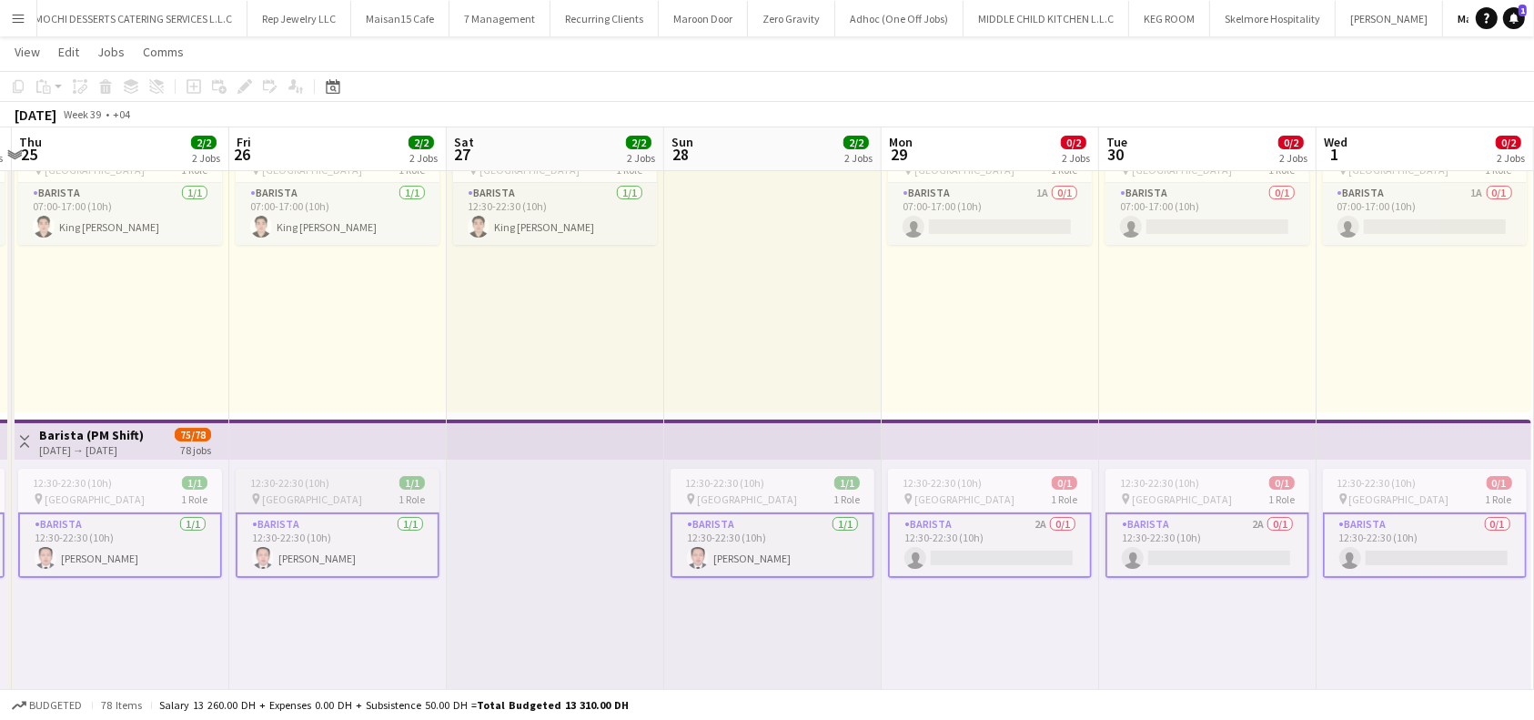
click at [292, 468] on app-job-card "12:30-22:30 (10h) 1/1 pin Al Serkal Avenue 1 Role Barista 1/1 12:30-22:30 (10h)…" at bounding box center [338, 522] width 204 height 109
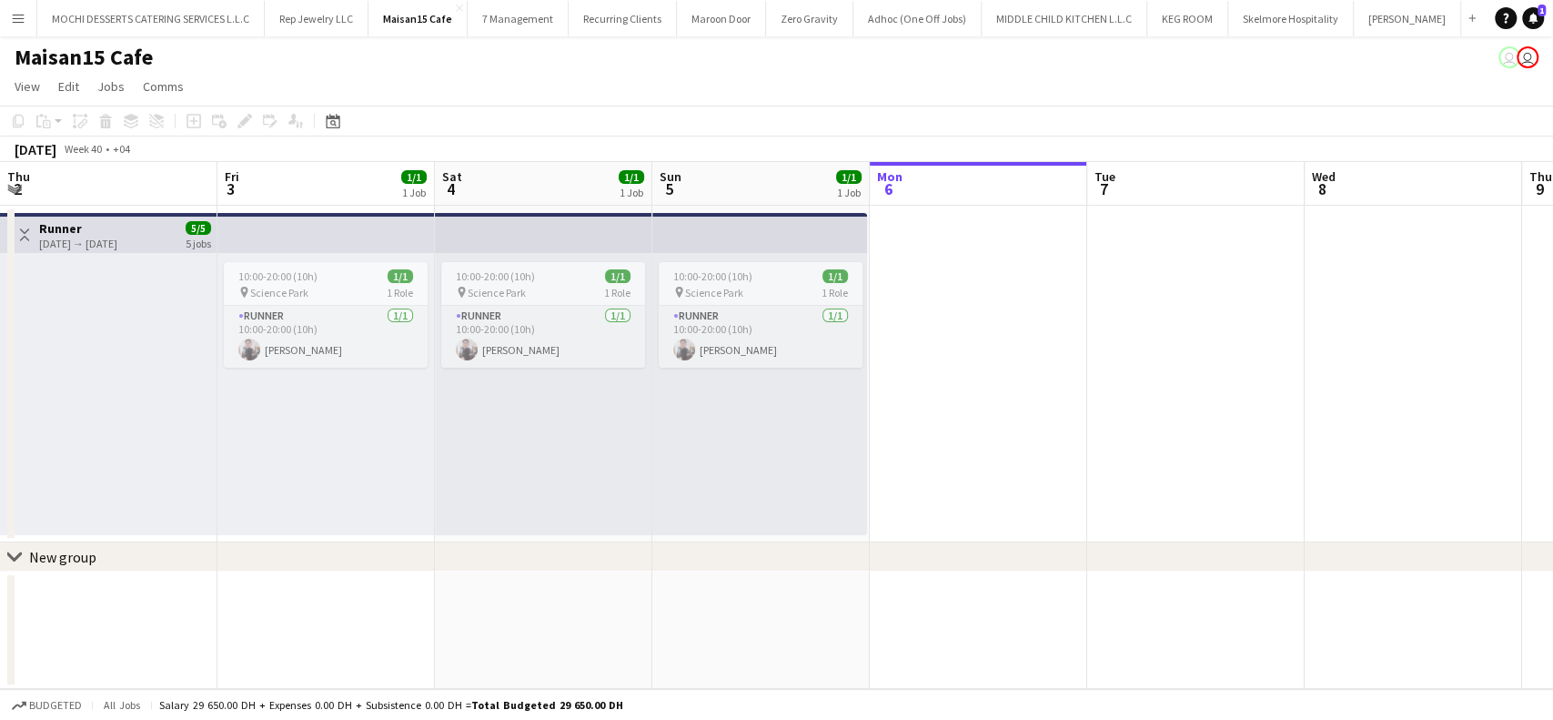
scroll to position [0, 435]
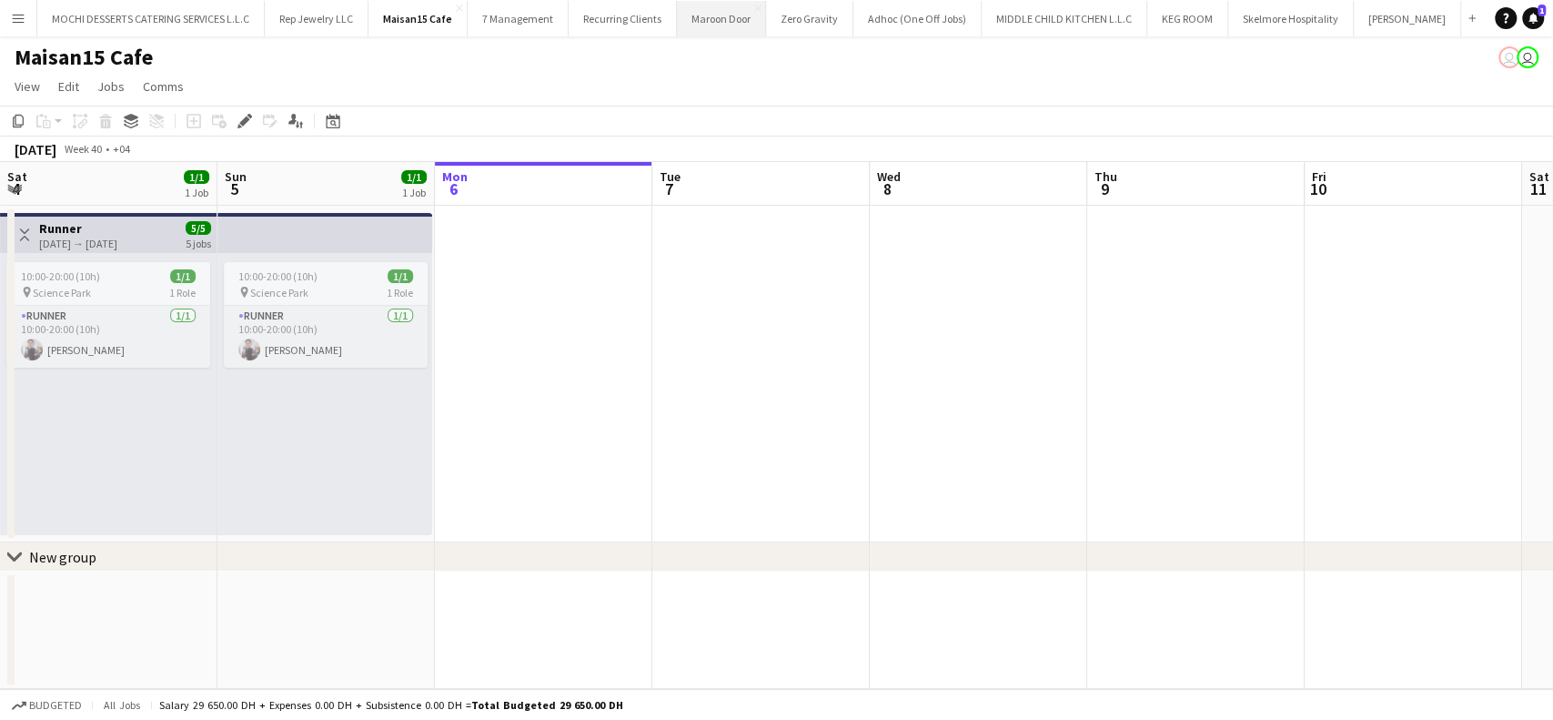
click at [720, 12] on button "Maroon Door Close" at bounding box center [721, 18] width 89 height 35
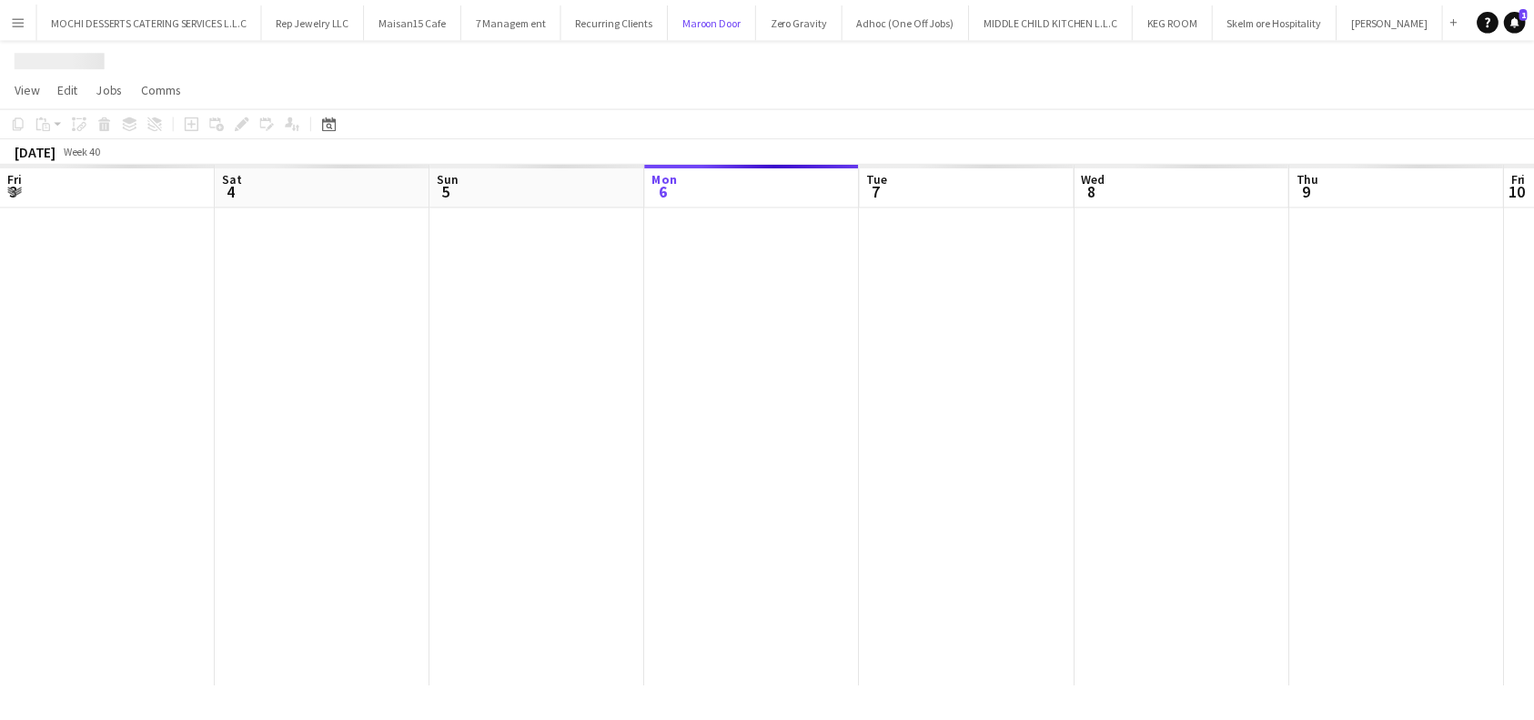
scroll to position [0, 435]
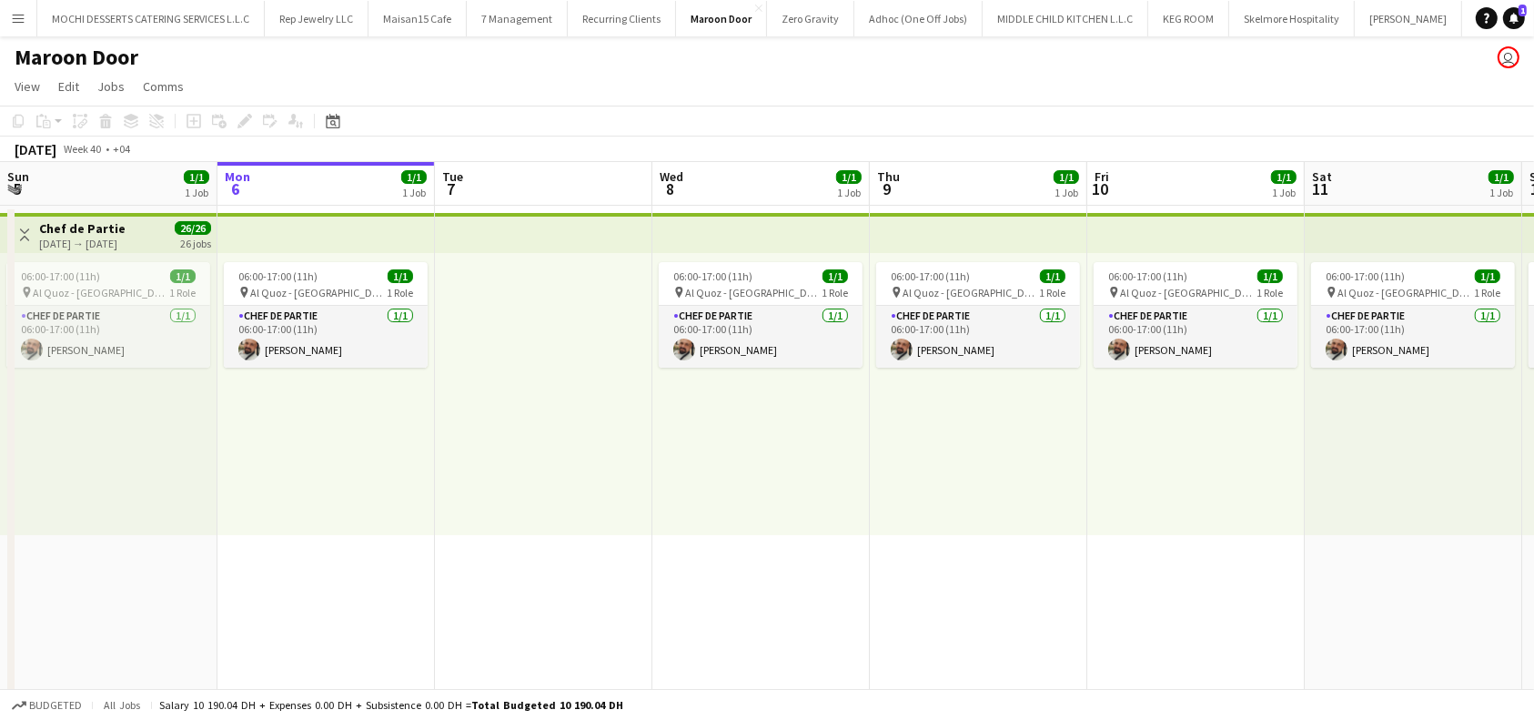
click at [136, 177] on app-board-header-date "Sun 5 1/1 1 Job" at bounding box center [108, 184] width 217 height 44
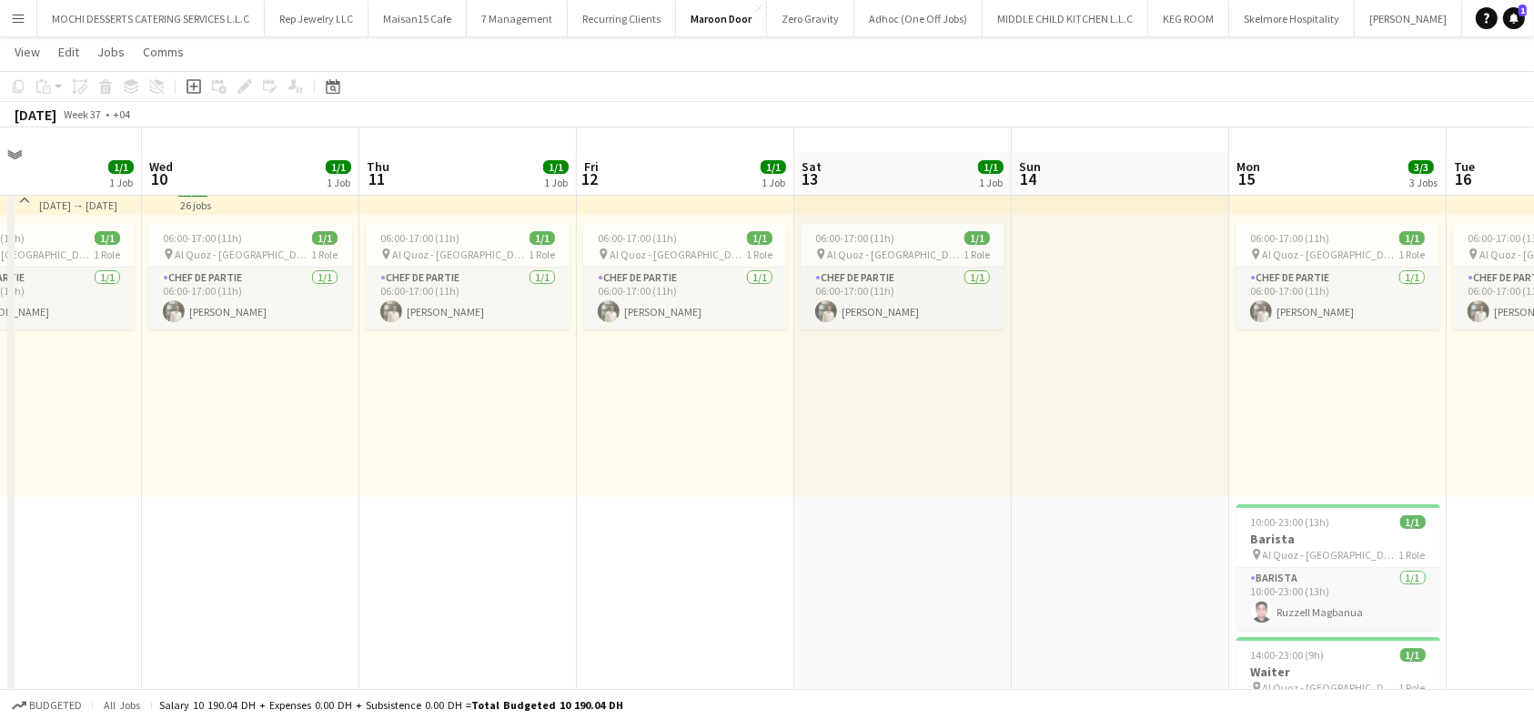
scroll to position [0, 0]
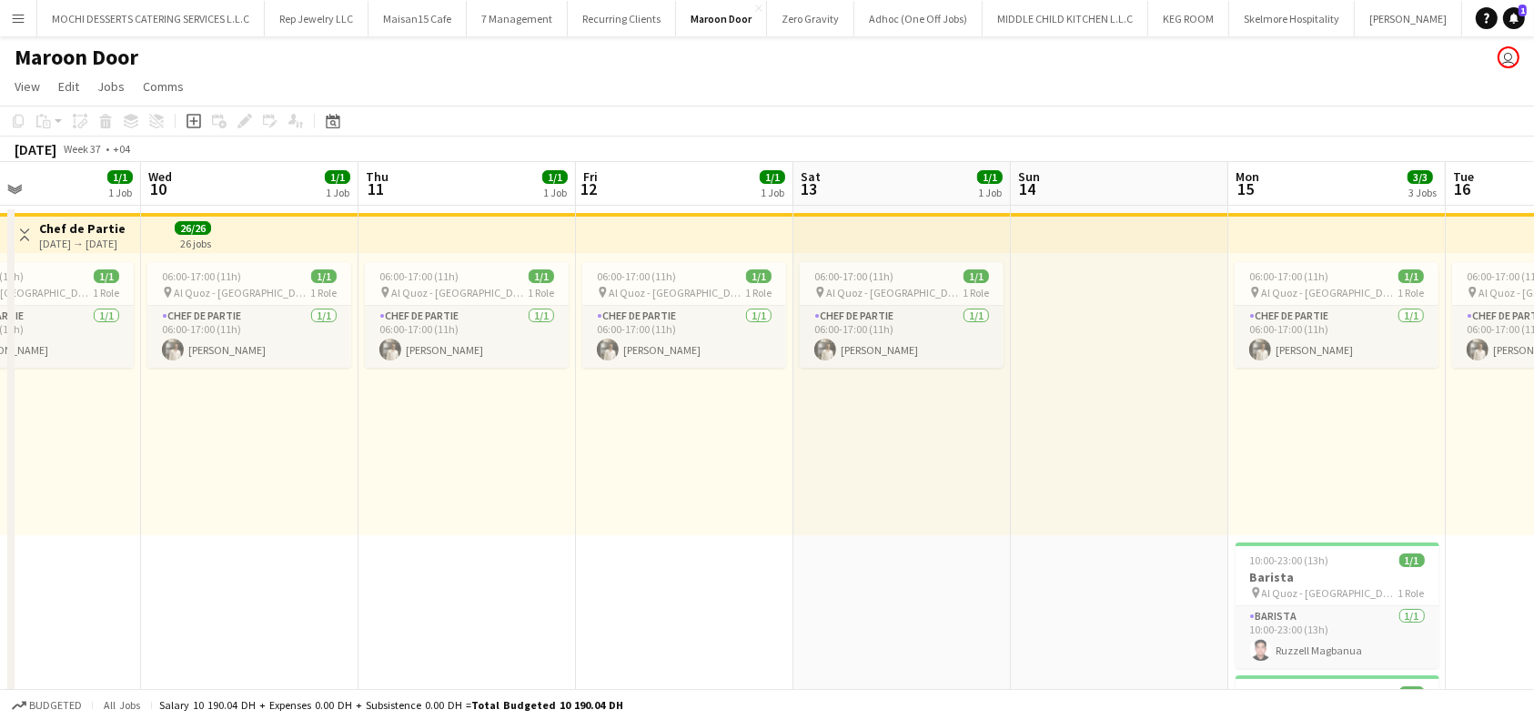
click at [408, 237] on app-top-bar at bounding box center [466, 233] width 217 height 40
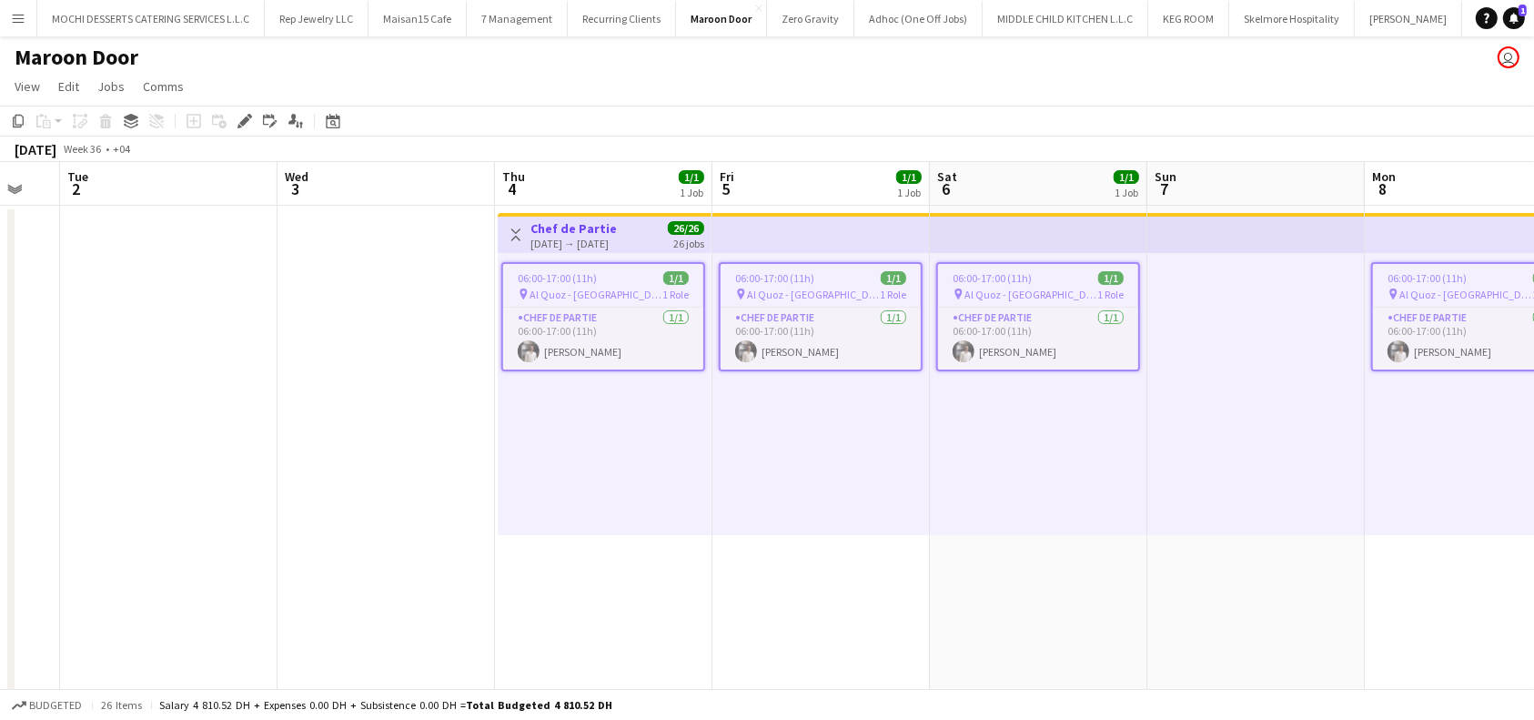
scroll to position [0, 602]
